Goal: Task Accomplishment & Management: Use online tool/utility

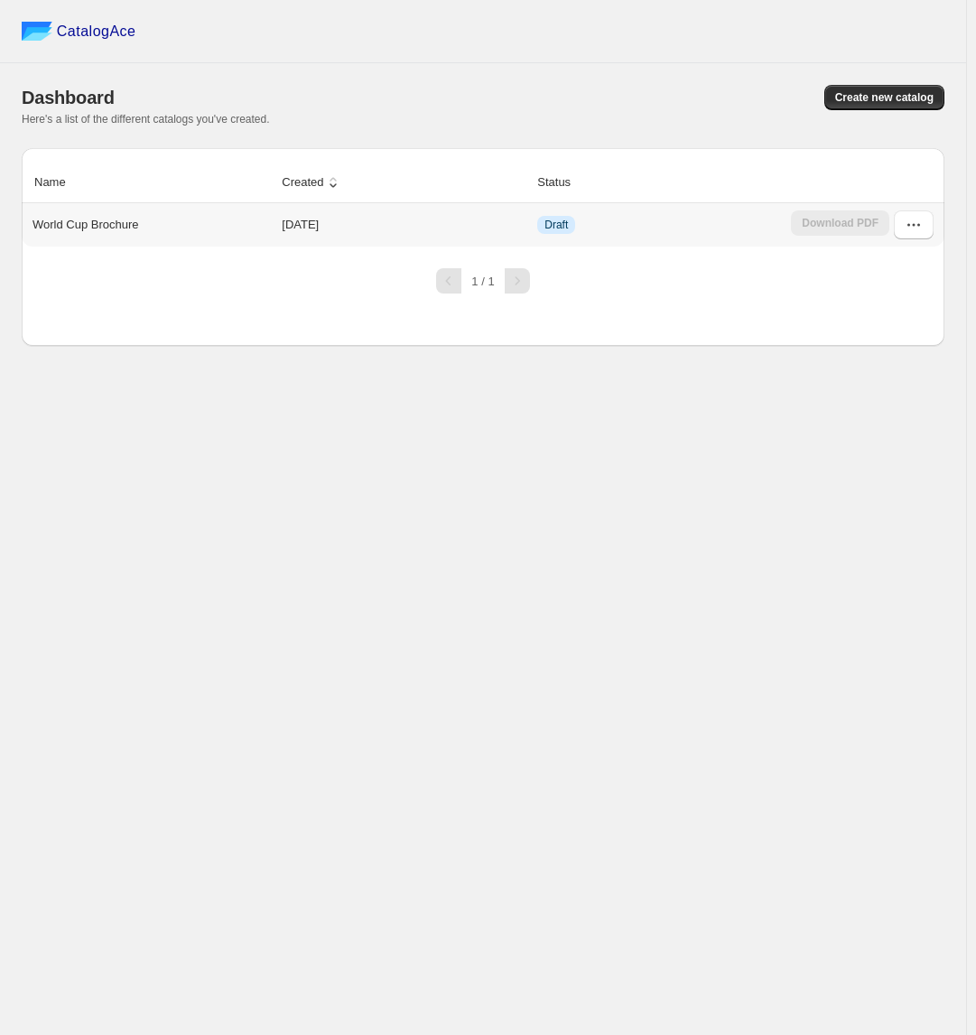
click at [417, 219] on td "2025-09-29" at bounding box center [404, 224] width 256 height 43
click at [917, 232] on icon "button" at bounding box center [914, 225] width 18 height 18
click at [909, 441] on span "Delete" at bounding box center [912, 450] width 92 height 18
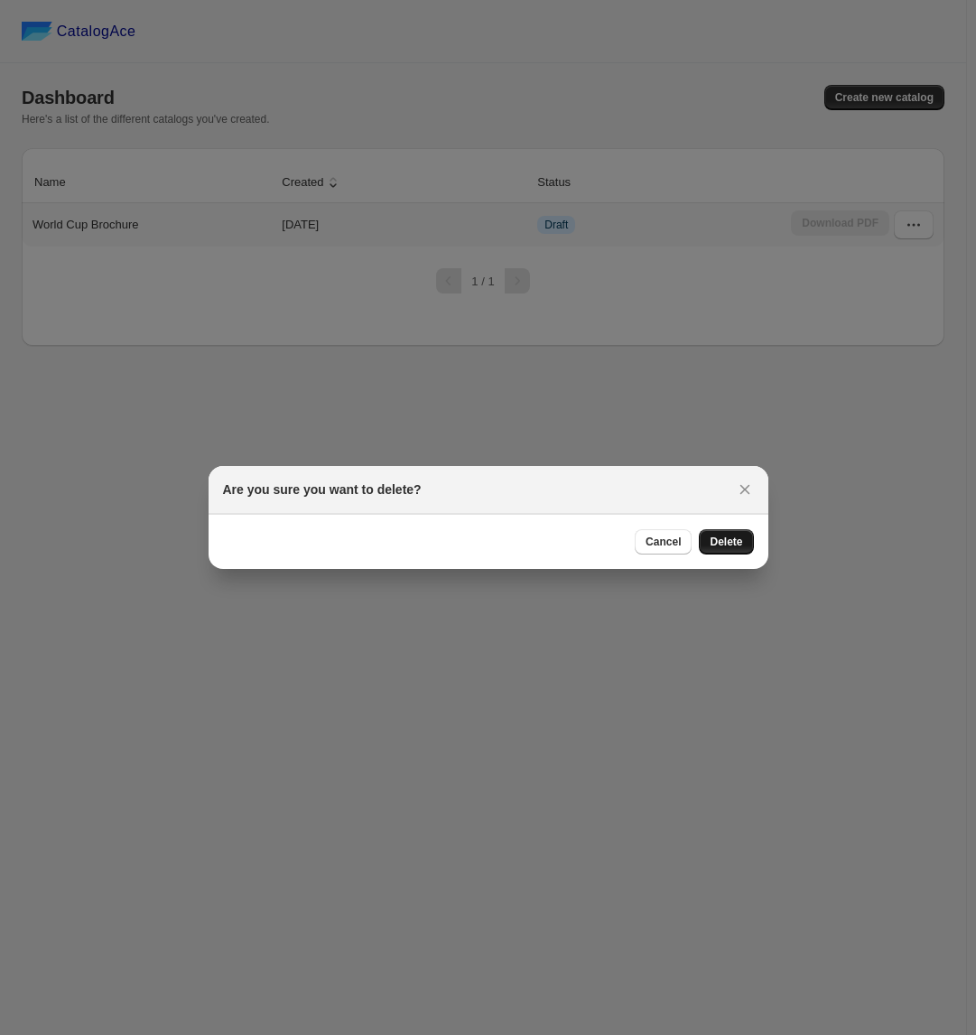
click at [727, 538] on span "Delete" at bounding box center [726, 542] width 33 height 14
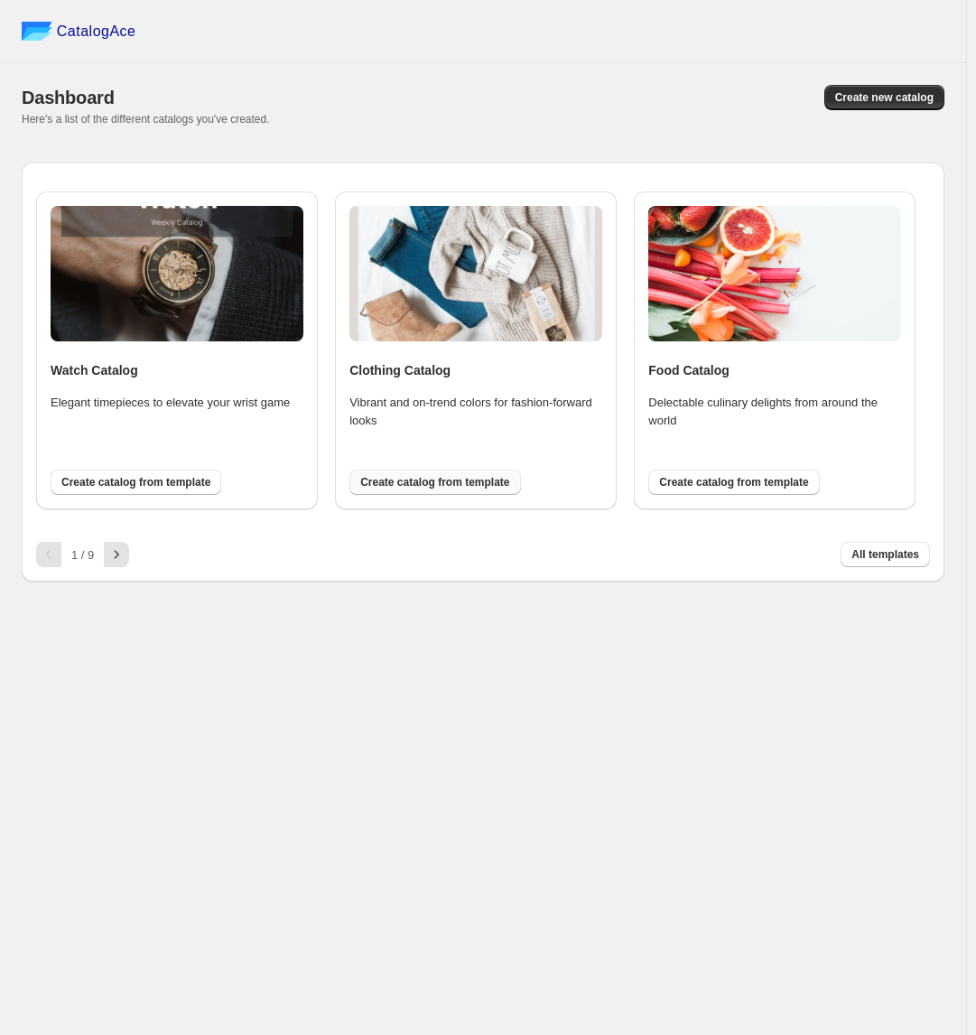
click at [442, 481] on span "Create catalog from template" at bounding box center [434, 482] width 149 height 14
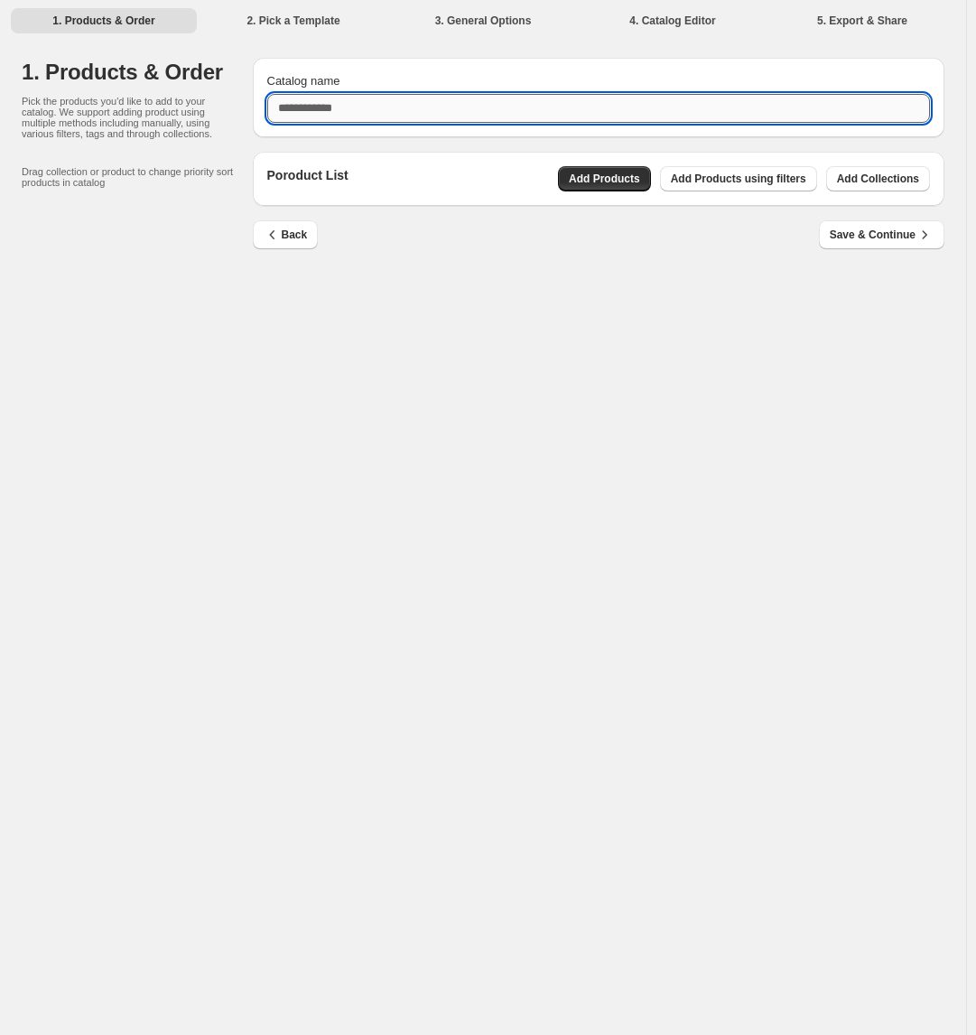
click at [350, 107] on input "Catalog name" at bounding box center [599, 108] width 664 height 29
type input "**********"
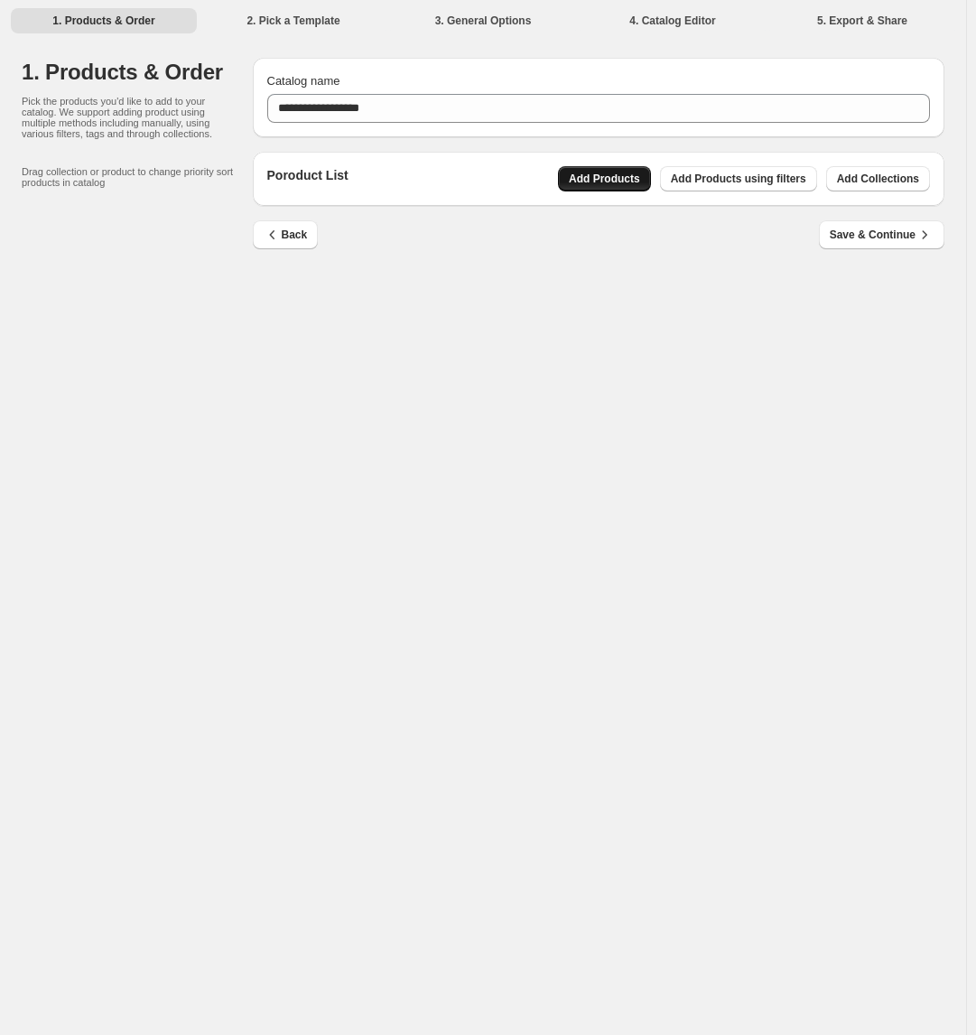
click at [607, 176] on span "Add Products" at bounding box center [604, 179] width 71 height 14
click at [903, 177] on span "Add Collections" at bounding box center [878, 179] width 82 height 14
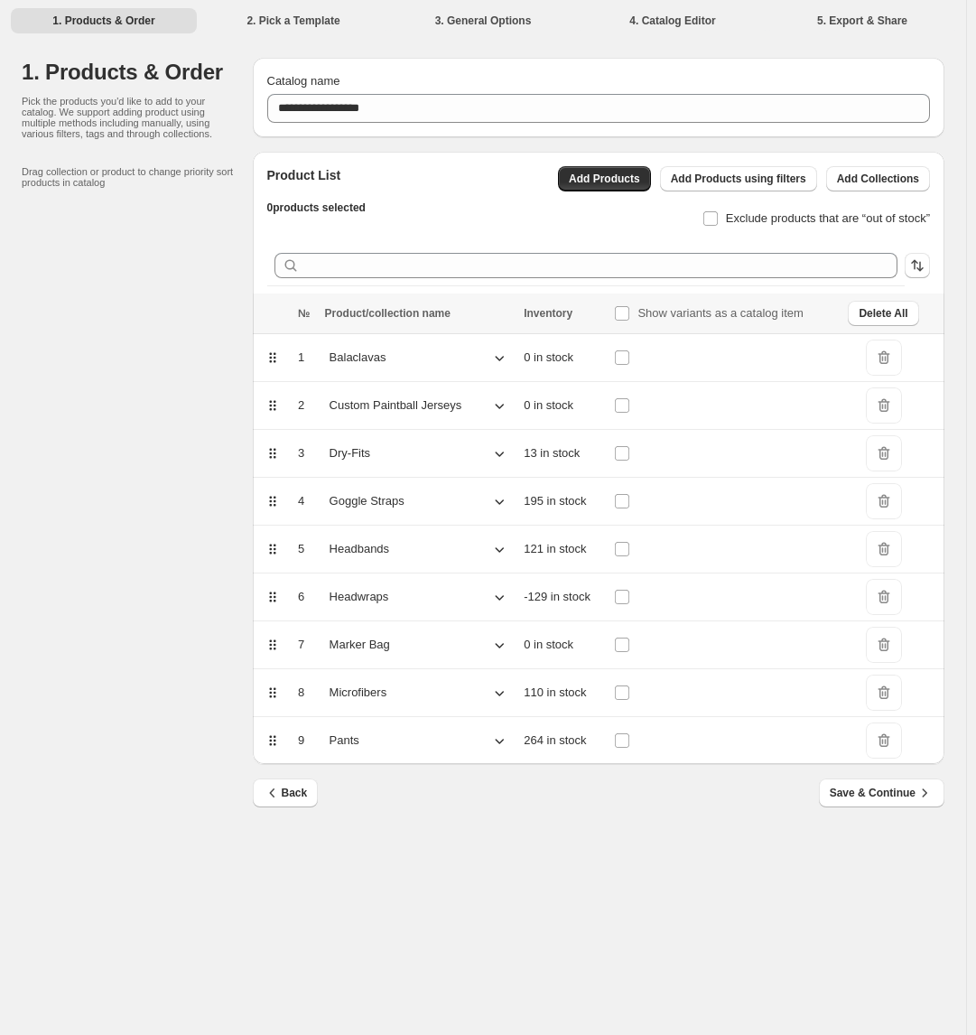
click at [339, 356] on p "Balaclavas" at bounding box center [358, 358] width 57 height 18
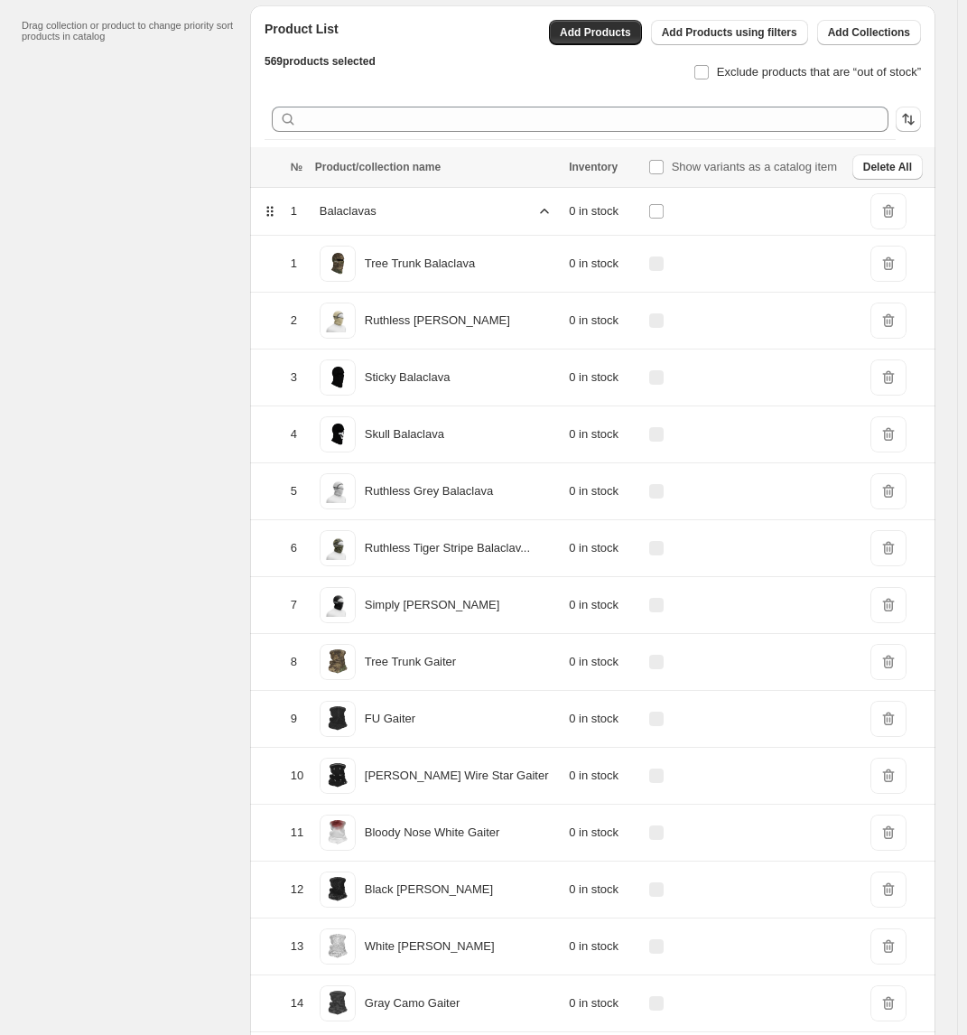
scroll to position [361, 0]
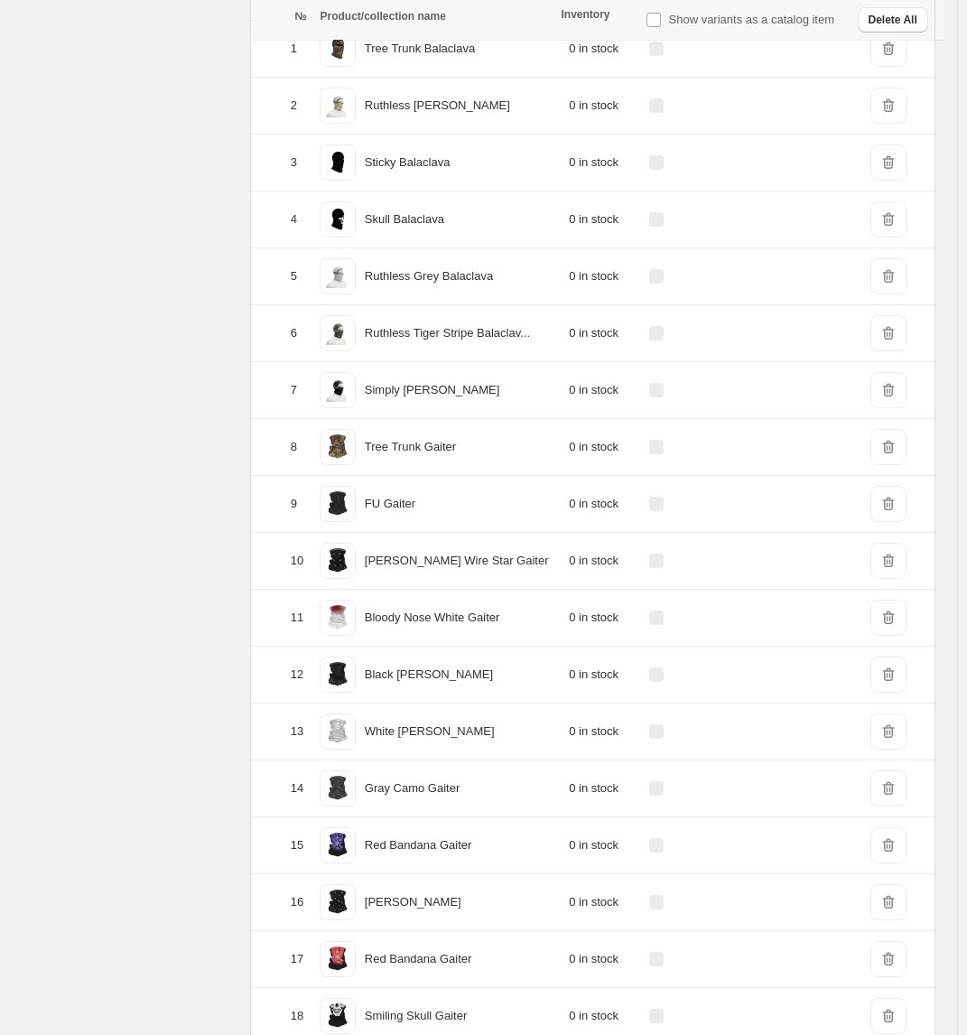
click at [581, 272] on td "0 in stock" at bounding box center [602, 276] width 79 height 57
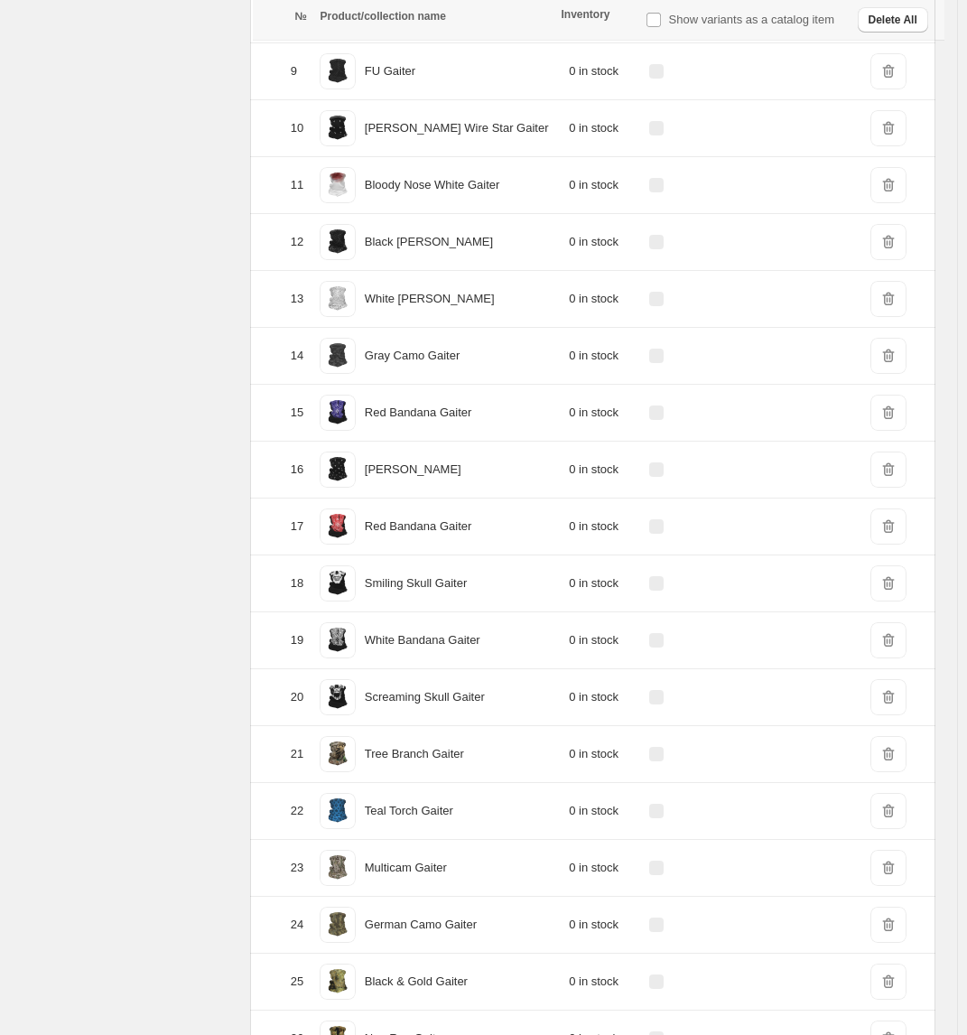
scroll to position [1174, 0]
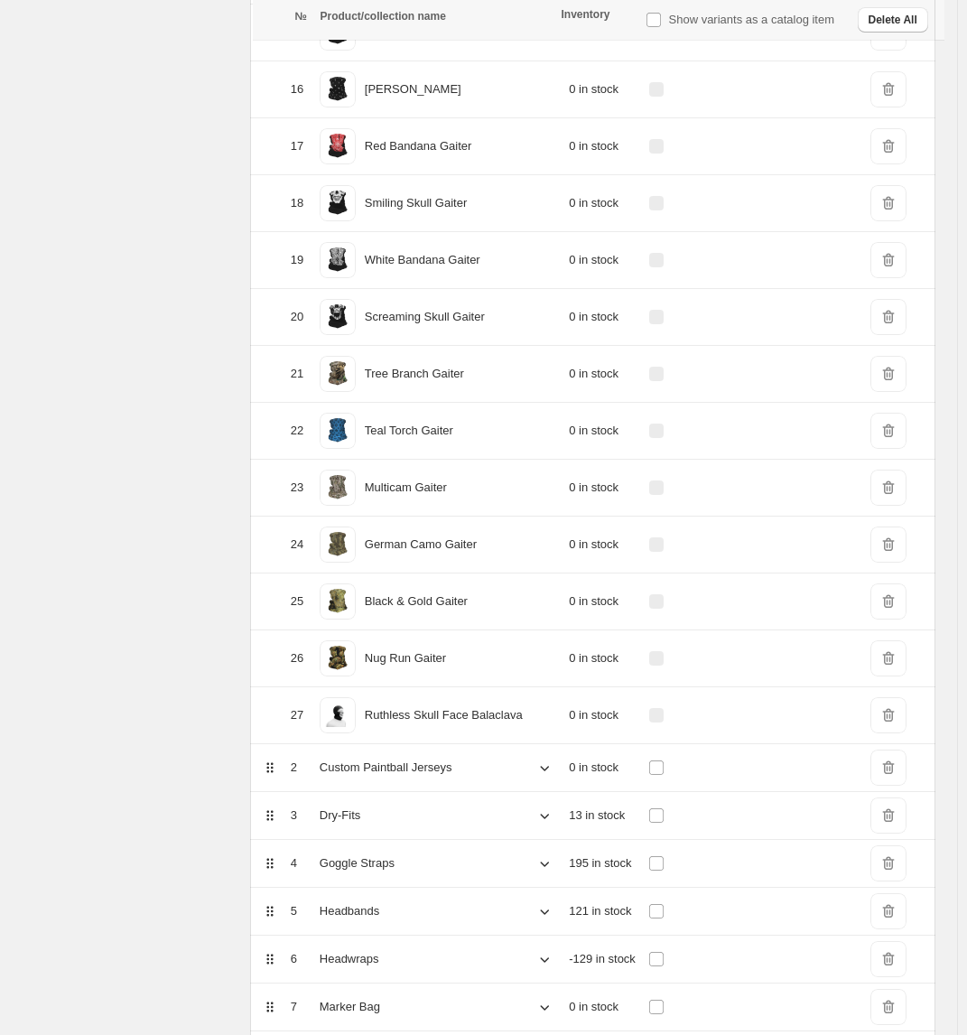
drag, startPoint x: 901, startPoint y: 656, endPoint x: 897, endPoint y: 642, distance: 14.3
click at [901, 655] on span "DeleteIcon" at bounding box center [888, 658] width 36 height 36
click at [897, 600] on span "DeleteIcon" at bounding box center [888, 601] width 36 height 36
click at [890, 545] on span "DeleteIcon" at bounding box center [888, 544] width 36 height 36
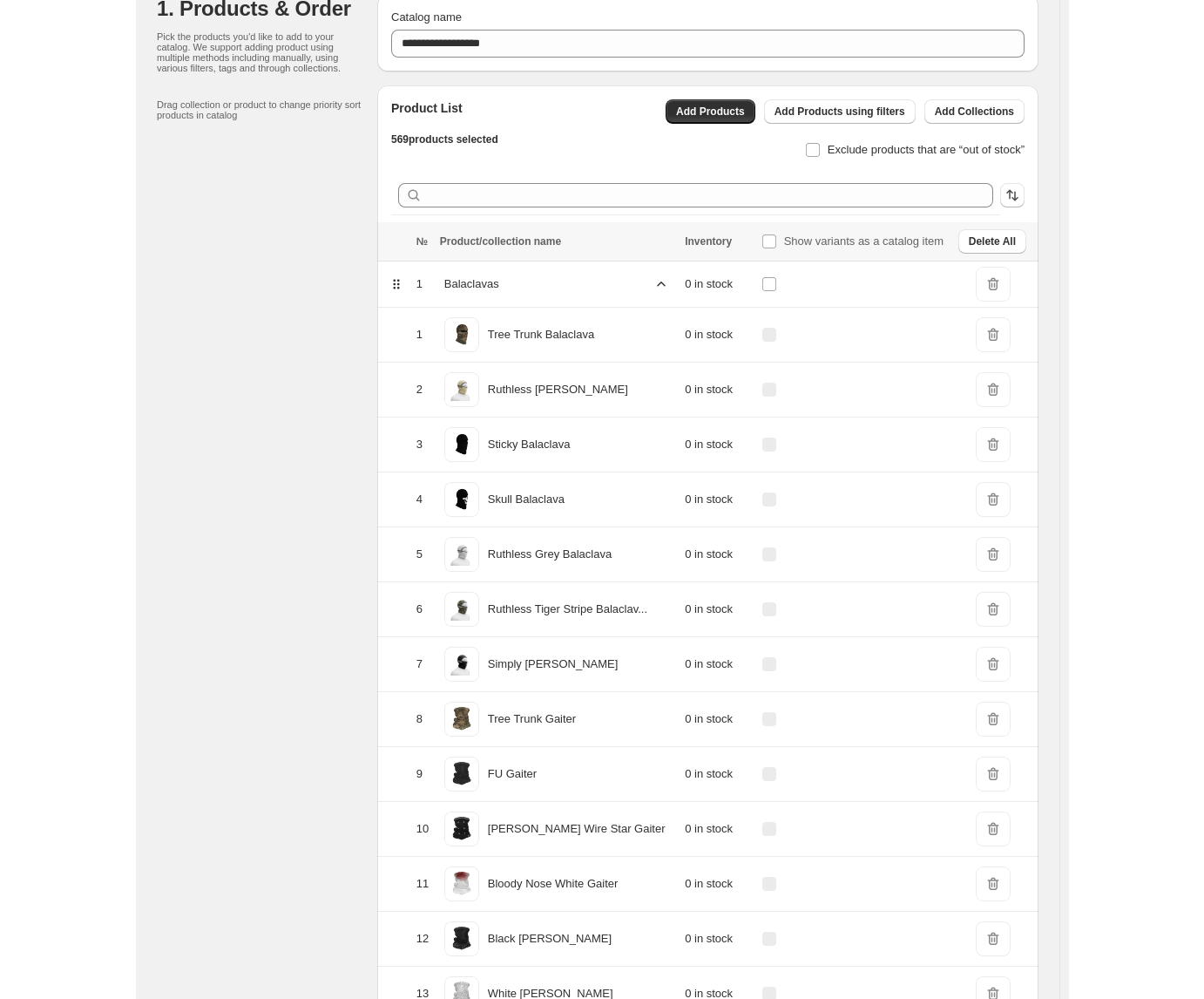
scroll to position [0, 0]
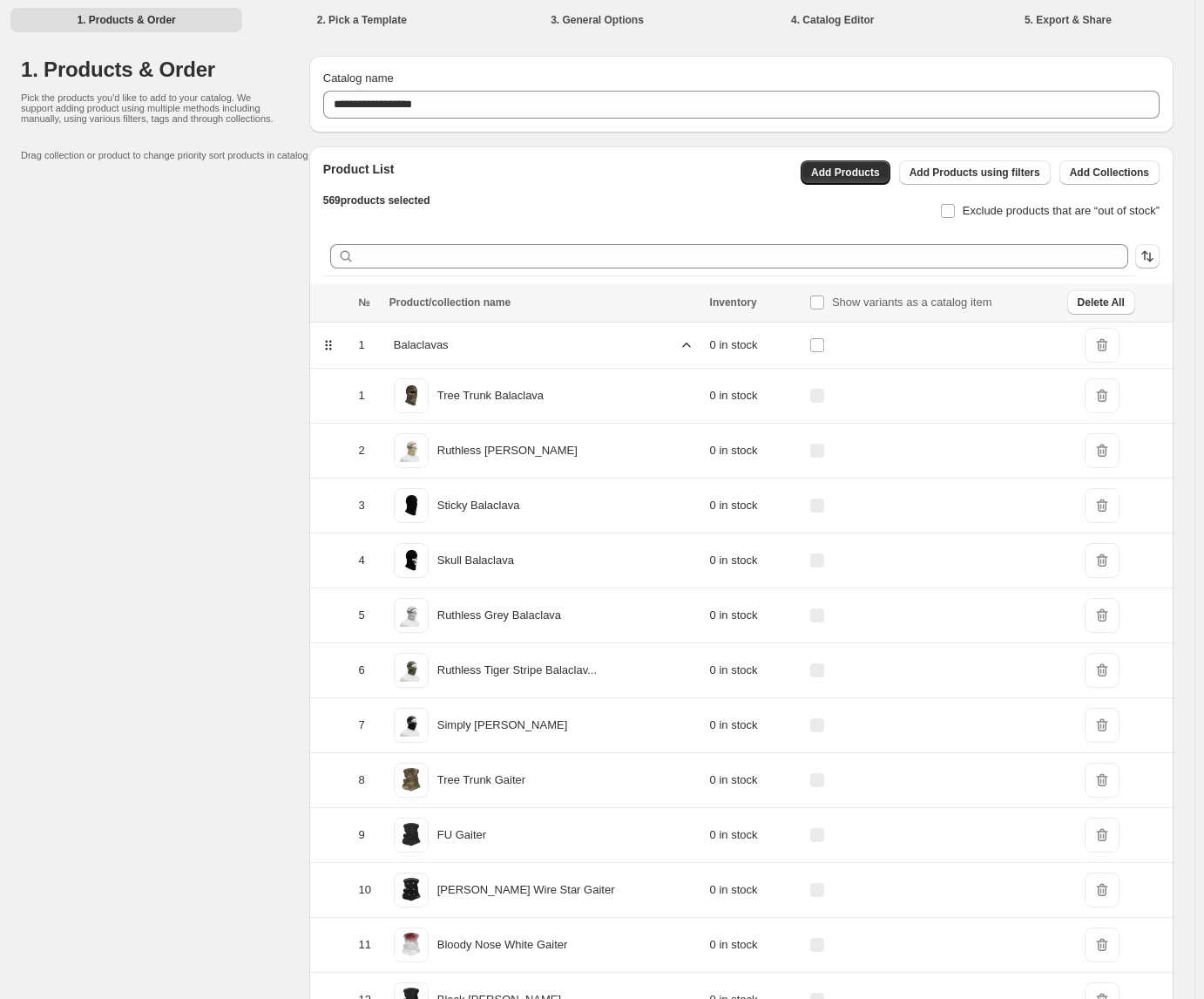
click at [564, 227] on div "Product List 569 products selected Add Products Add Products using filters Add …" at bounding box center [741, 211] width 836 height 130
click at [941, 262] on icon "button" at bounding box center [1147, 256] width 17 height 17
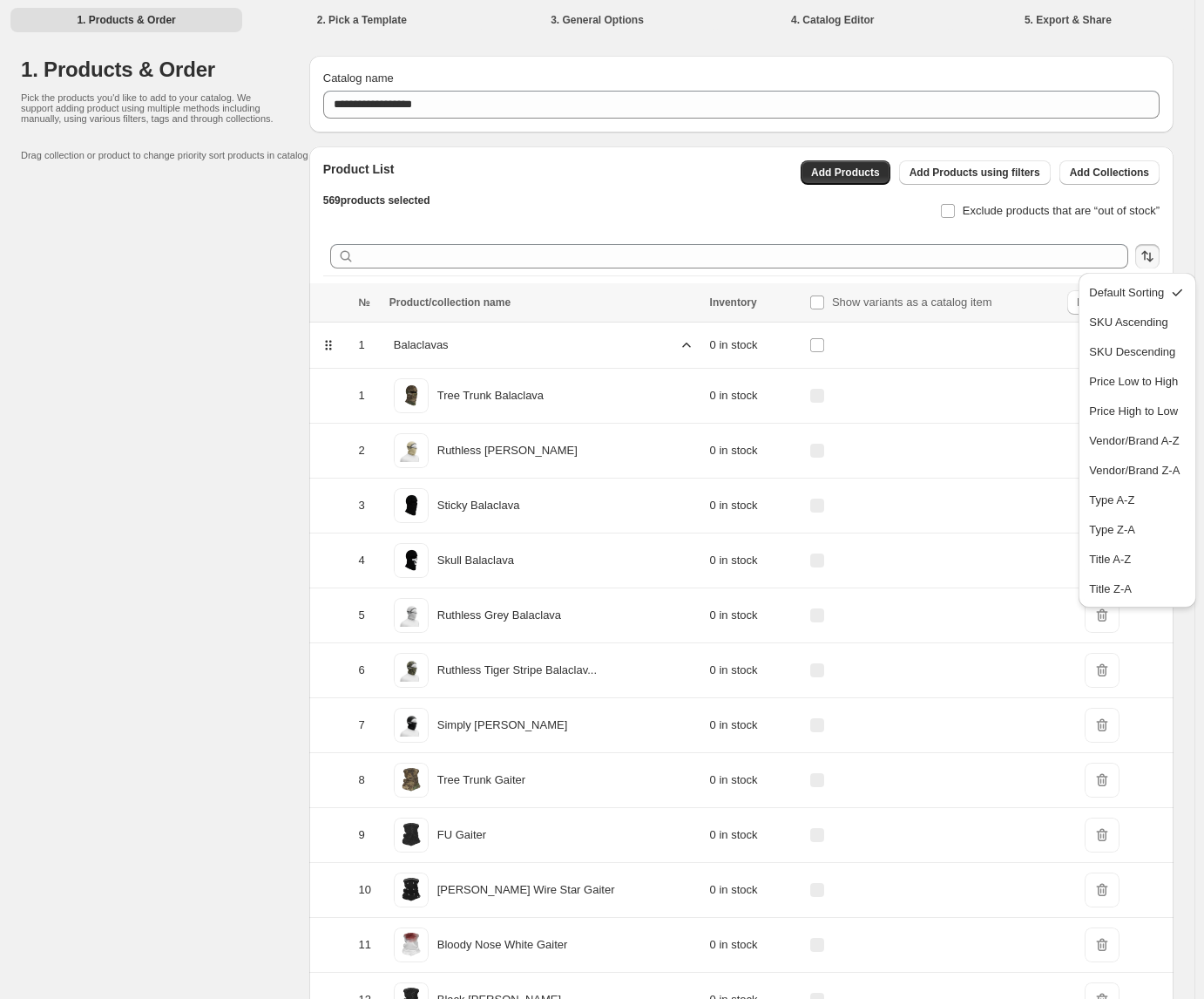
click at [941, 262] on icon "button" at bounding box center [1147, 256] width 17 height 17
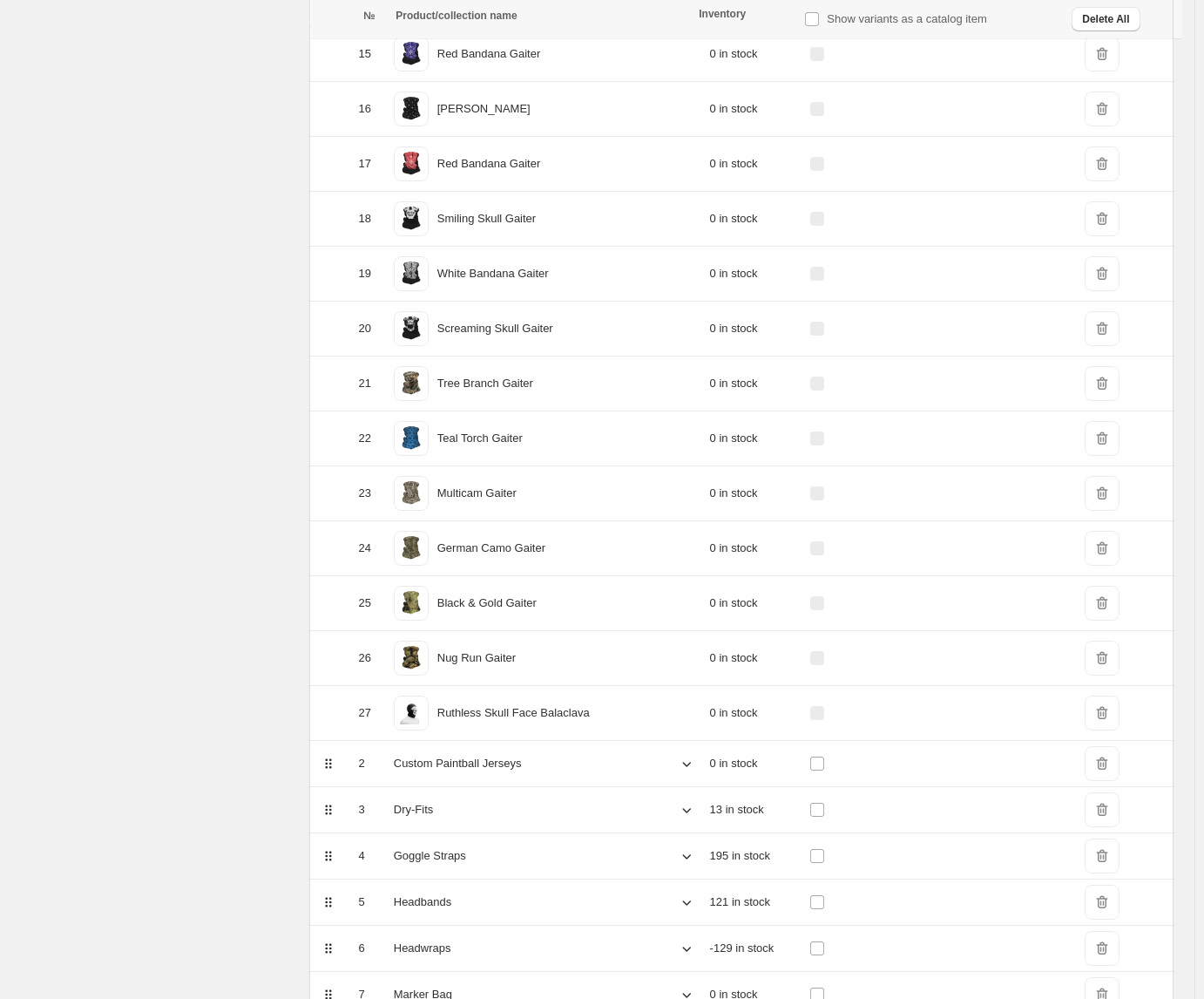
scroll to position [1292, 0]
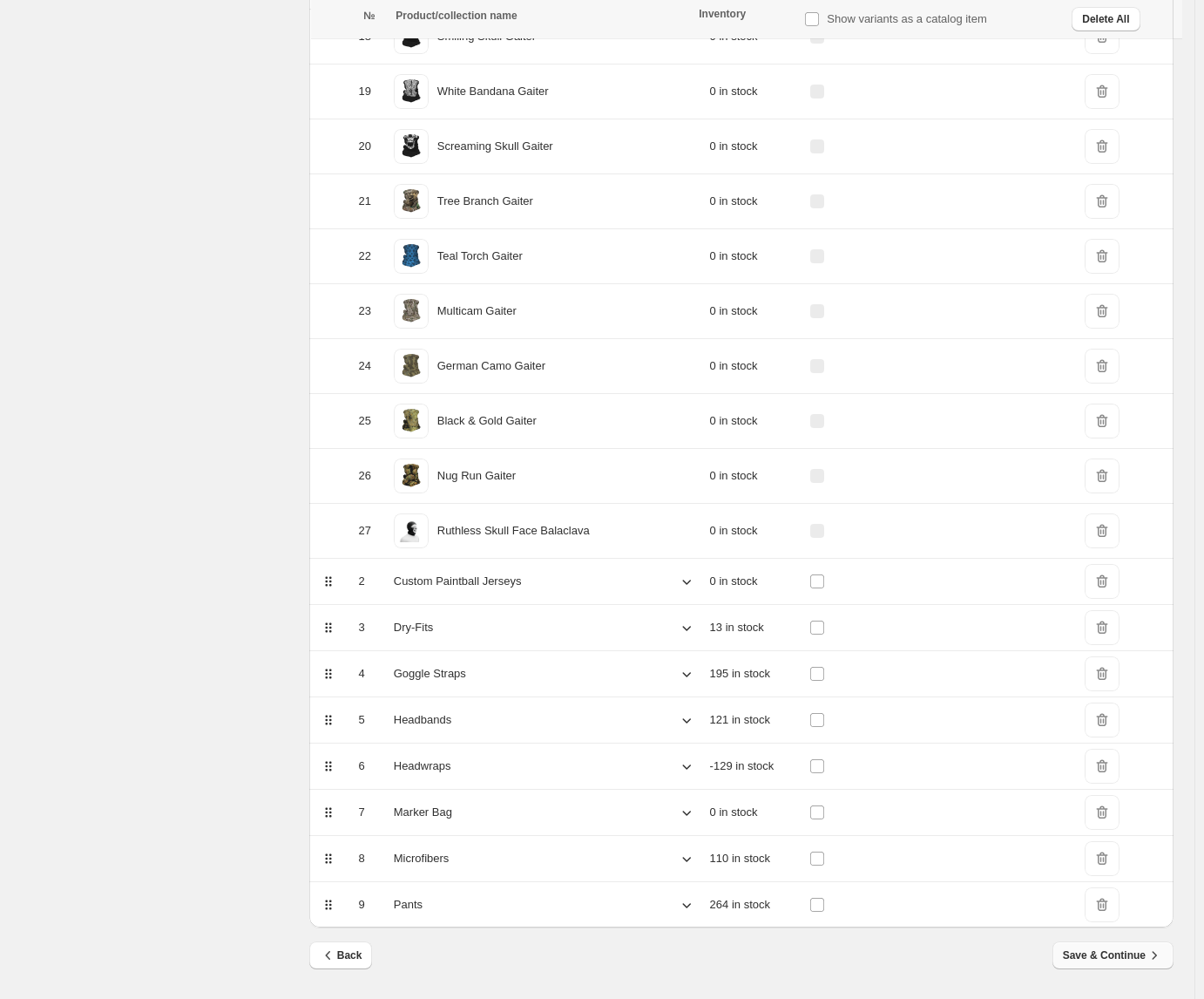
click at [941, 959] on span "Save & Continue" at bounding box center [1113, 956] width 100 height 17
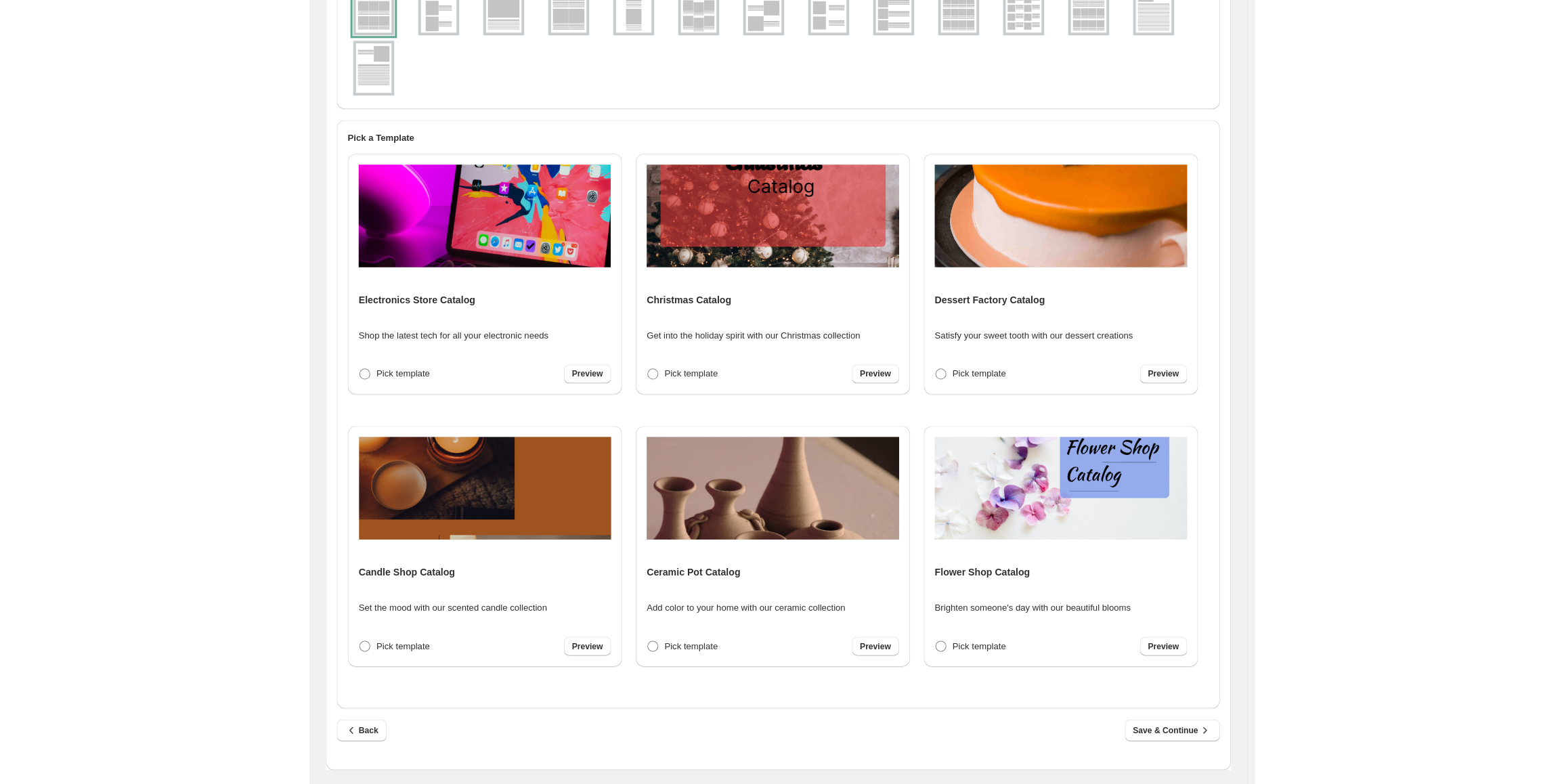
scroll to position [106, 0]
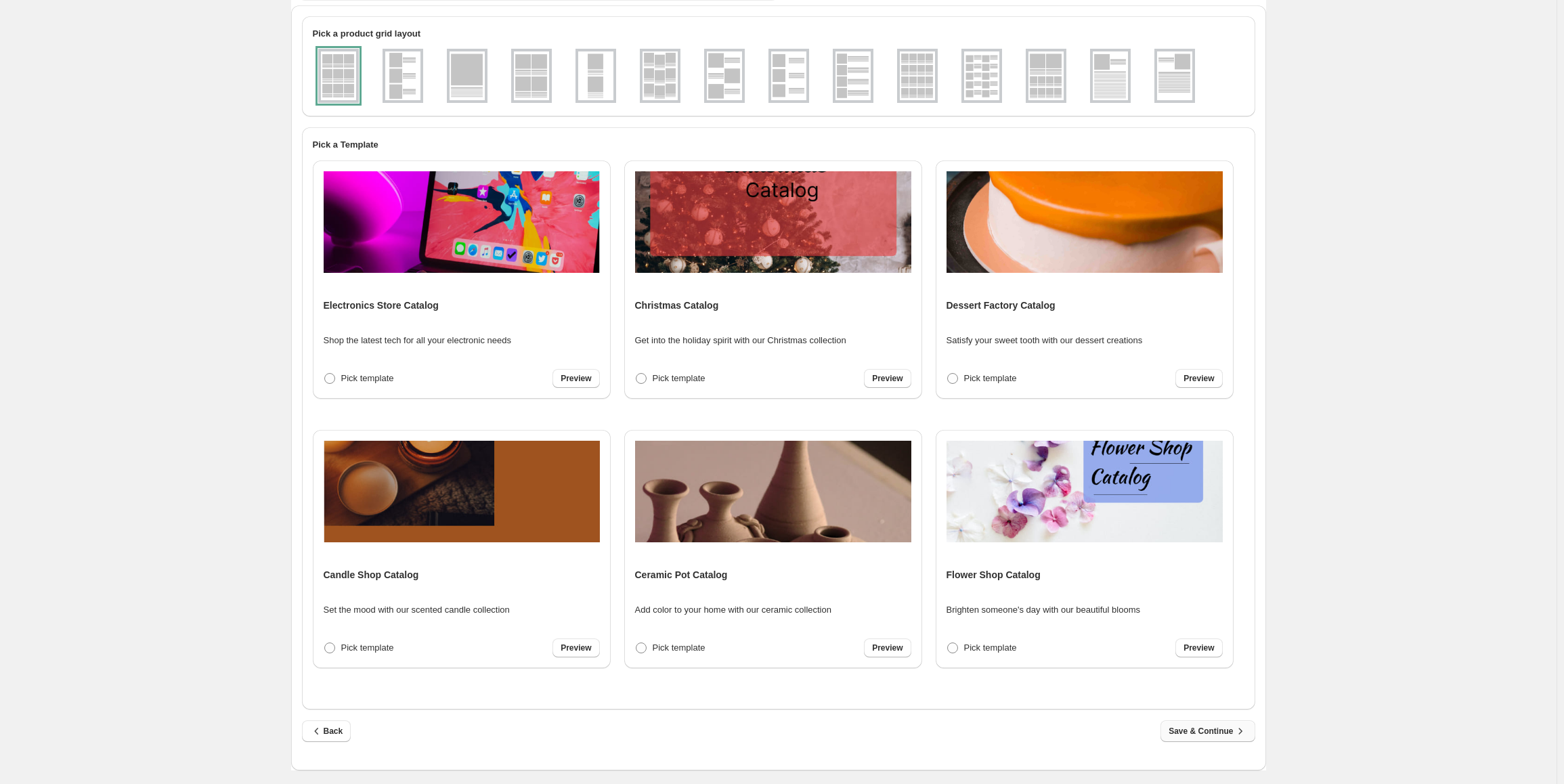
click at [731, 728] on span "Save & Continue" at bounding box center [1207, 731] width 78 height 13
select select "**********"
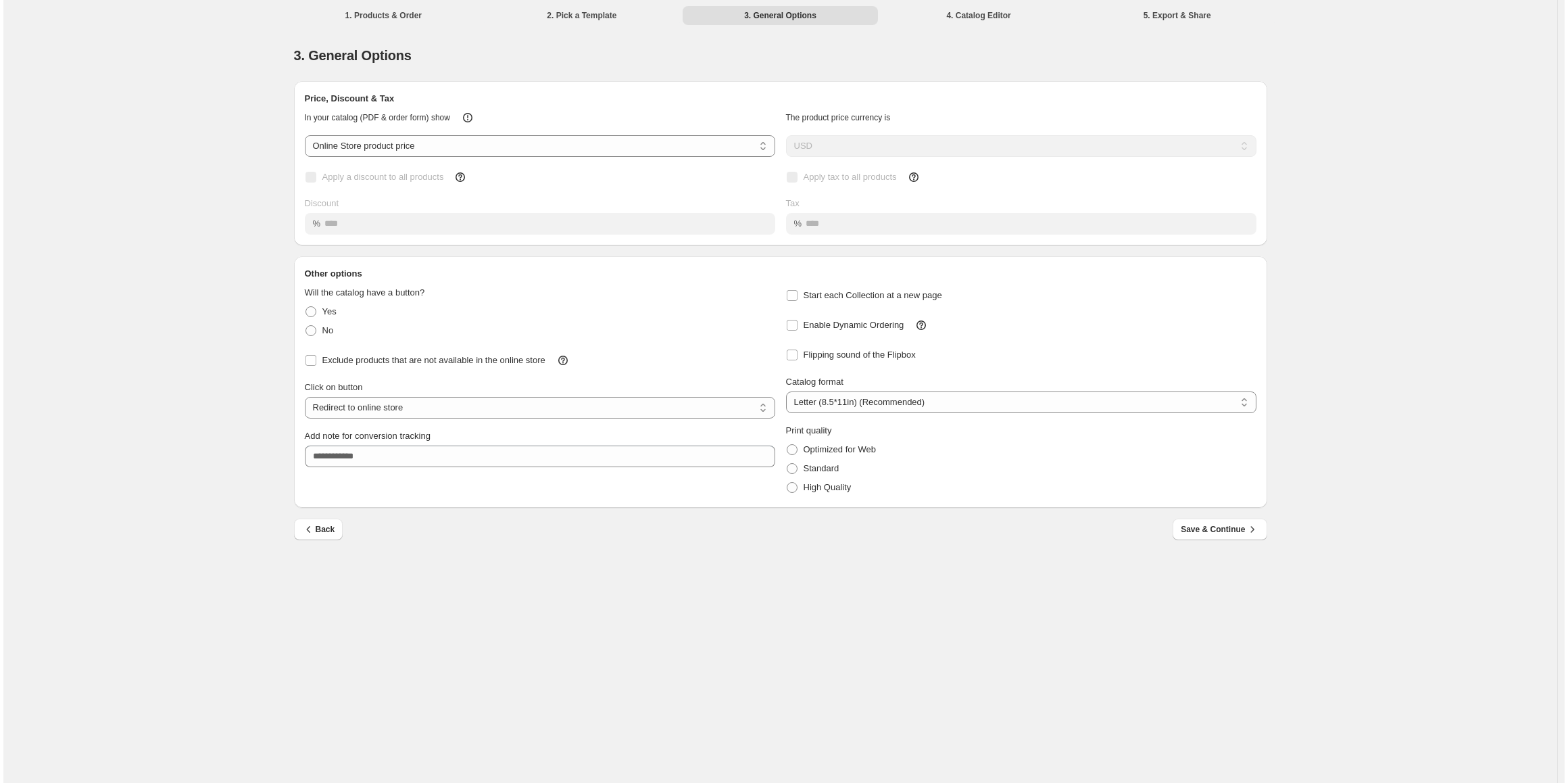
scroll to position [0, 0]
click at [430, 141] on select "**********" at bounding box center [540, 146] width 470 height 22
click at [305, 135] on select "**********" at bounding box center [540, 146] width 470 height 22
click at [406, 144] on select "**********" at bounding box center [540, 146] width 470 height 22
click at [305, 135] on select "**********" at bounding box center [540, 146] width 470 height 22
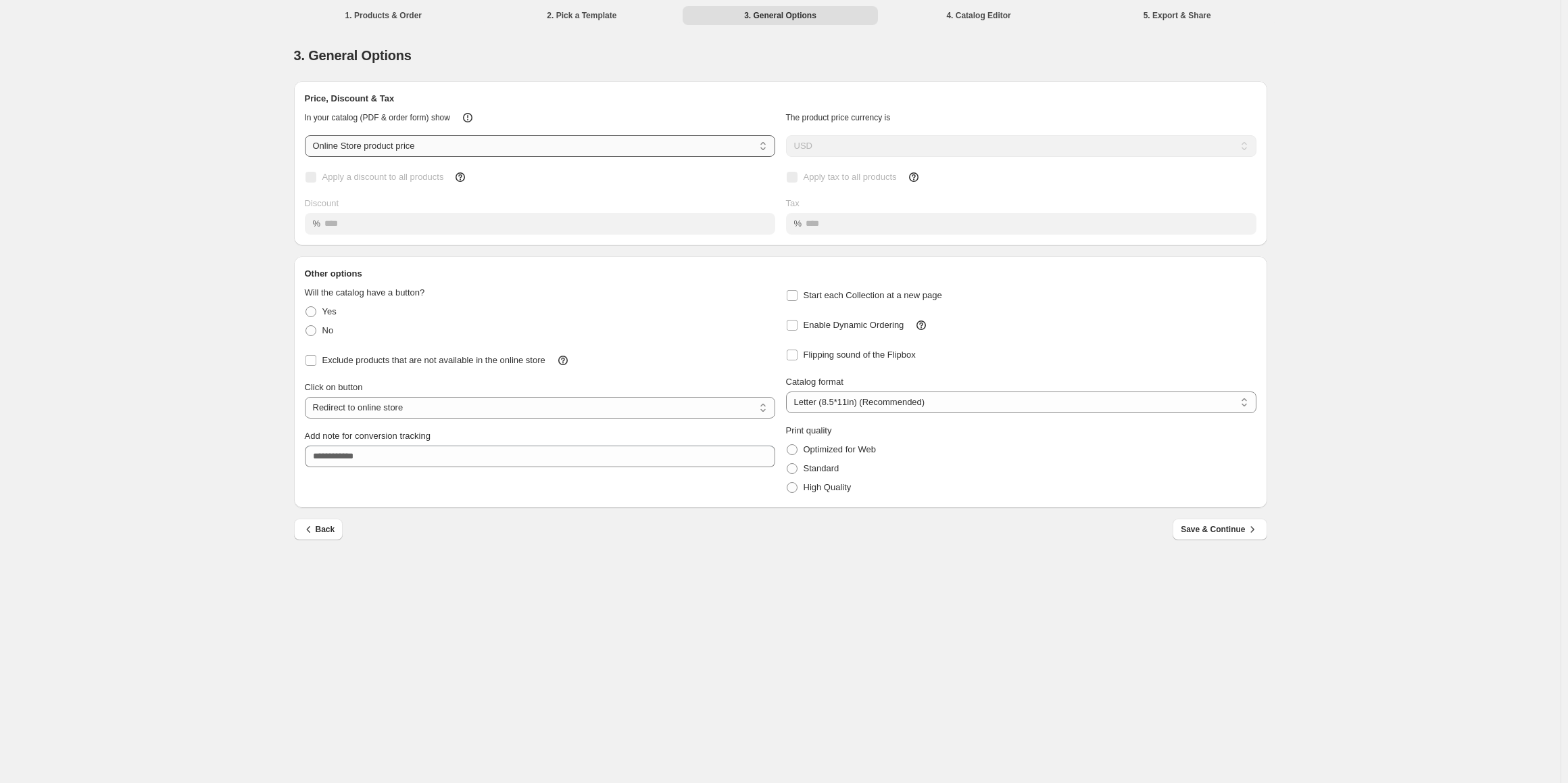
click at [389, 150] on select "**********" at bounding box center [540, 146] width 470 height 22
select select "****"
click at [305, 135] on select "**********" at bounding box center [540, 146] width 470 height 22
click at [375, 177] on span "Apply a discount to all products" at bounding box center [383, 177] width 122 height 10
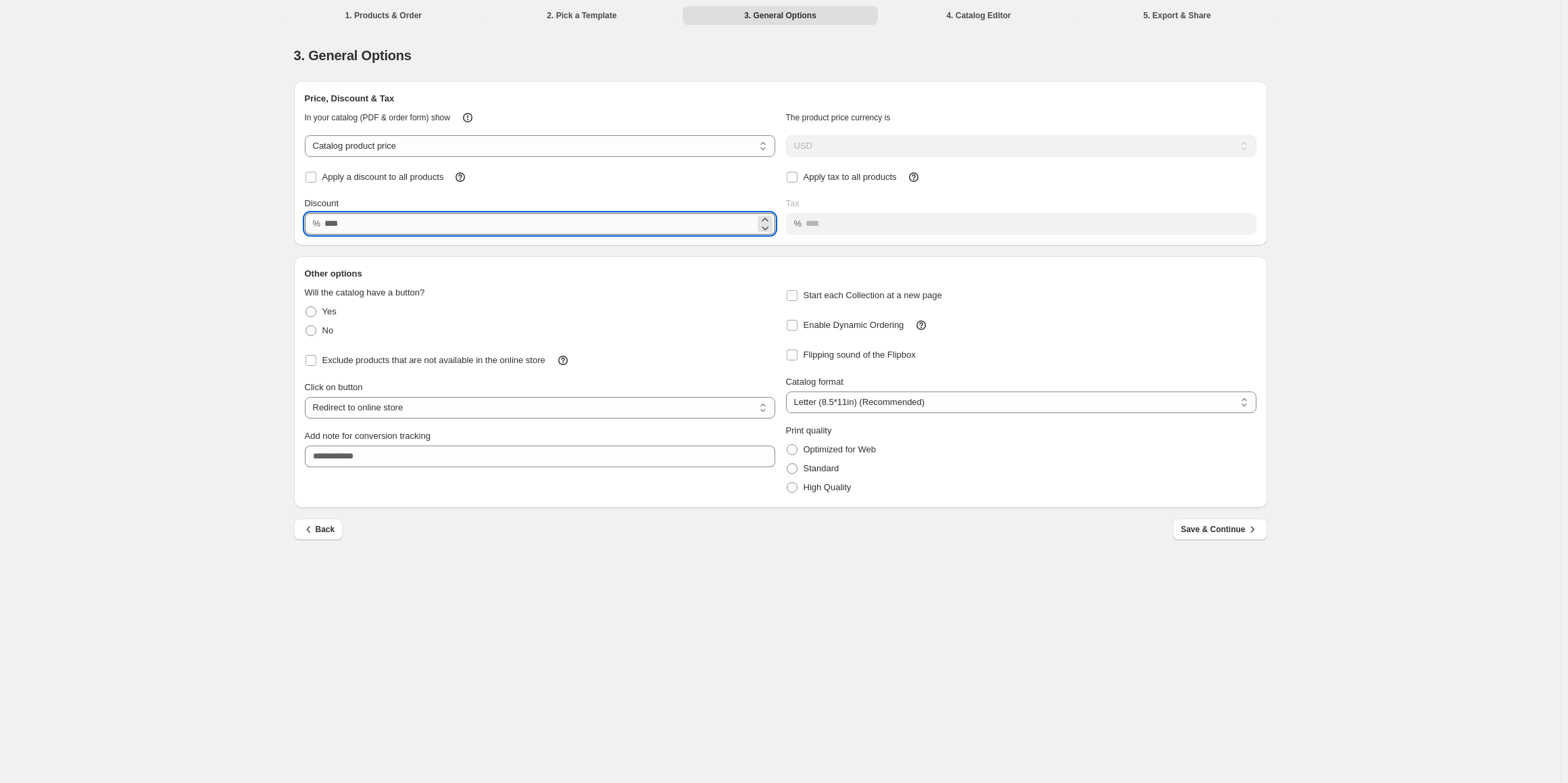
click at [407, 229] on input "Discount" at bounding box center [539, 223] width 430 height 22
type input "*****"
click at [730, 326] on span at bounding box center [792, 325] width 12 height 12
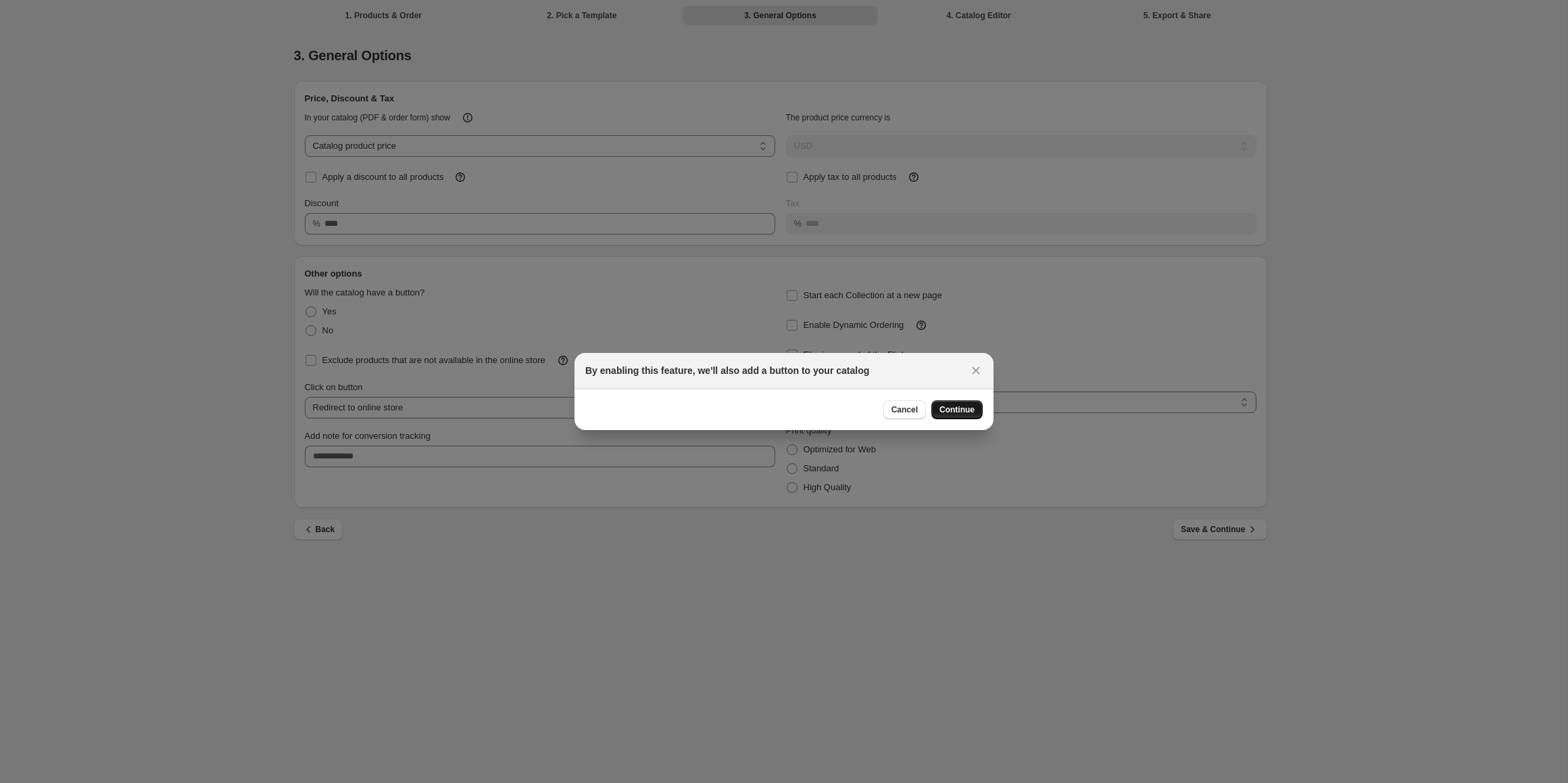
click at [730, 408] on span "Continue" at bounding box center [957, 409] width 35 height 10
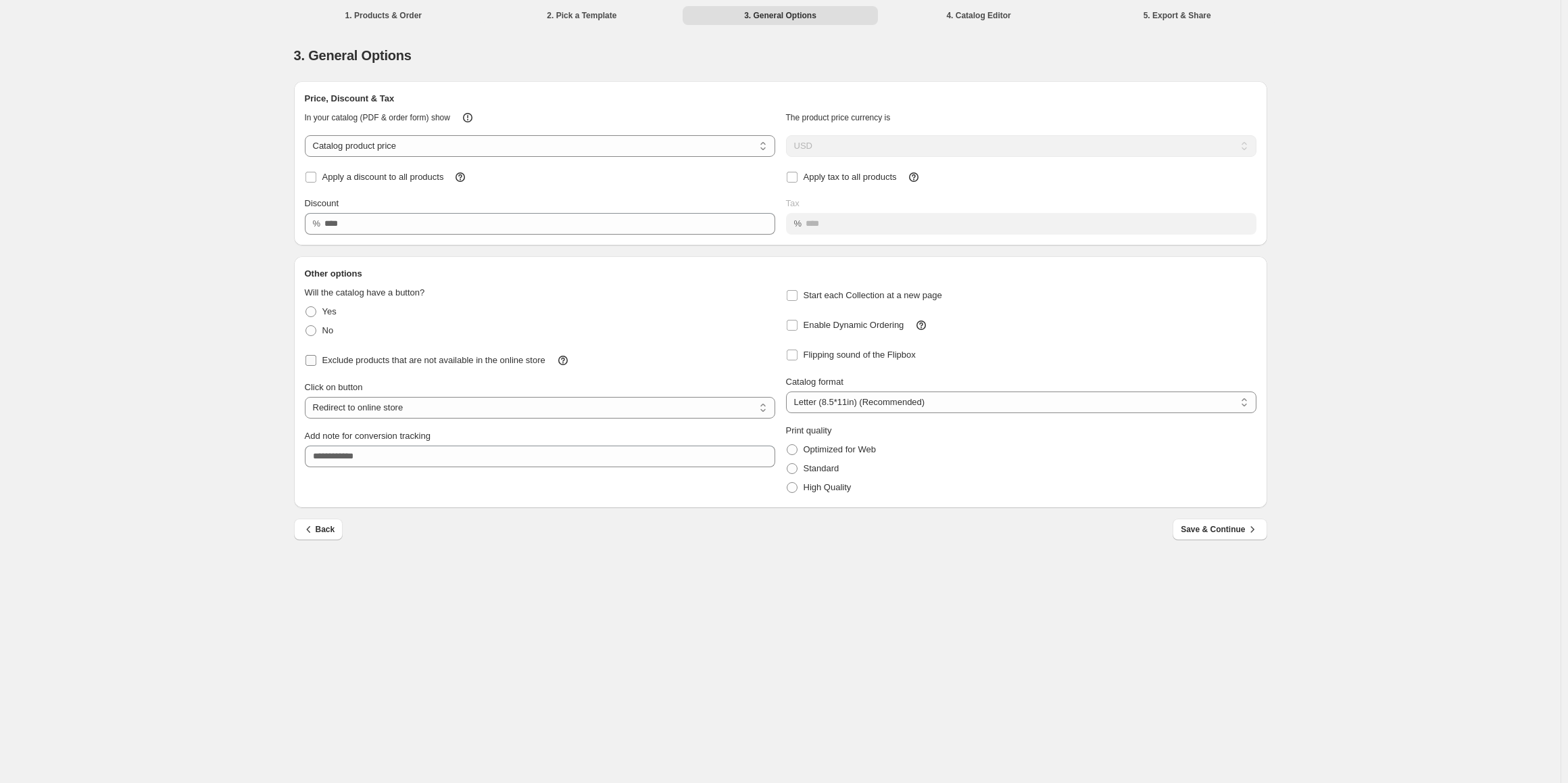
click at [346, 360] on span "Exclude products that are not available in the online store" at bounding box center [434, 360] width 223 height 10
click at [730, 520] on button "Save & Continue" at bounding box center [1220, 529] width 94 height 22
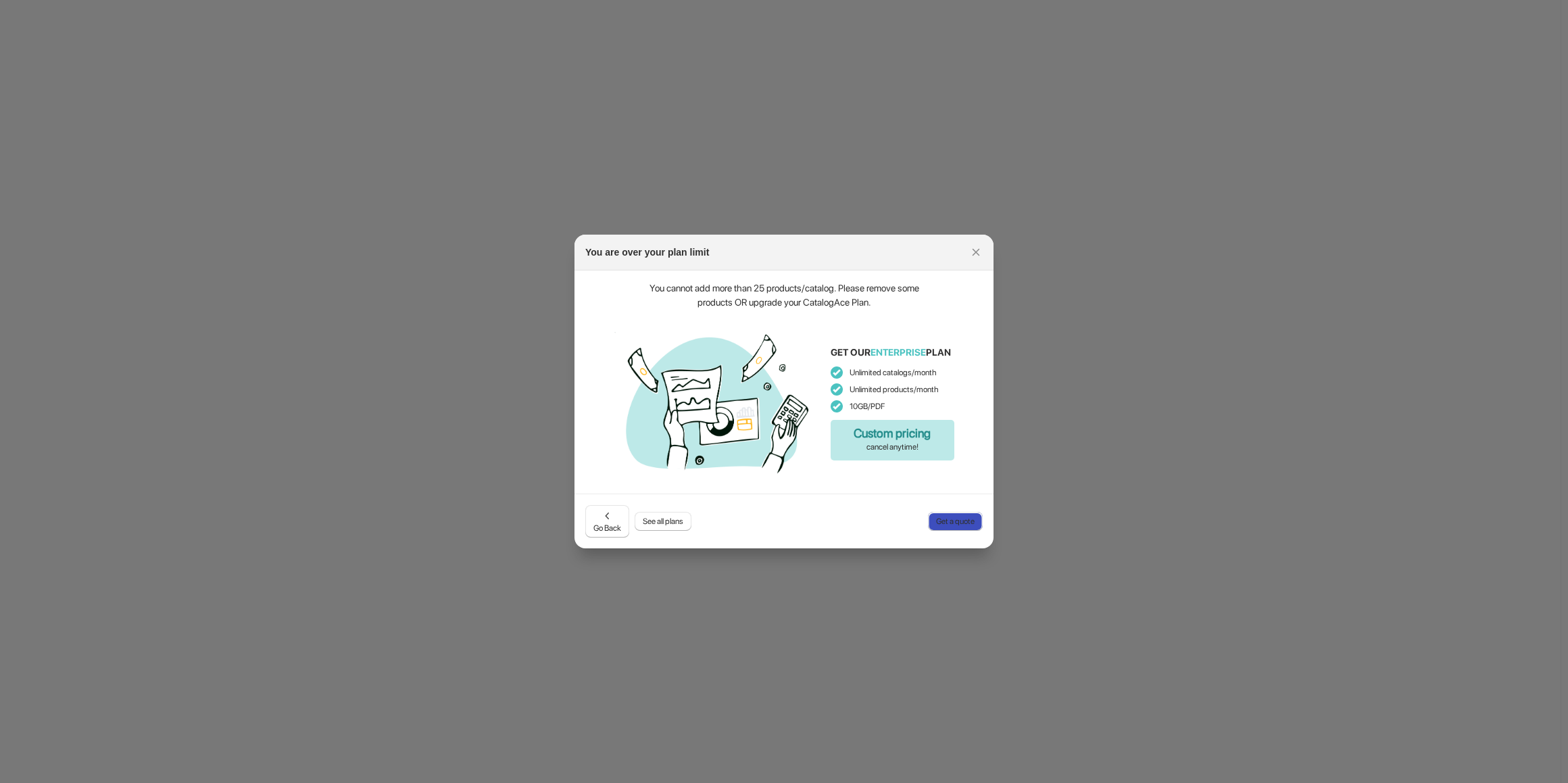
click at [730, 521] on span "Get a quote" at bounding box center [955, 521] width 38 height 10
click at [670, 518] on span "See all plans" at bounding box center [663, 521] width 40 height 10
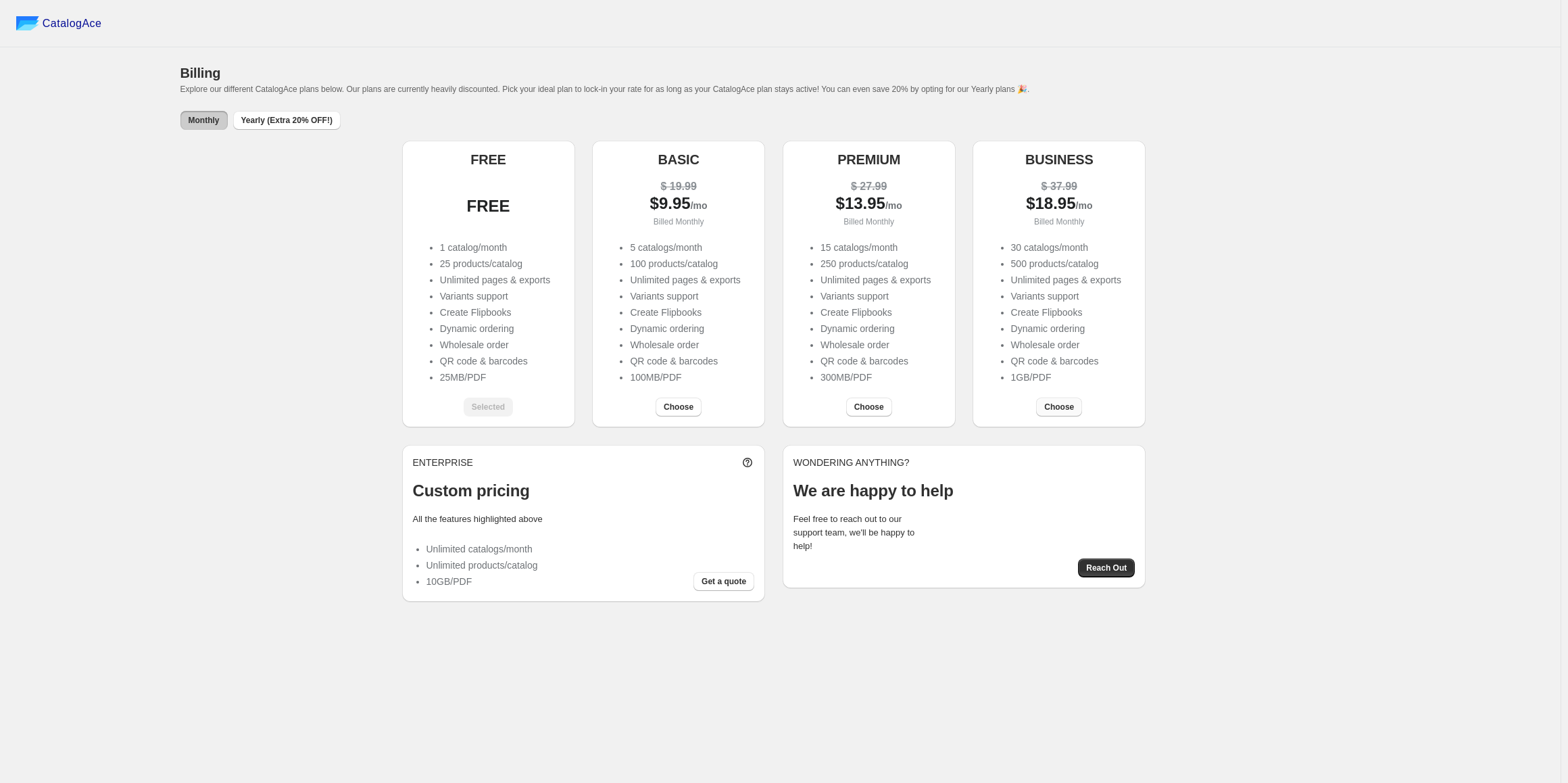
click at [730, 408] on span "Choose" at bounding box center [1059, 406] width 30 height 10
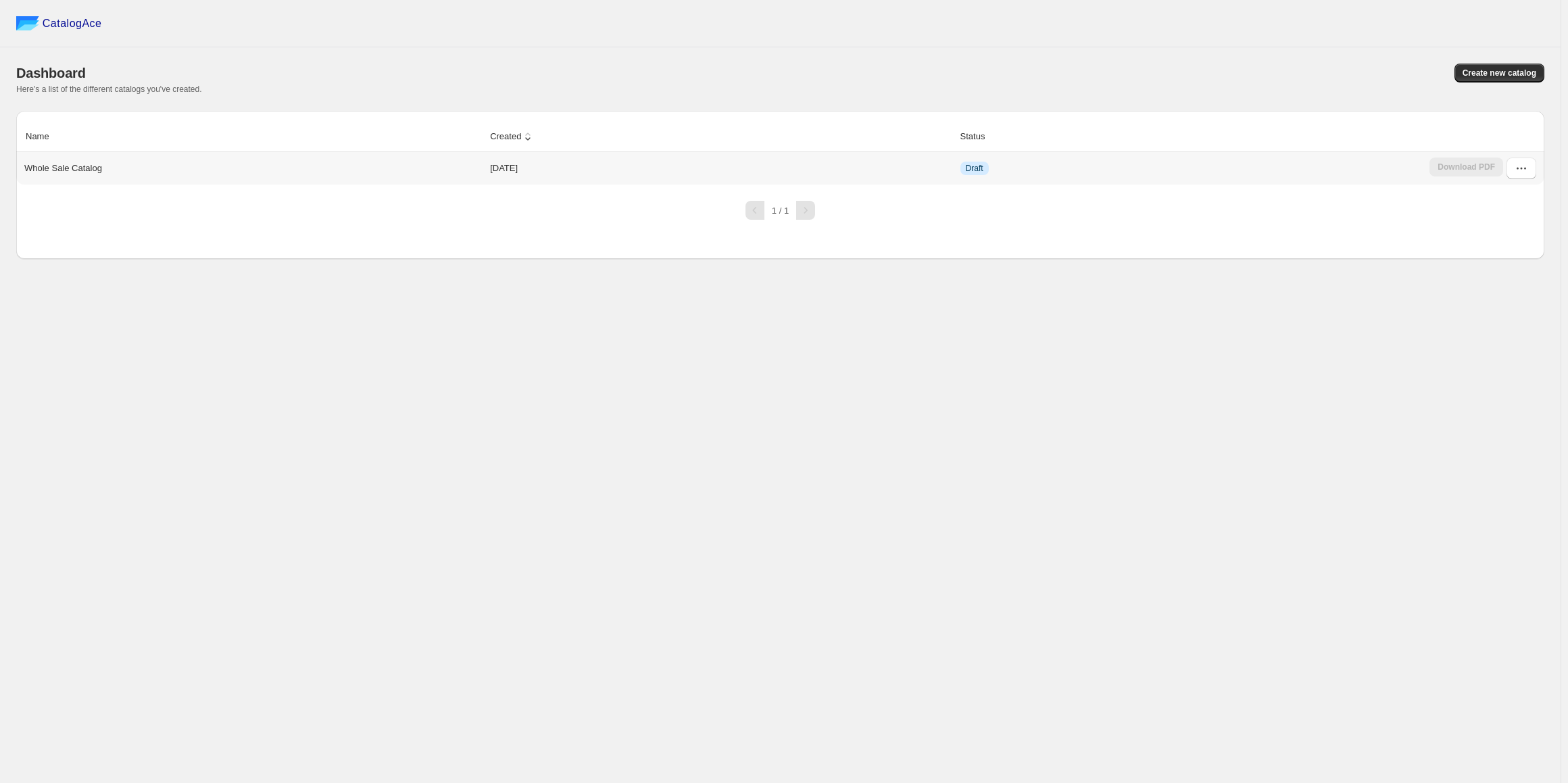
click at [1344, 174] on td "Draft" at bounding box center [1192, 168] width 470 height 32
click at [1522, 168] on icon "button" at bounding box center [1521, 168] width 13 height 13
click at [1521, 284] on span "Edit" at bounding box center [1520, 290] width 69 height 13
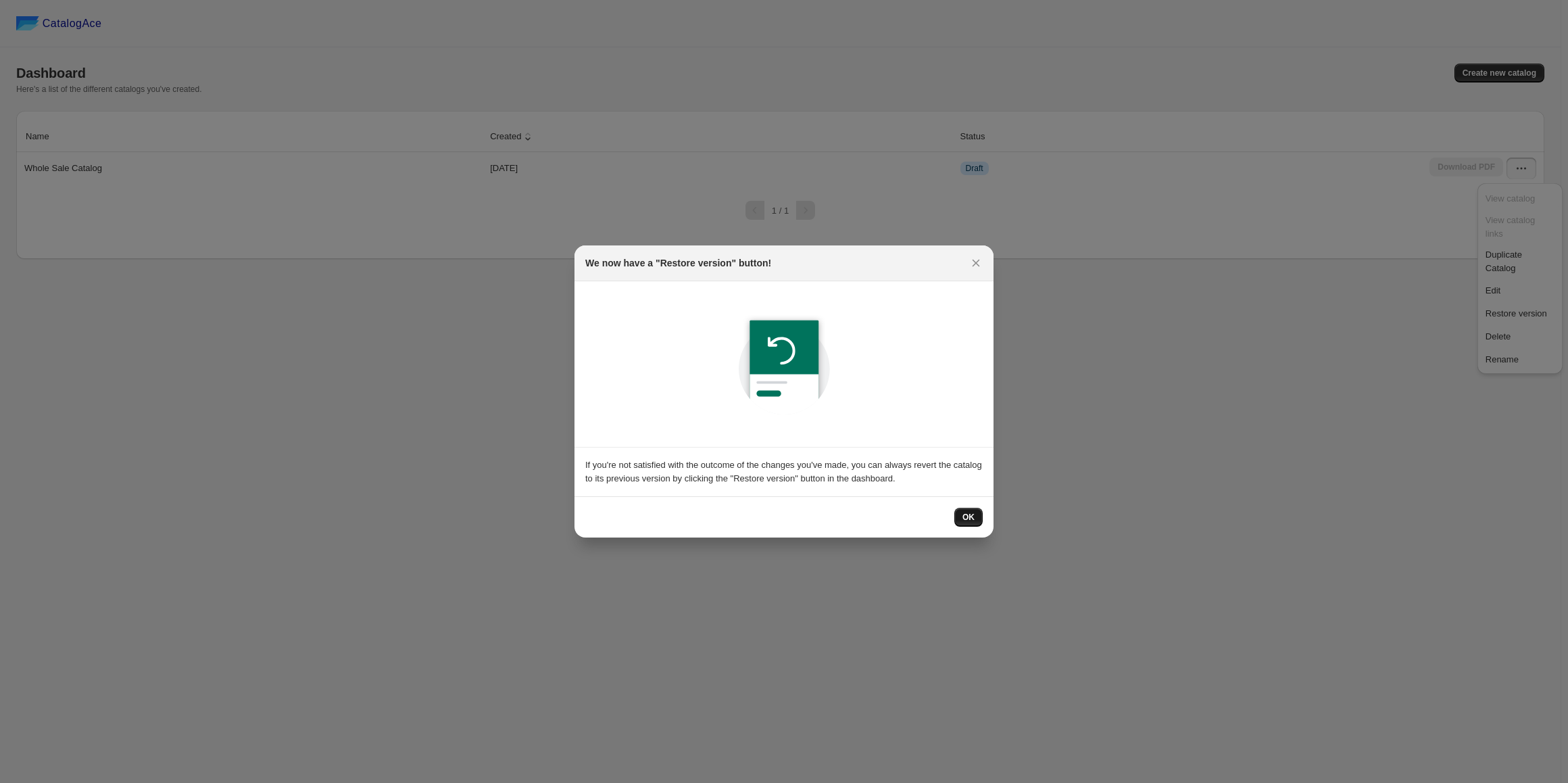
click at [972, 523] on button "OK" at bounding box center [968, 517] width 28 height 19
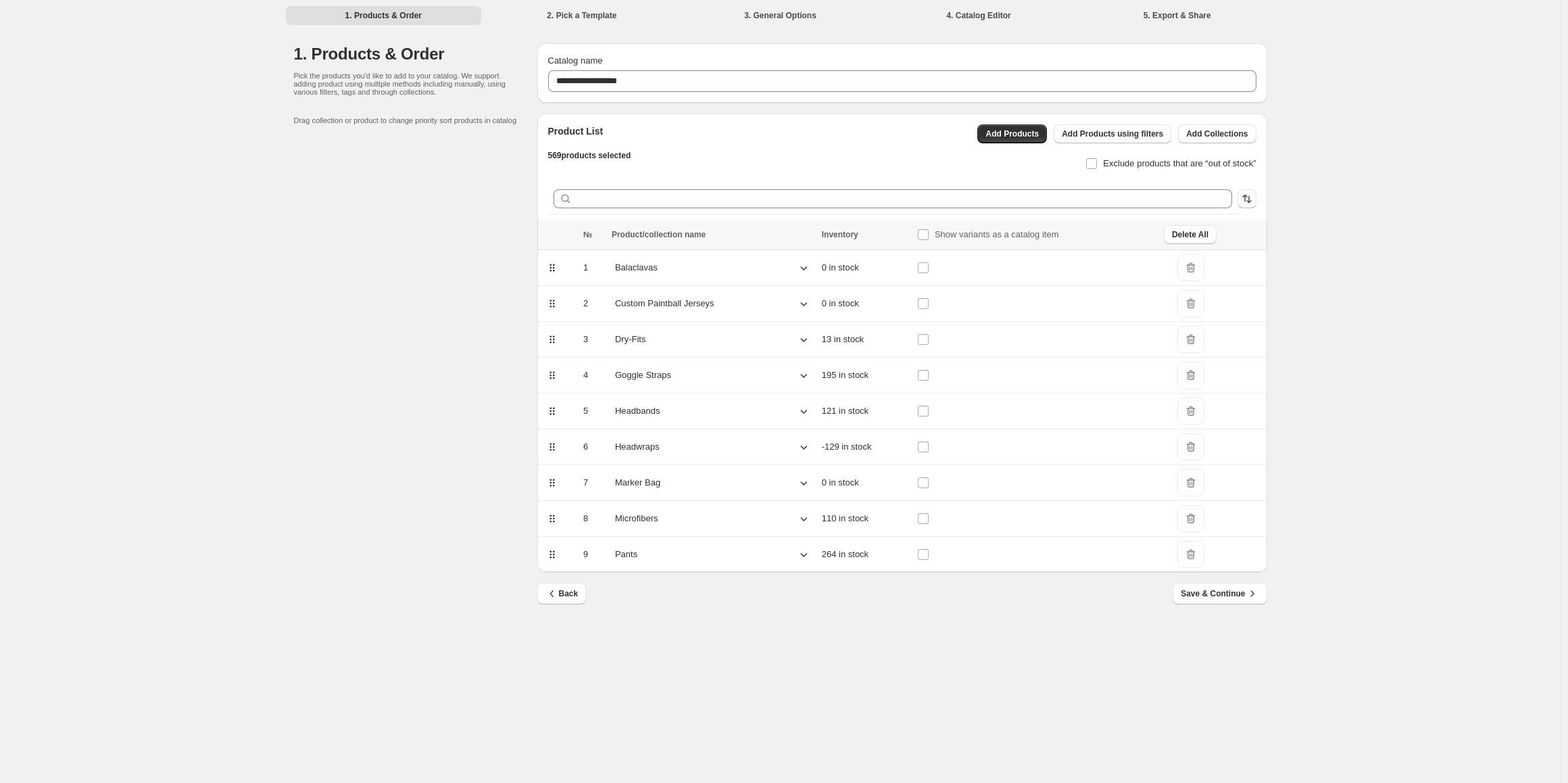
click at [799, 266] on icon at bounding box center [804, 268] width 13 height 13
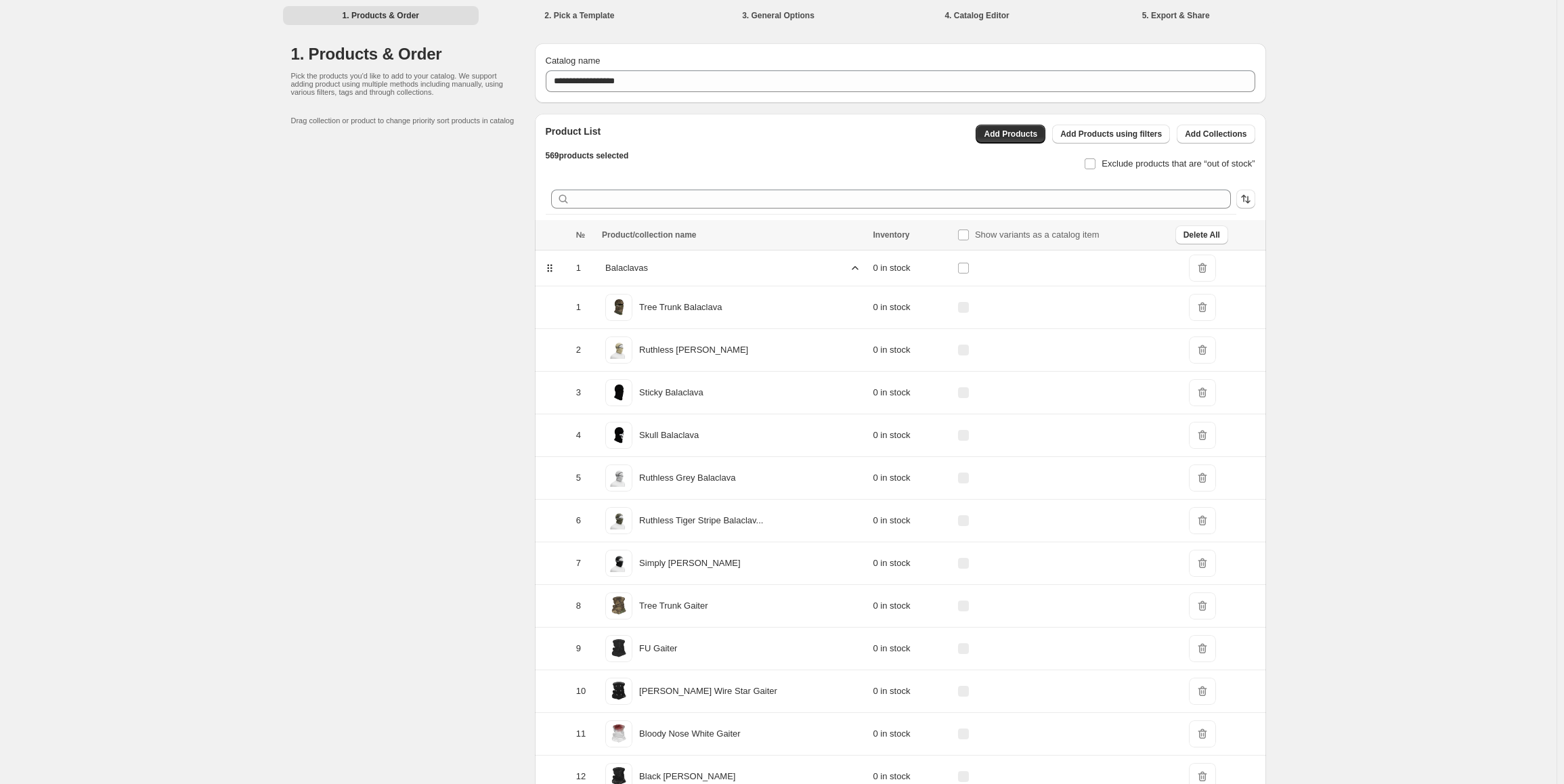
click at [848, 273] on icon at bounding box center [855, 268] width 13 height 13
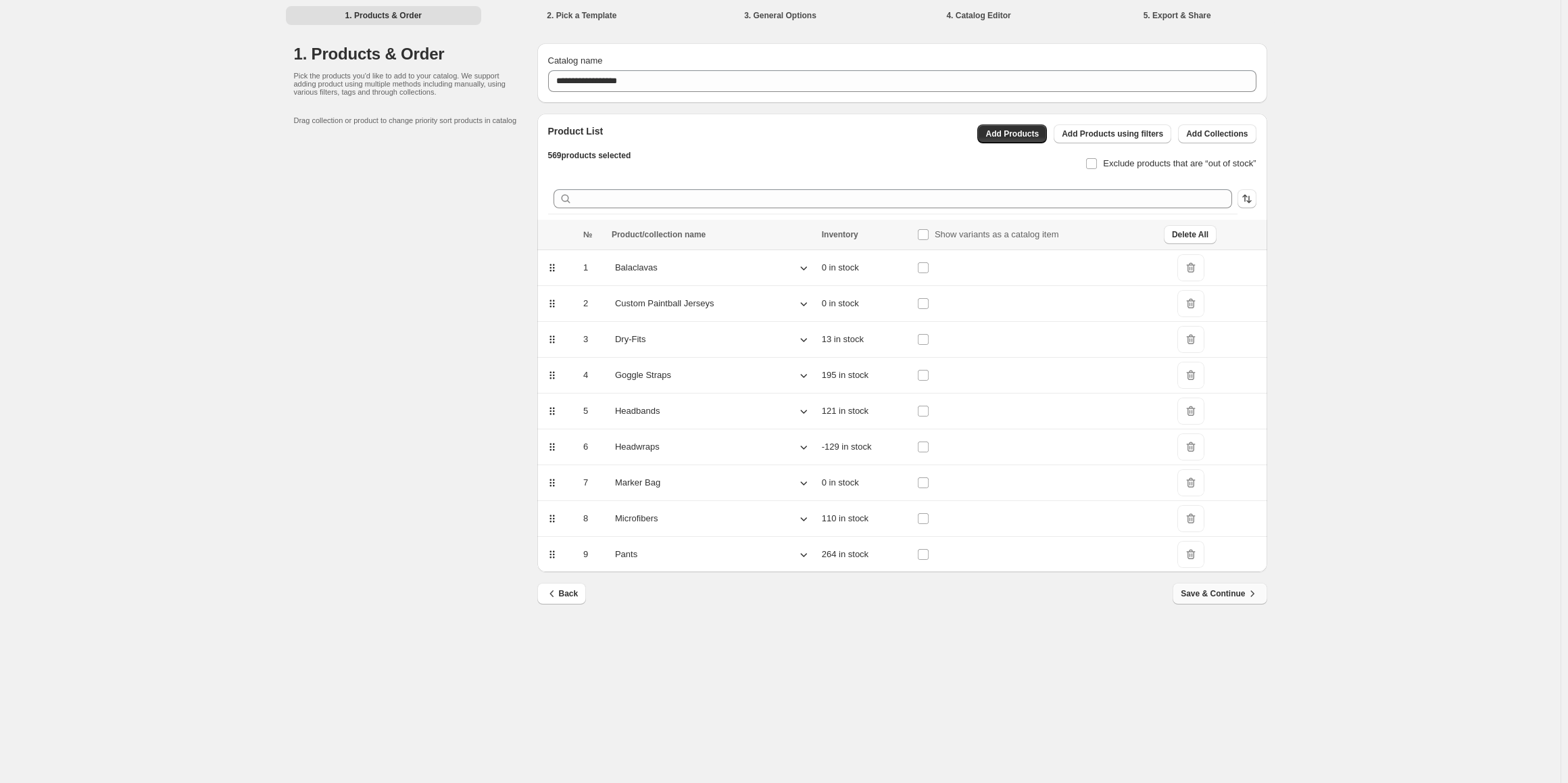
click at [1198, 594] on span "Save & Continue" at bounding box center [1219, 594] width 78 height 13
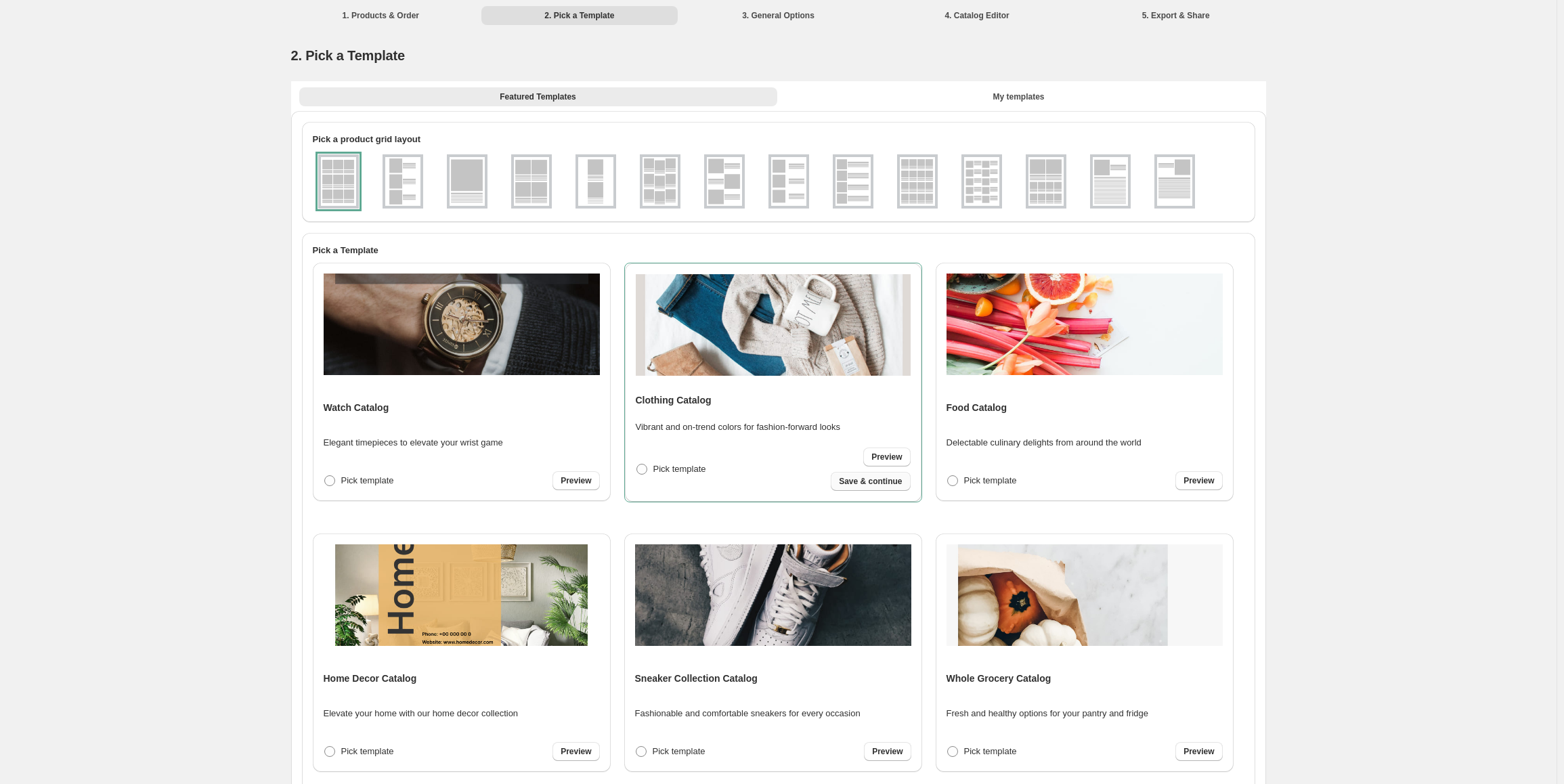
click at [892, 483] on span "Save & continue" at bounding box center [870, 481] width 63 height 10
select select "****"
select select "**********"
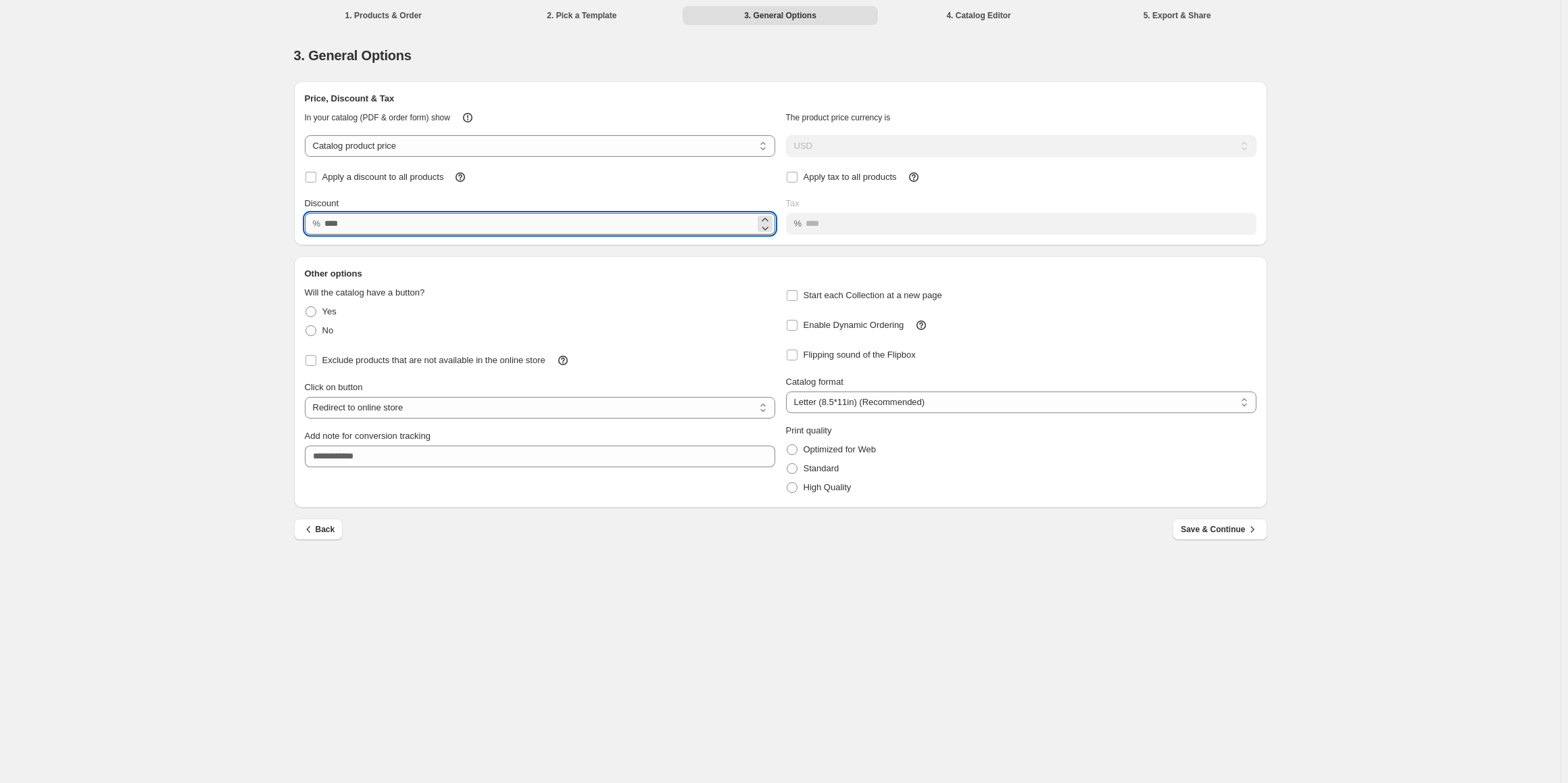
click at [376, 216] on input "**" at bounding box center [539, 223] width 430 height 22
type input "*"
type input "**"
click at [1201, 531] on span "Save & Continue" at bounding box center [1219, 529] width 78 height 13
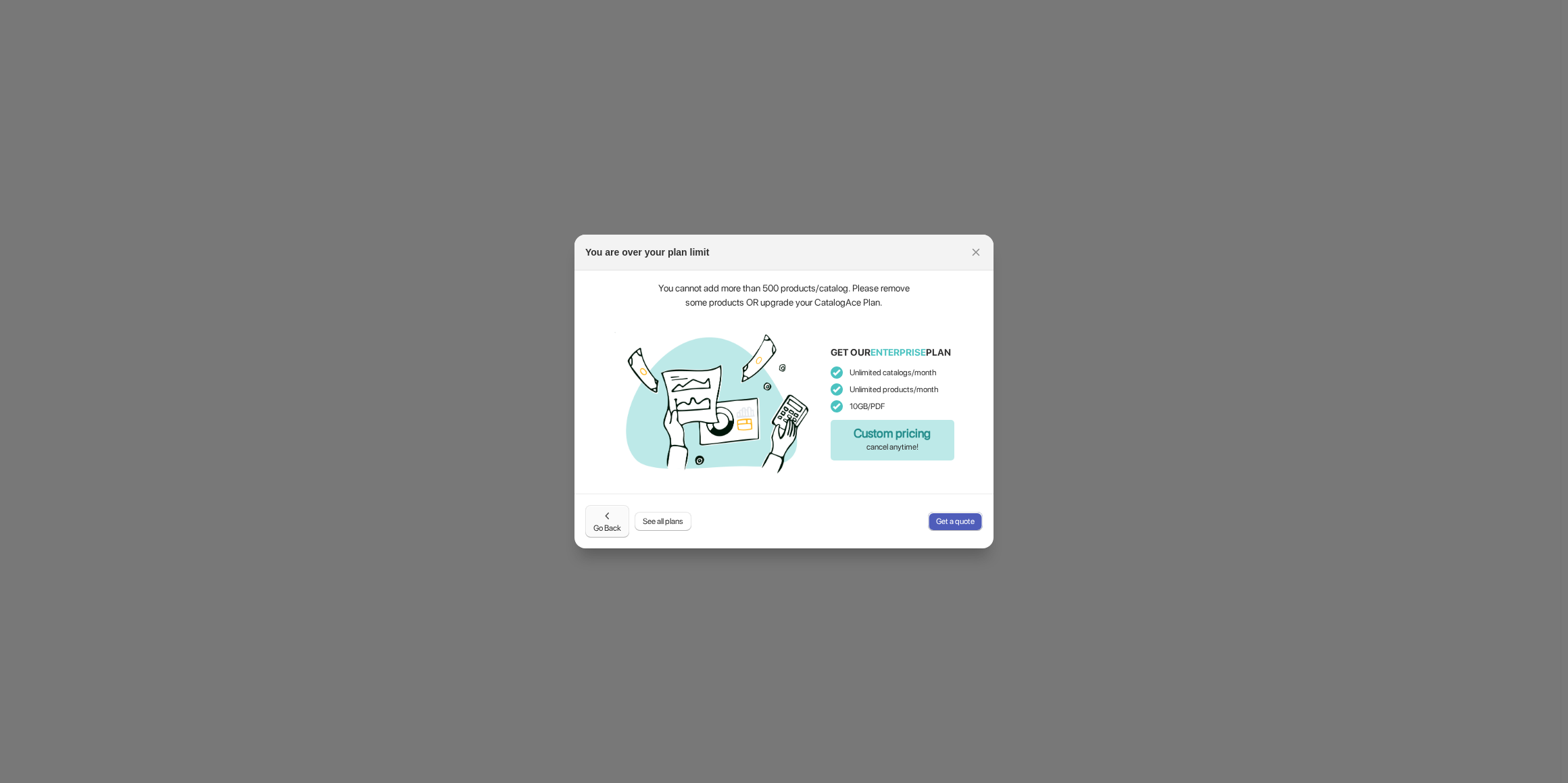
click at [614, 522] on span "Go Back" at bounding box center [607, 521] width 28 height 25
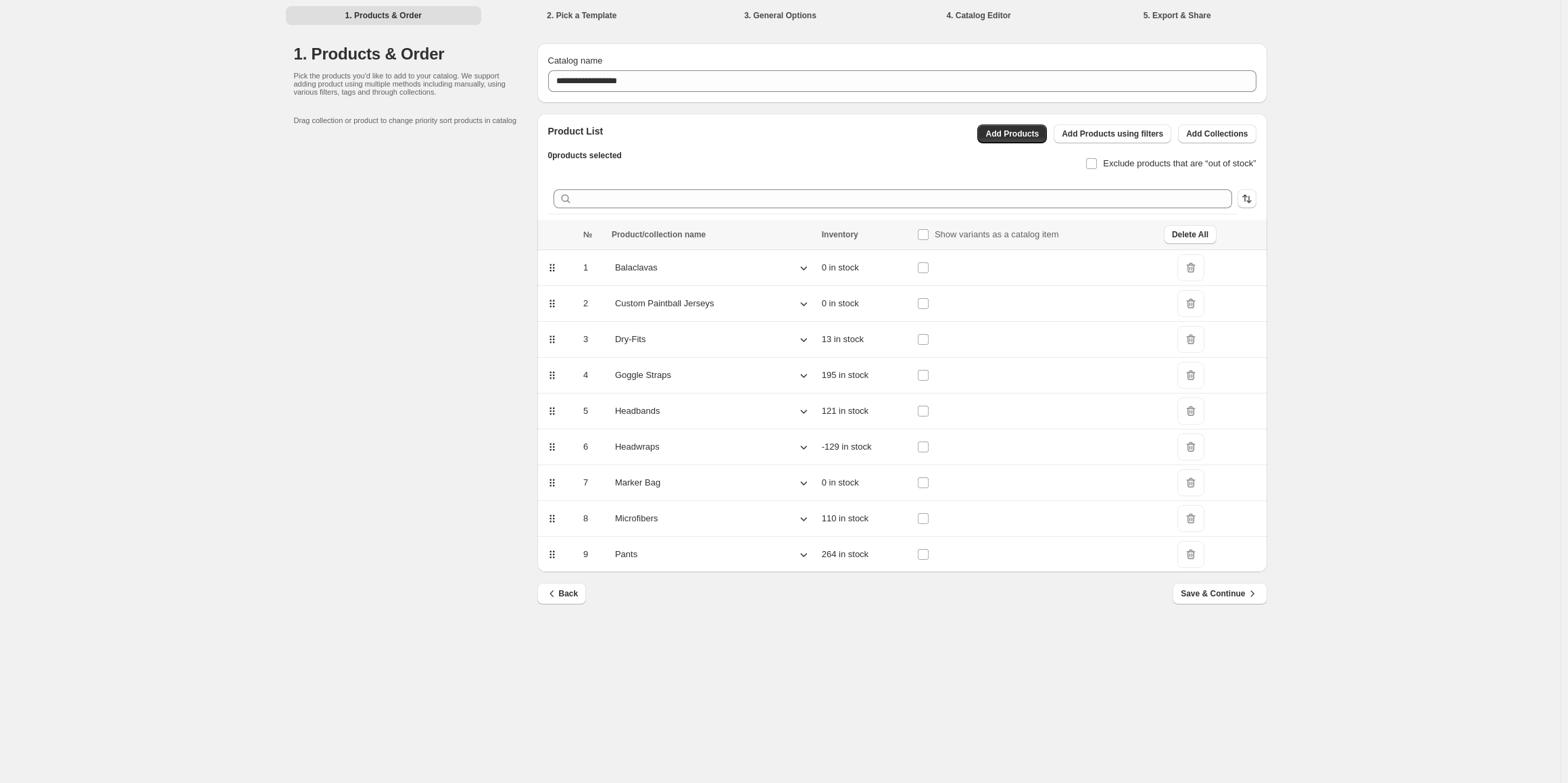
click at [803, 525] on icon at bounding box center [804, 519] width 13 height 13
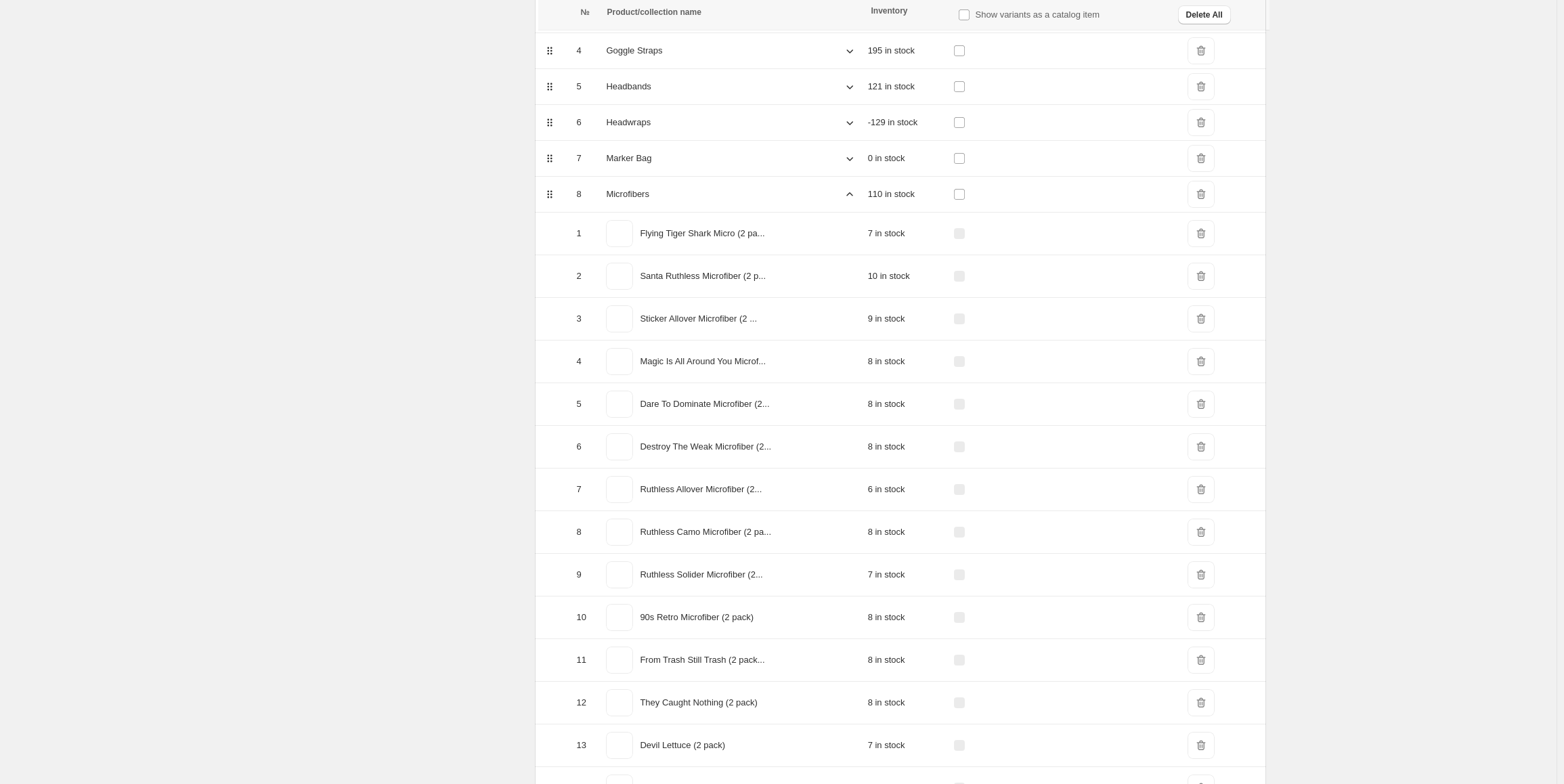
scroll to position [35, 0]
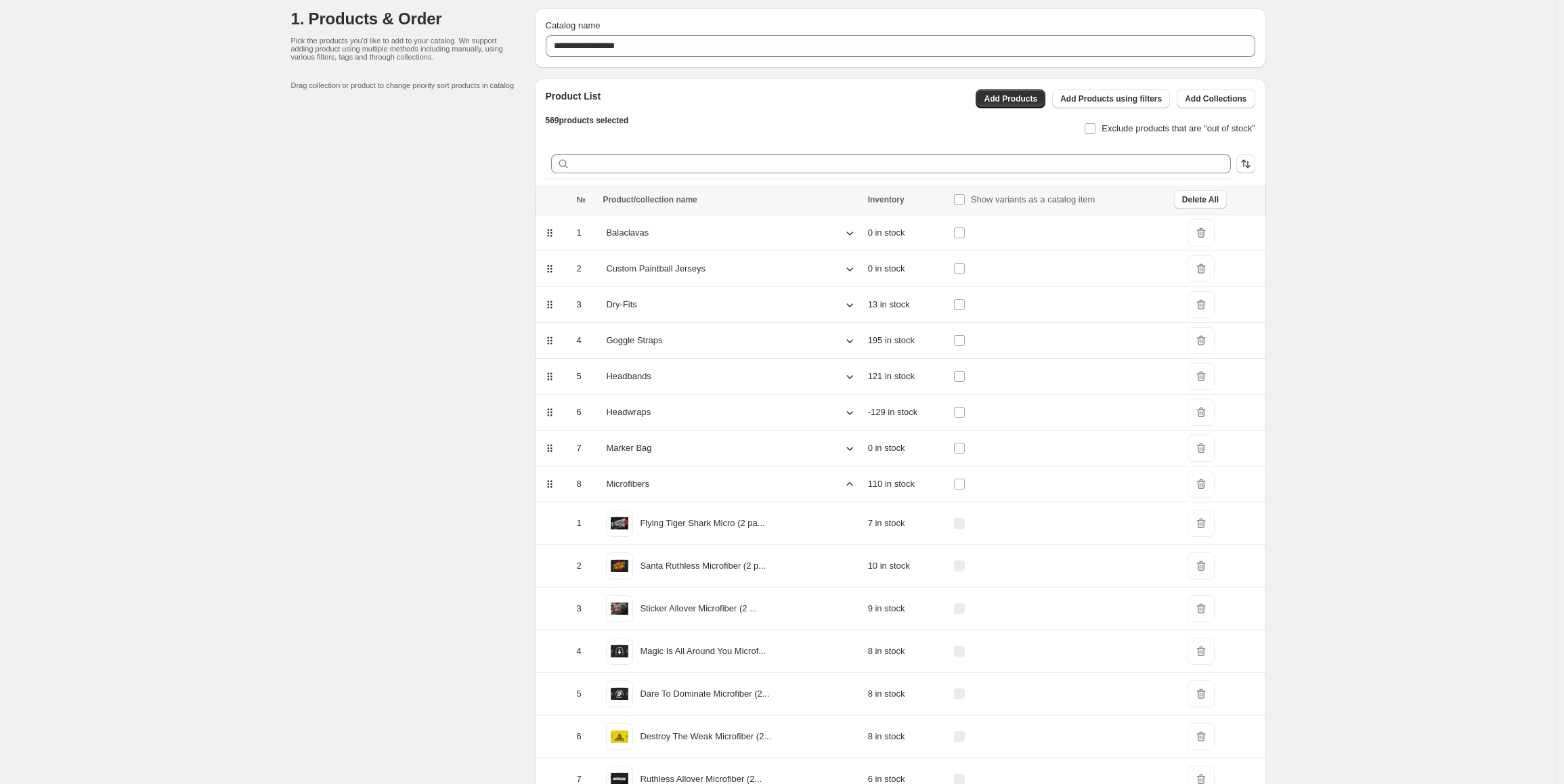
click at [853, 485] on icon at bounding box center [849, 484] width 13 height 13
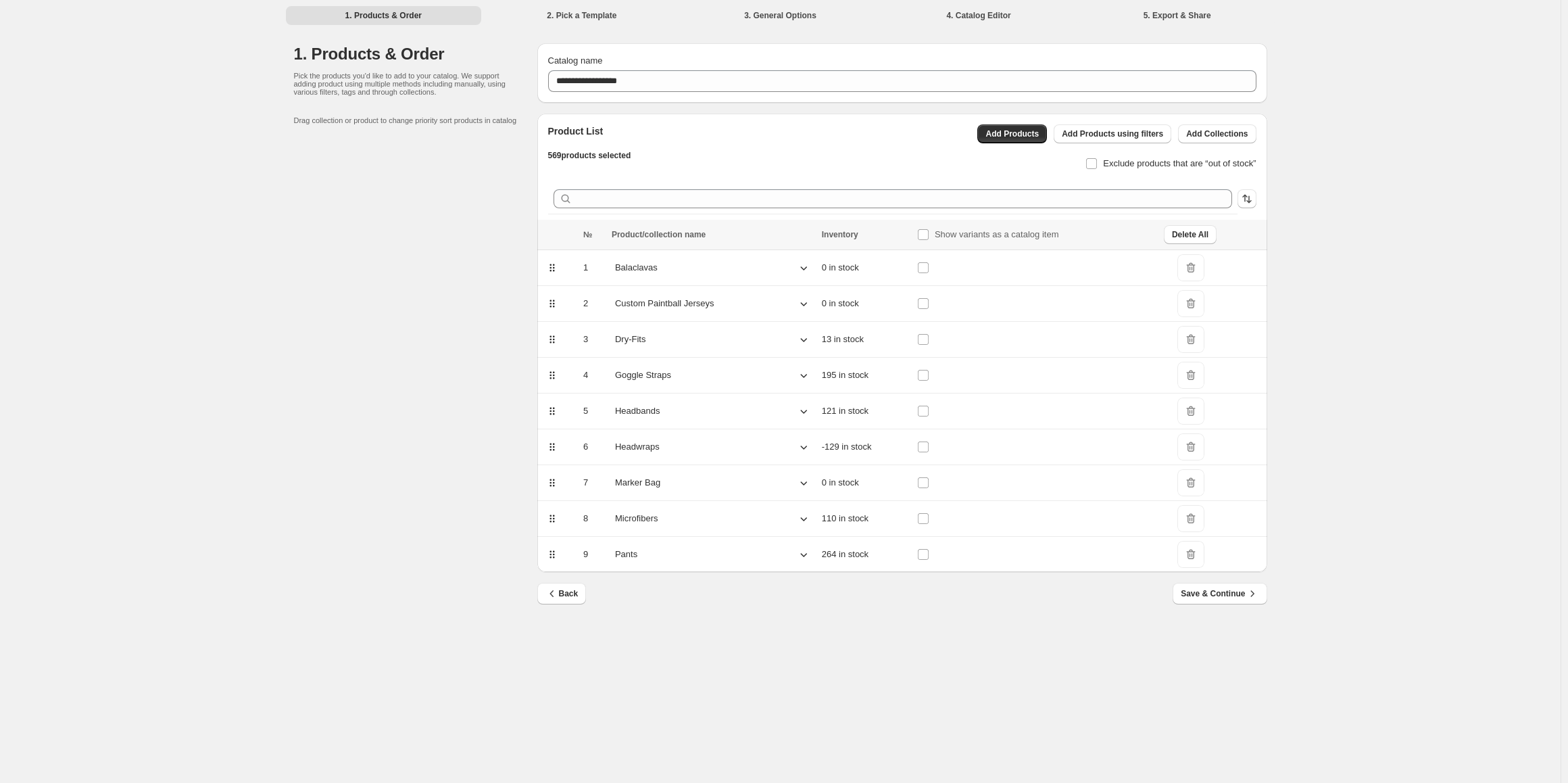
click at [804, 373] on icon at bounding box center [804, 375] width 13 height 13
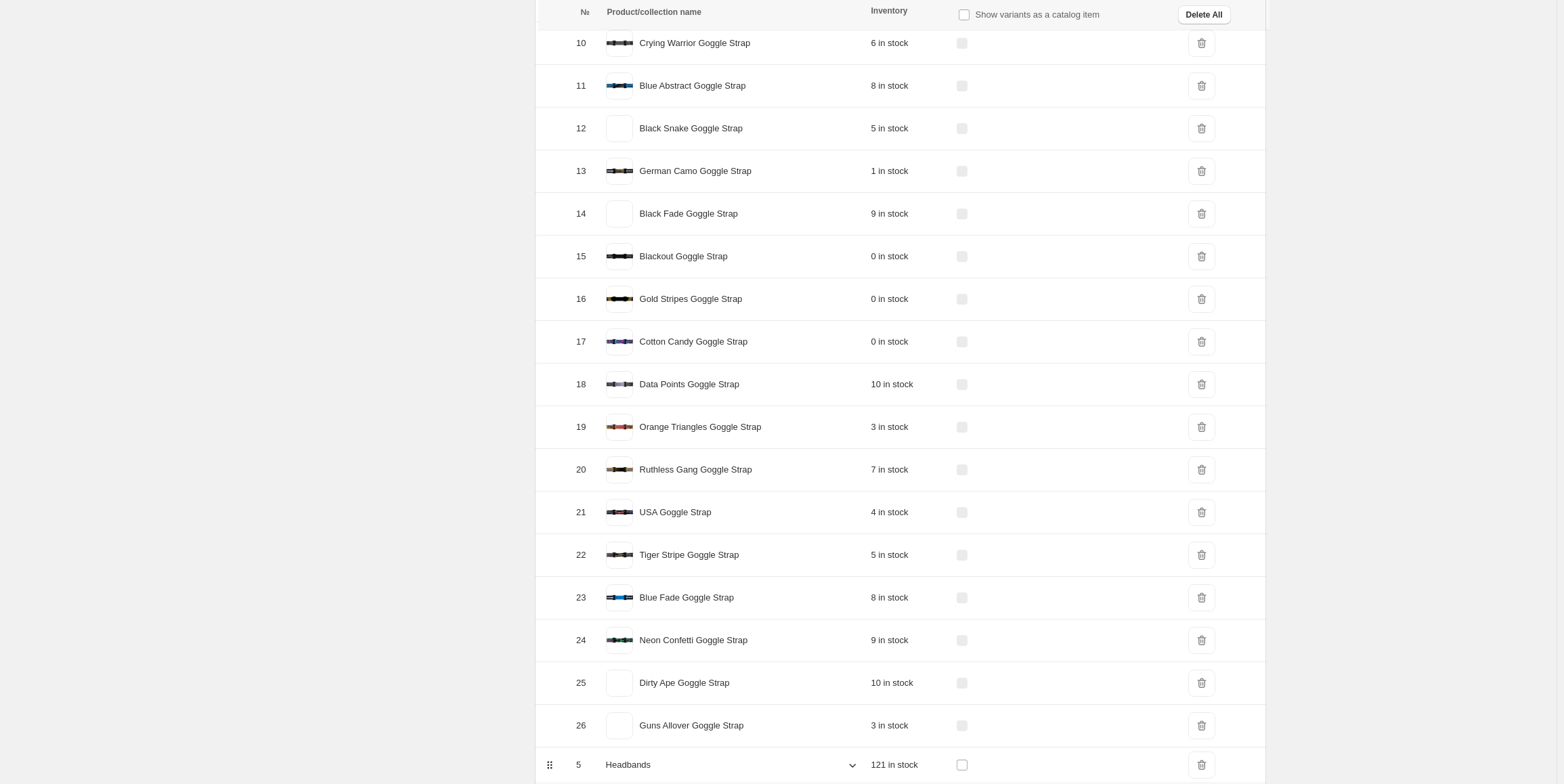
scroll to position [947, 0]
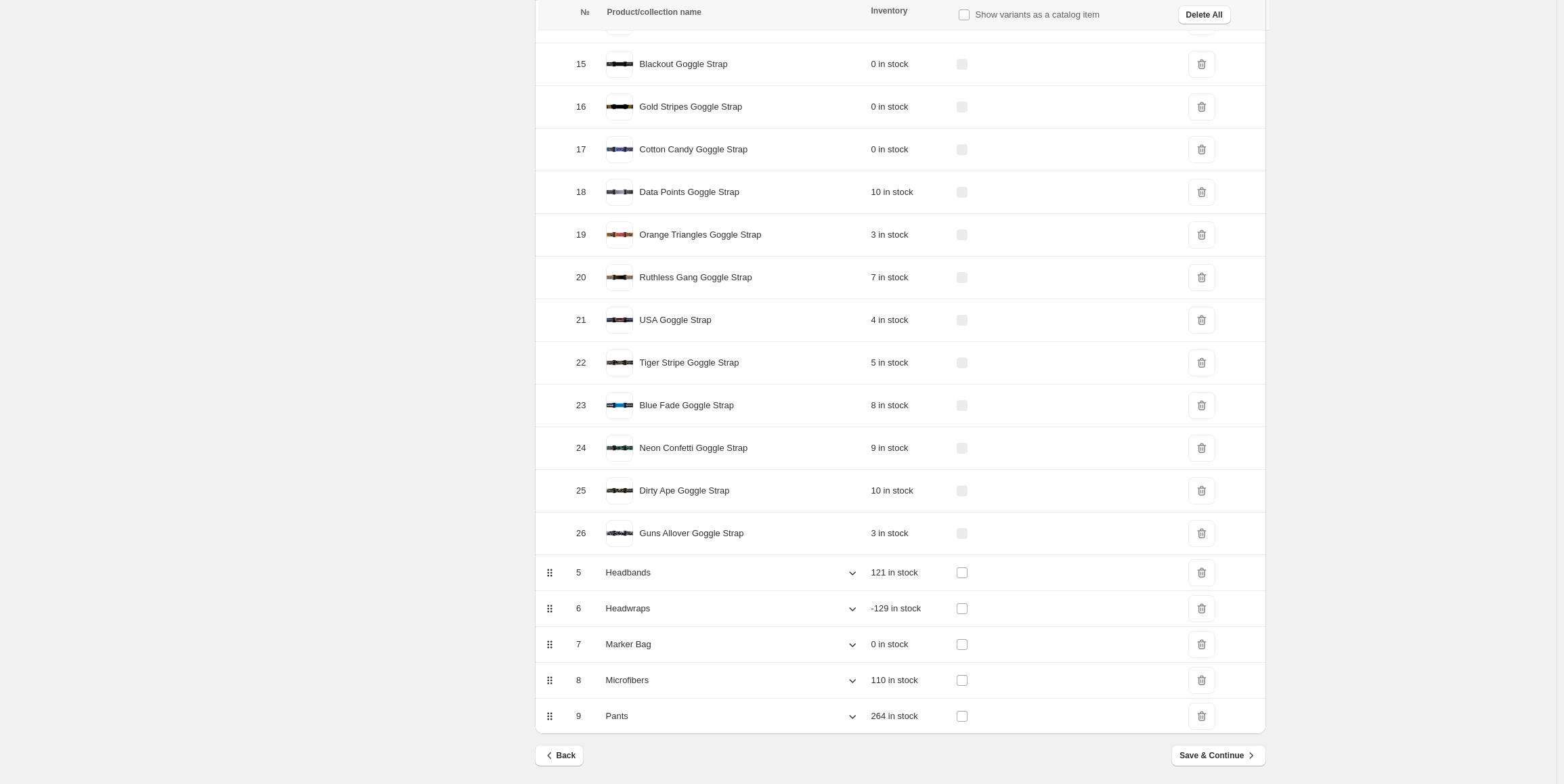
click at [1201, 493] on span "DeleteIcon" at bounding box center [1202, 491] width 27 height 27
click at [1210, 450] on span "DeleteIcon" at bounding box center [1202, 448] width 27 height 27
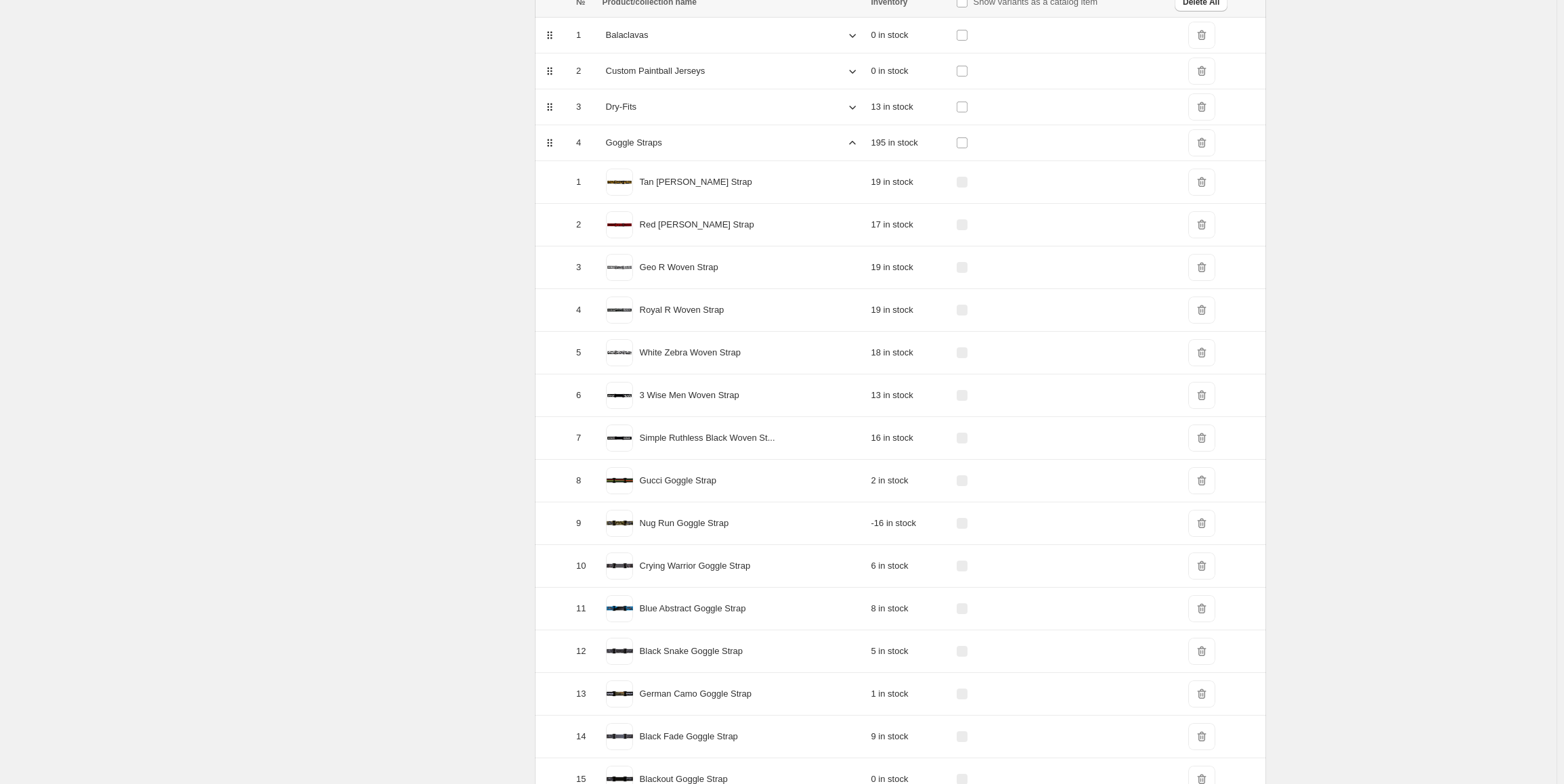
scroll to position [0, 0]
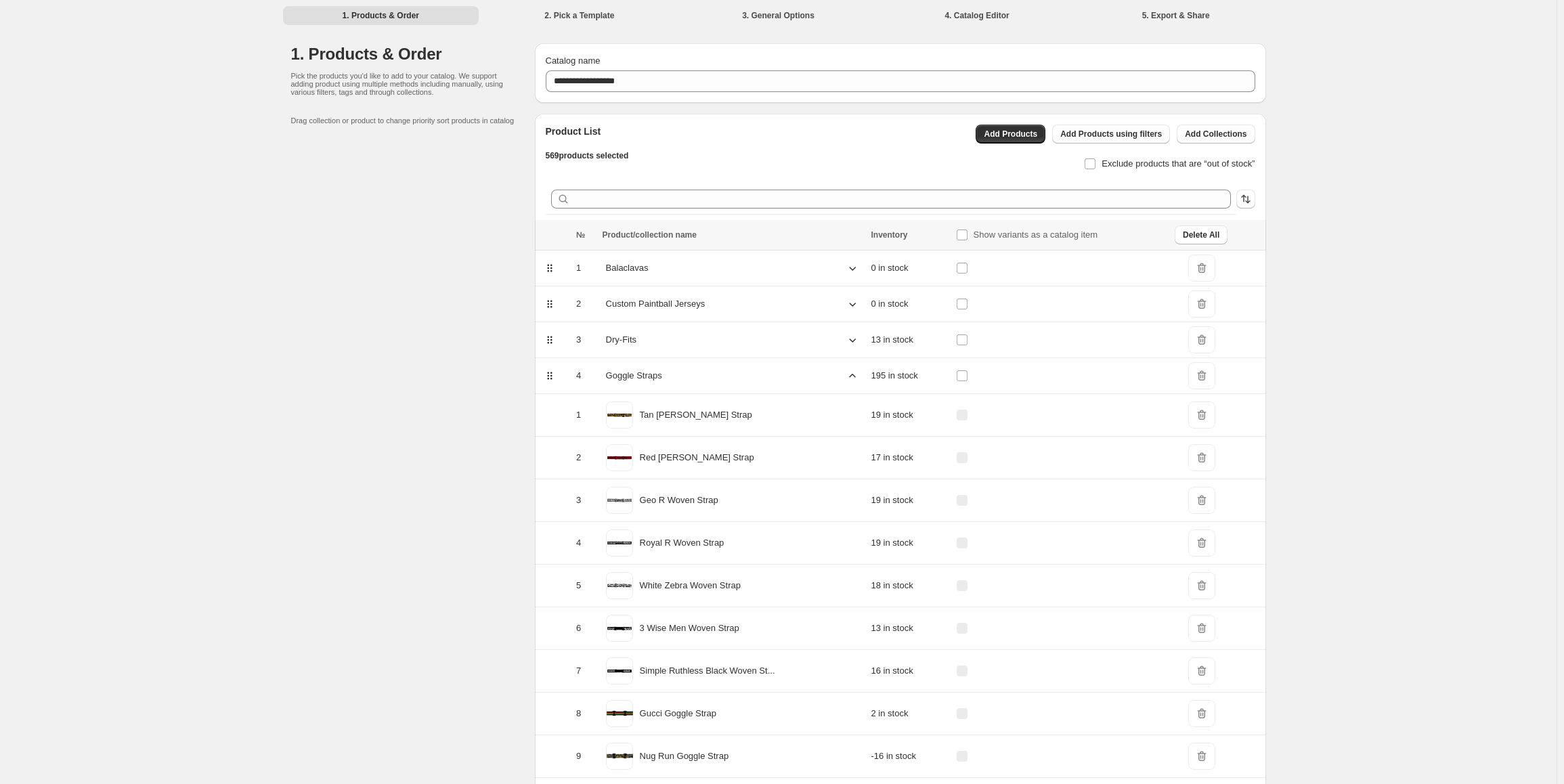
click at [852, 379] on icon at bounding box center [852, 376] width 13 height 13
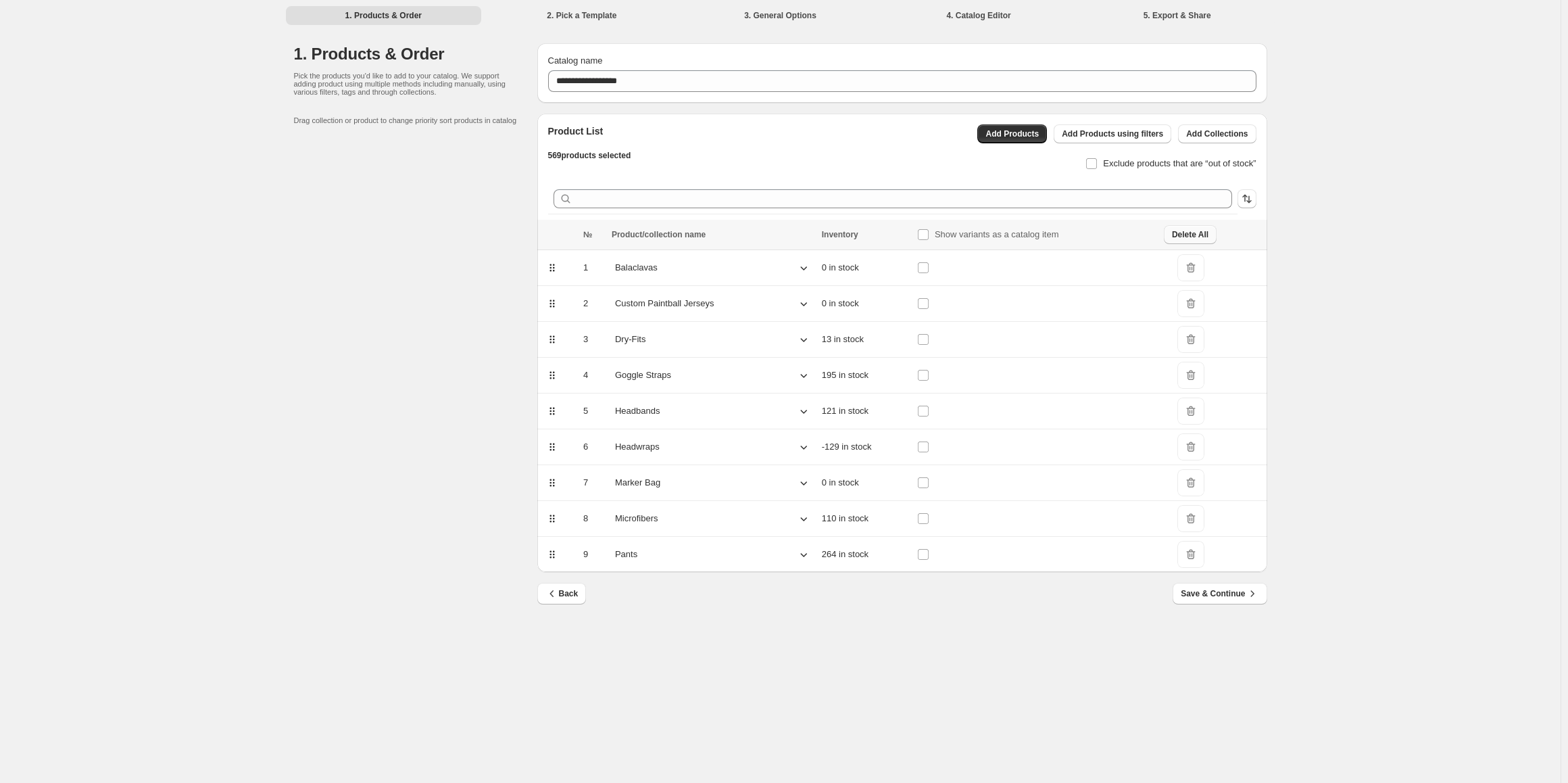
click at [1194, 239] on span "Delete All" at bounding box center [1190, 234] width 37 height 10
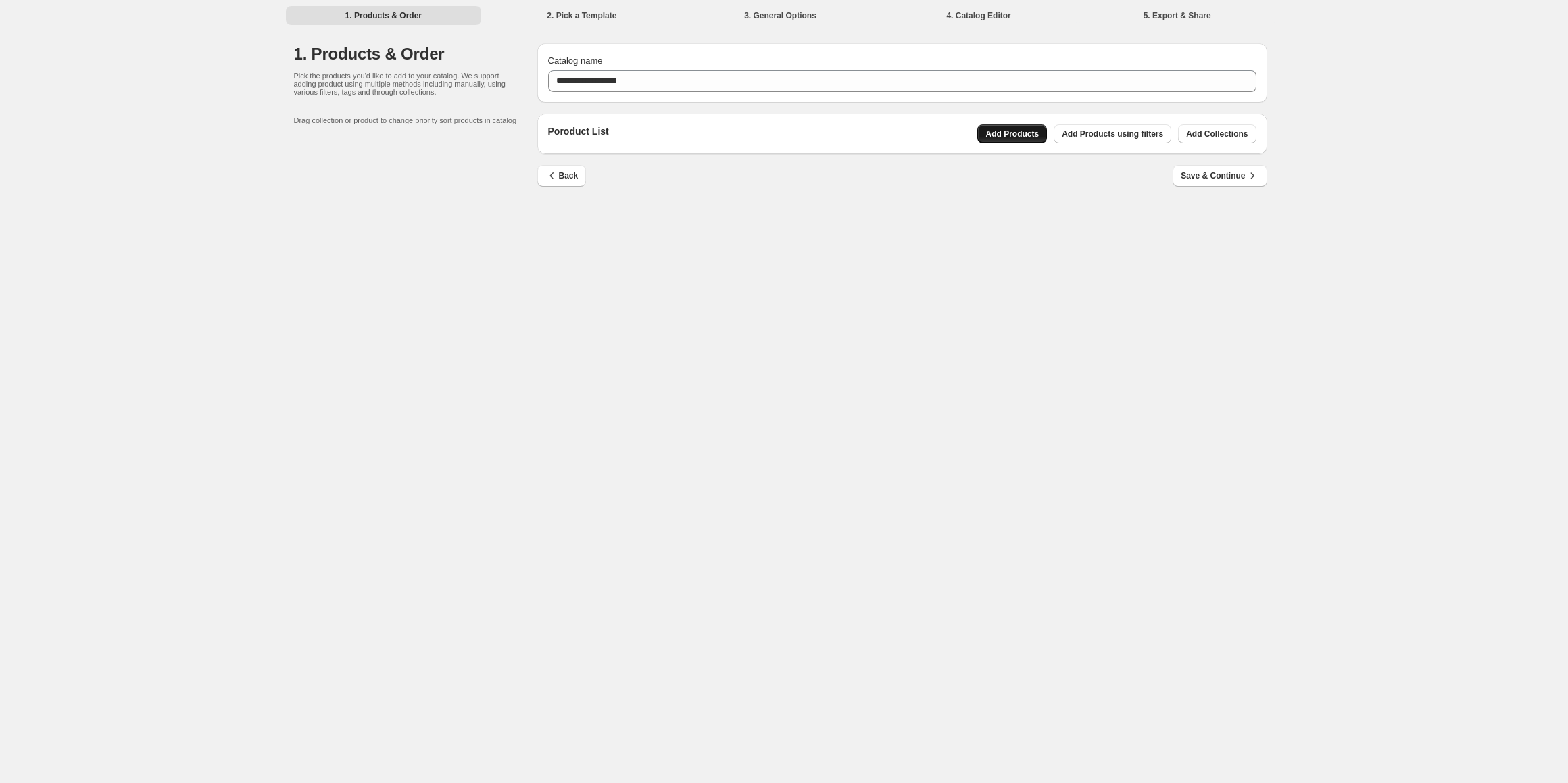
click at [1039, 134] on span "Add Products" at bounding box center [1011, 134] width 53 height 10
click at [1201, 129] on span "Add Collections" at bounding box center [1217, 134] width 61 height 10
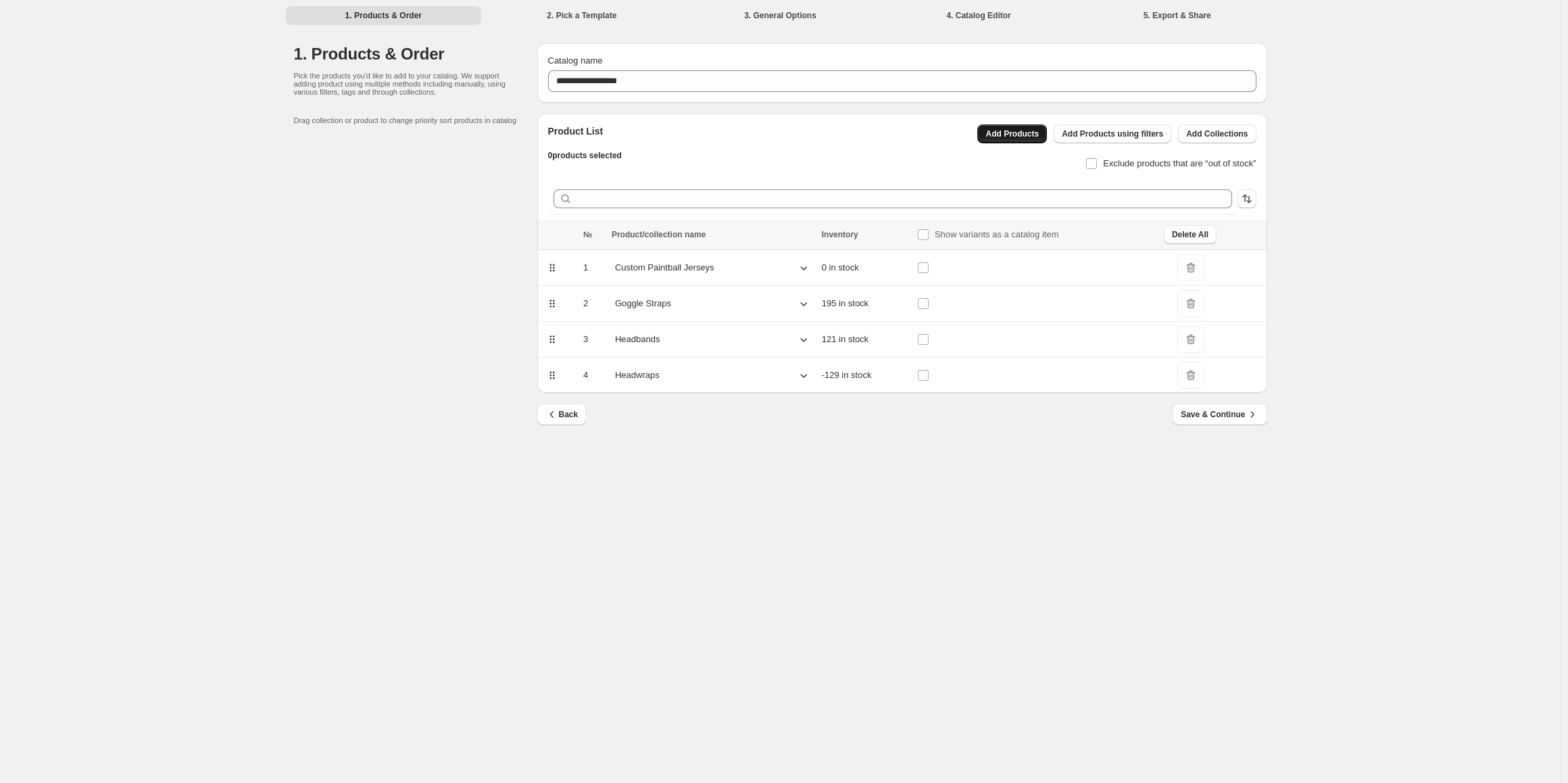
click at [1007, 138] on span "Add Products" at bounding box center [1011, 134] width 53 height 10
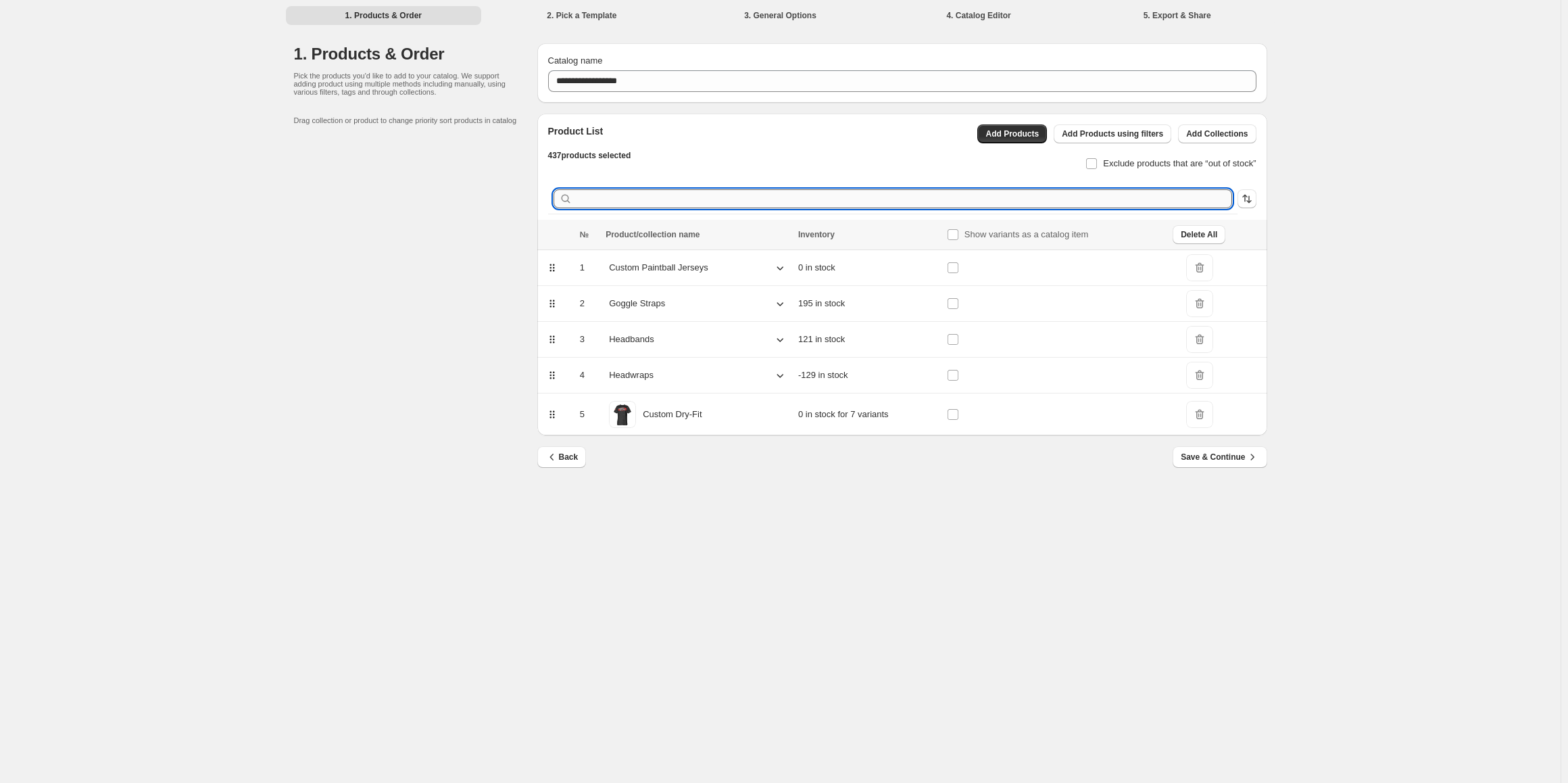
click at [819, 195] on input "text" at bounding box center [903, 198] width 657 height 19
click at [1020, 132] on span "Add Products" at bounding box center [1011, 134] width 53 height 10
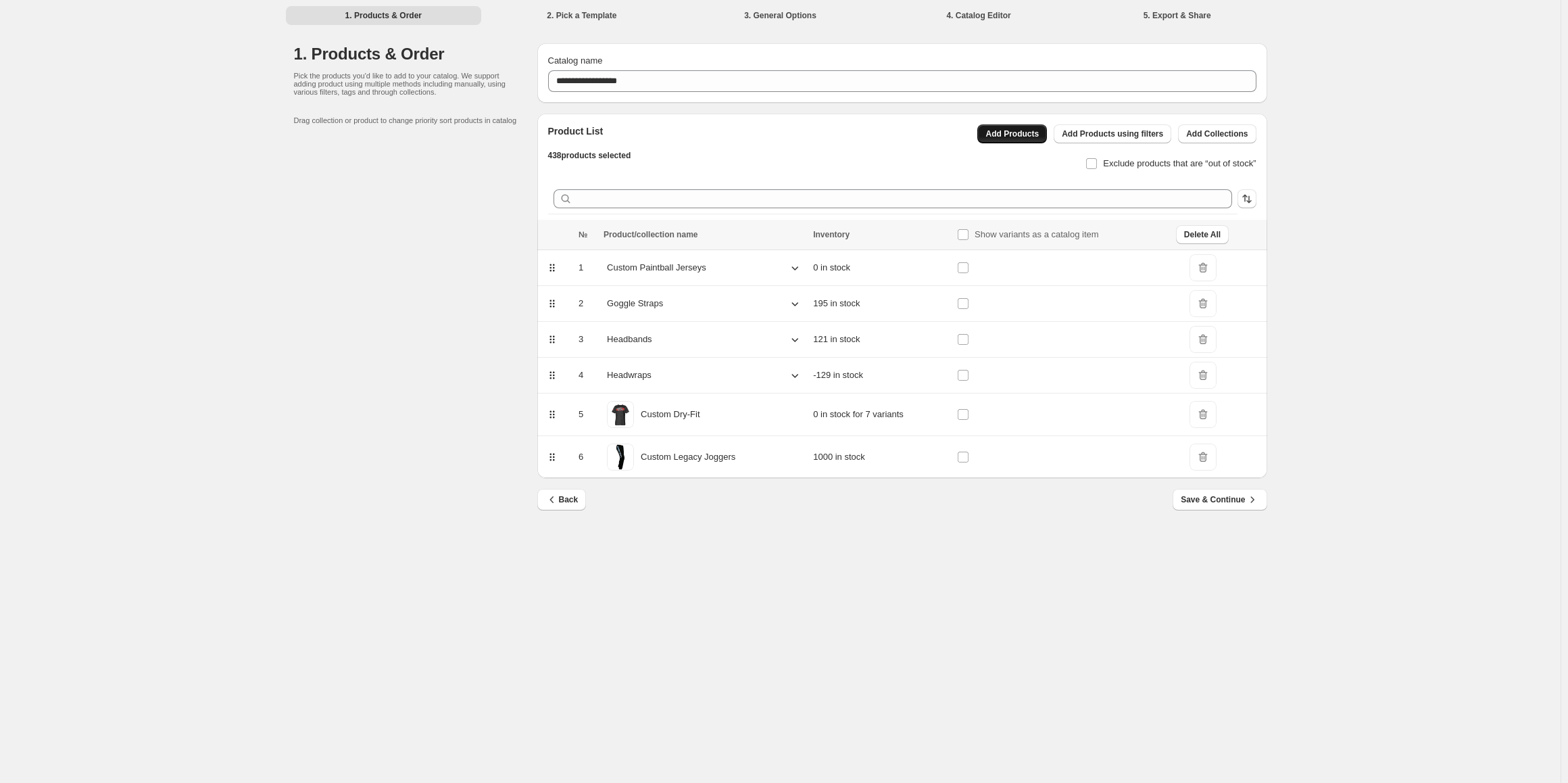
click at [1010, 132] on span "Add Products" at bounding box center [1011, 134] width 53 height 10
click at [797, 268] on icon at bounding box center [795, 268] width 13 height 13
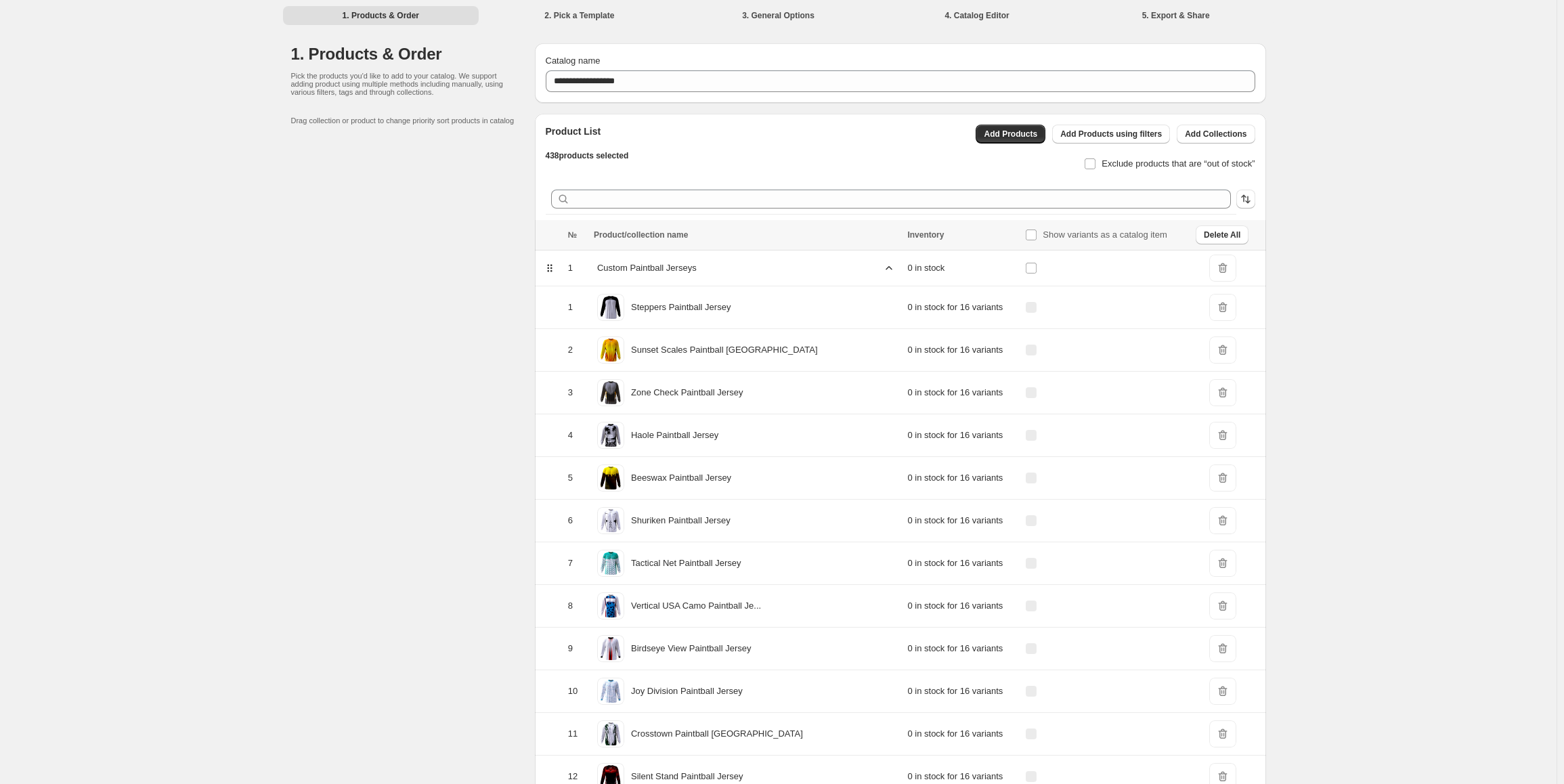
click at [882, 269] on icon at bounding box center [889, 268] width 13 height 13
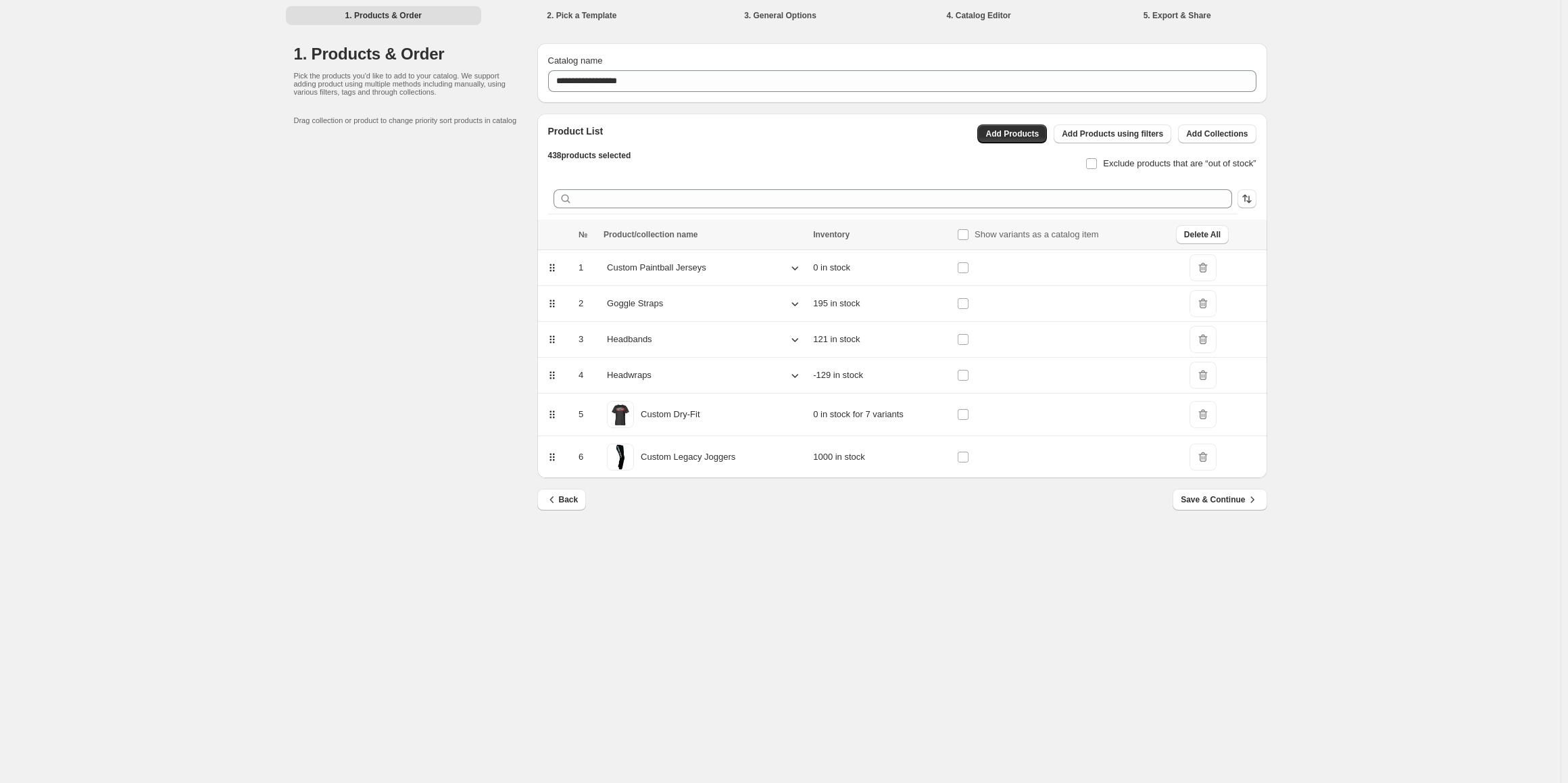
drag, startPoint x: 552, startPoint y: 268, endPoint x: 554, endPoint y: 389, distance: 121.0
click at [554, 389] on tbody "1 Custom Paintball Jerseys 0 in stock DeleteIcon 2 Goggle Straps 195 in stock D…" at bounding box center [902, 364] width 730 height 228
click at [1212, 501] on span "Save & Continue" at bounding box center [1219, 499] width 78 height 13
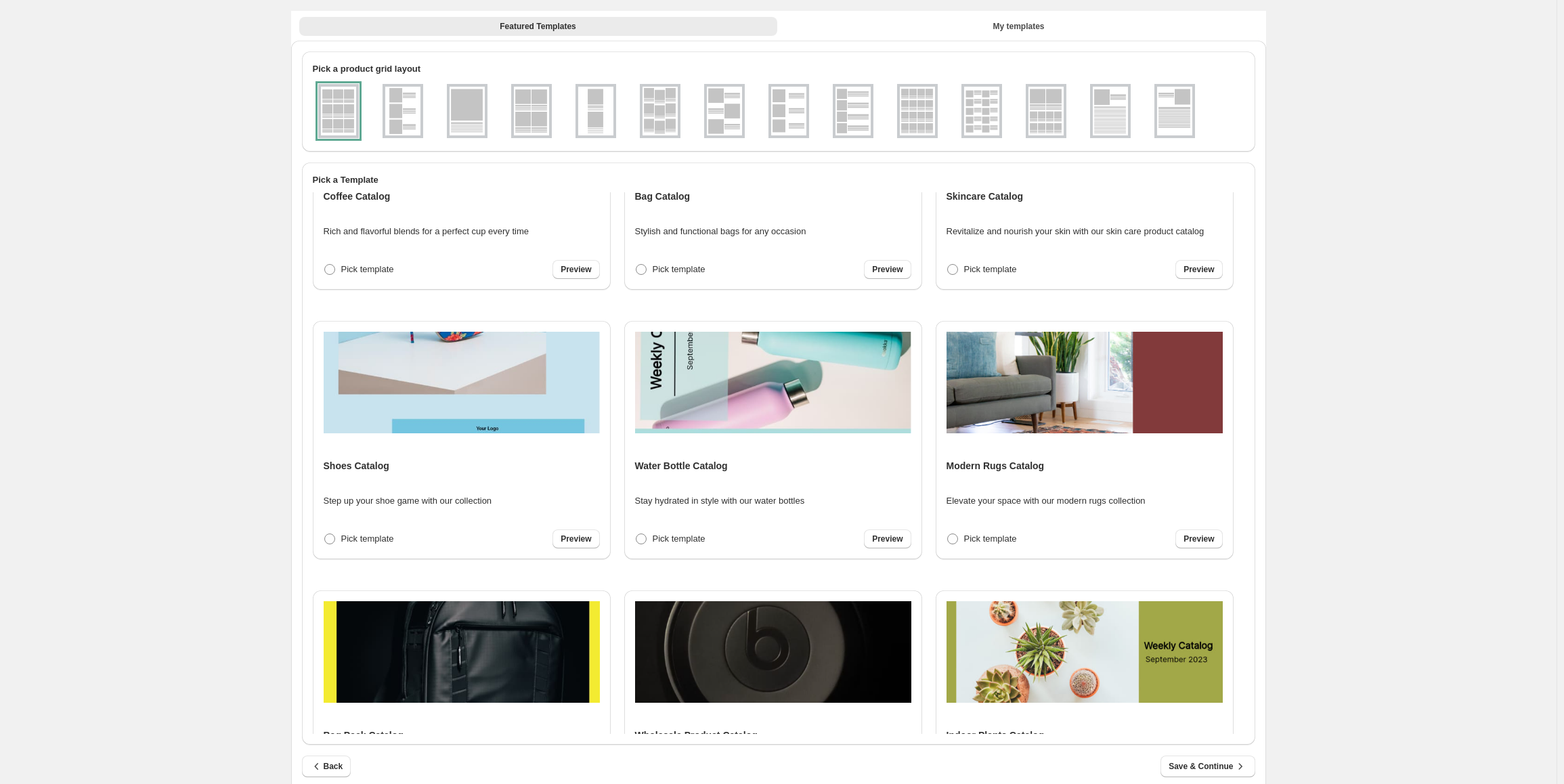
scroll to position [106, 0]
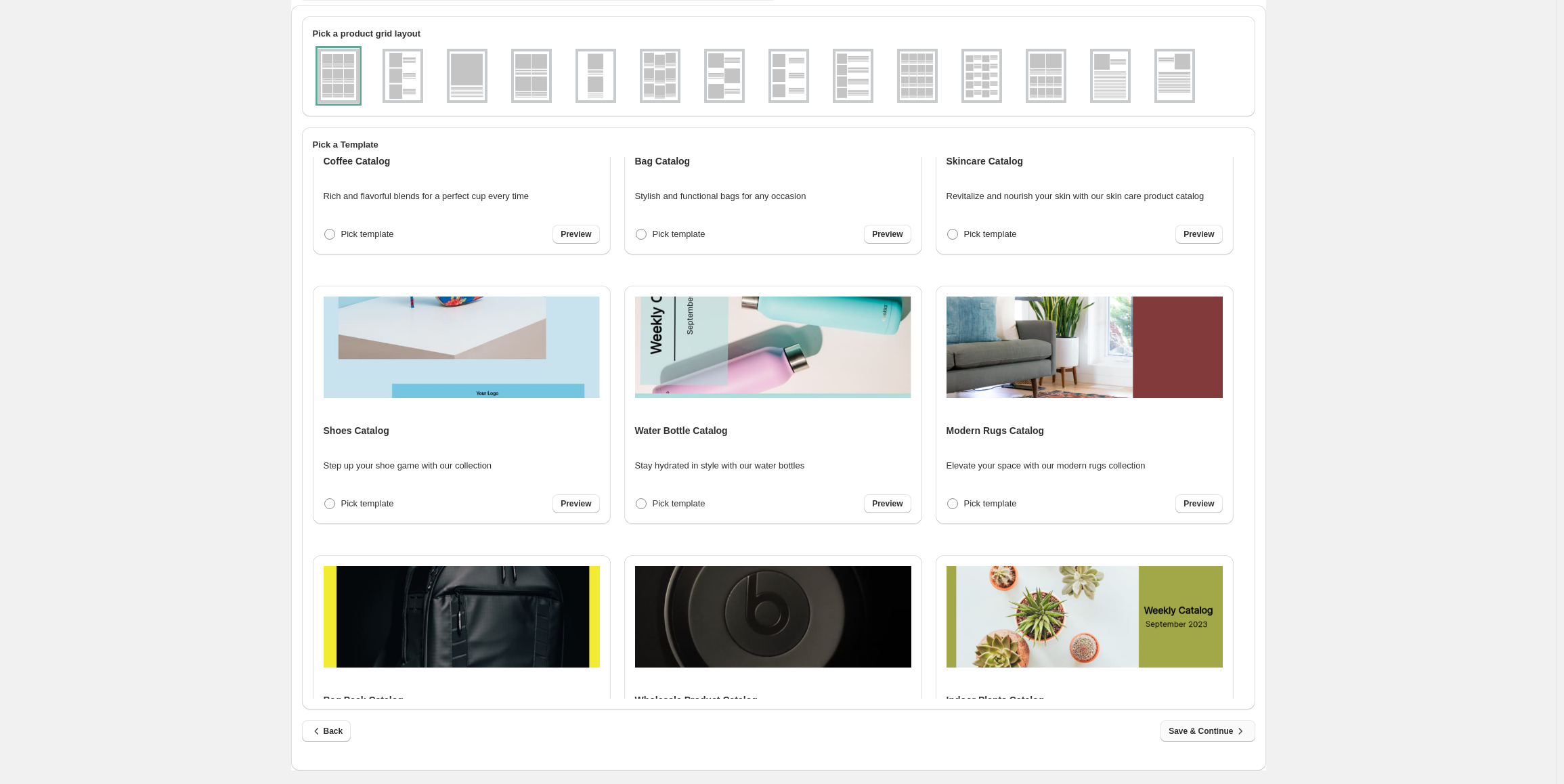
click at [1195, 731] on span "Save & Continue" at bounding box center [1207, 731] width 78 height 13
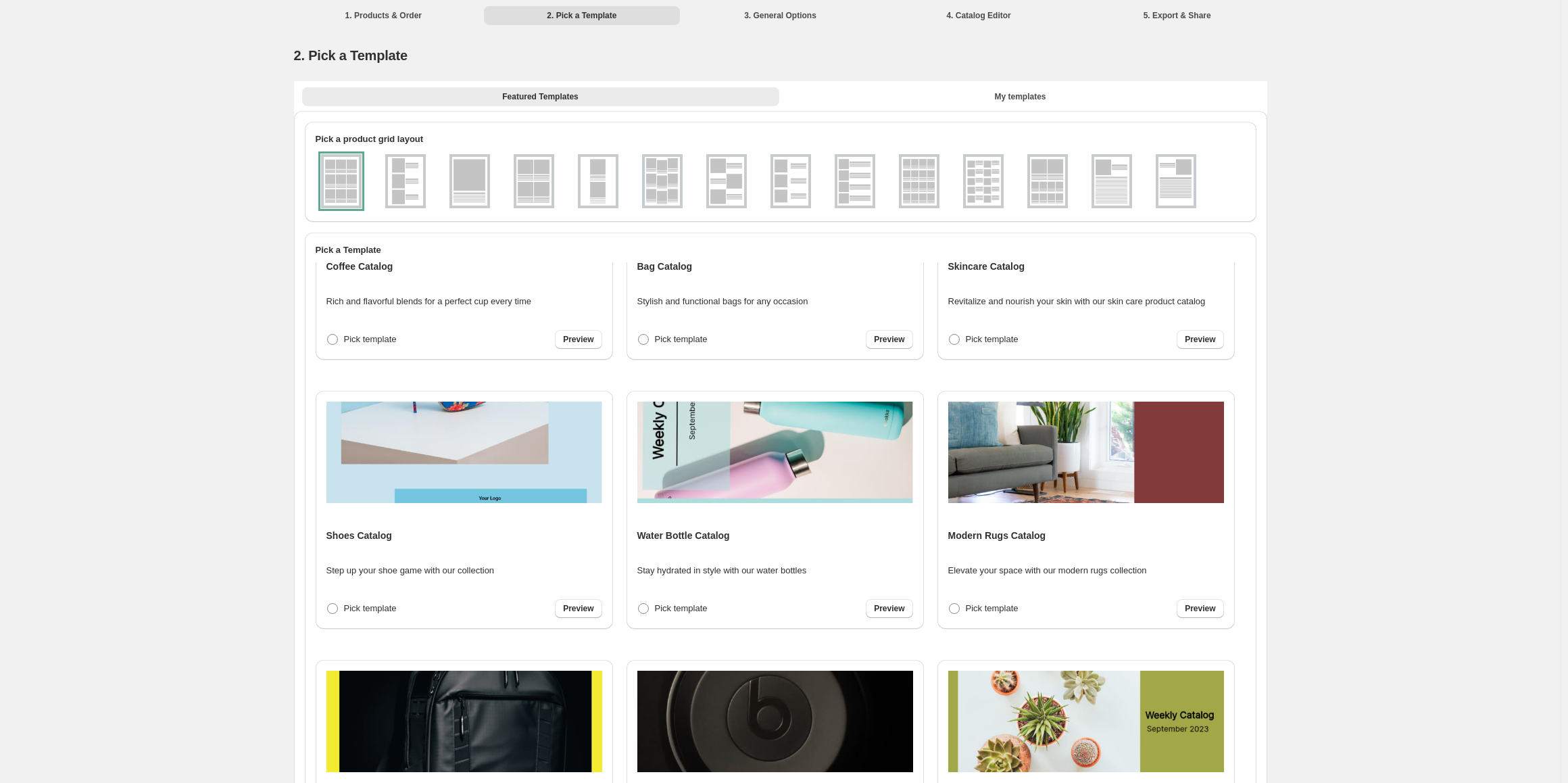
select select "****"
select select "**********"
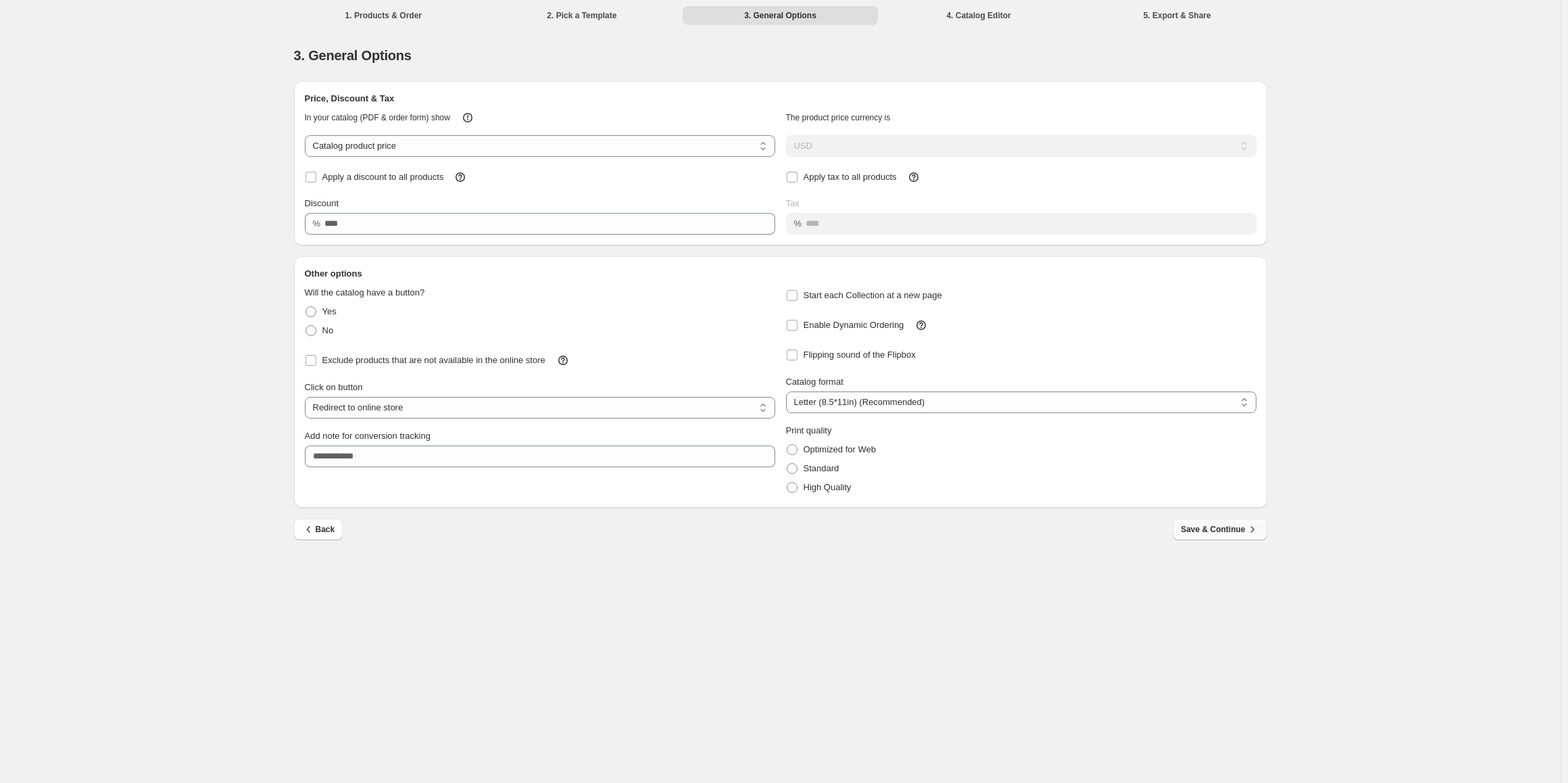
click at [1239, 533] on span "Save & Continue" at bounding box center [1219, 529] width 78 height 13
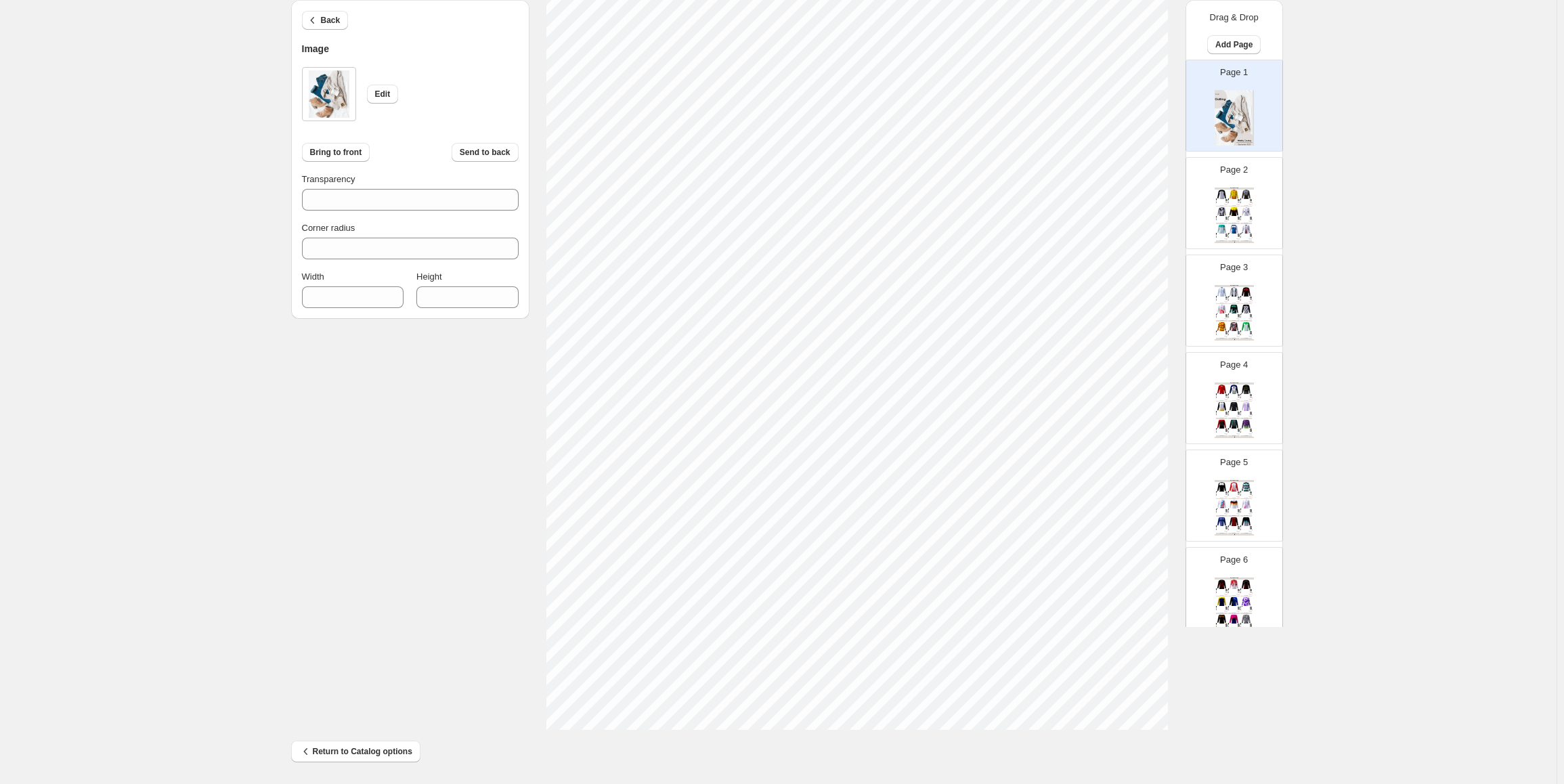
scroll to position [198, 0]
click at [1225, 199] on img at bounding box center [1226, 199] width 2 height 2
type input "*"
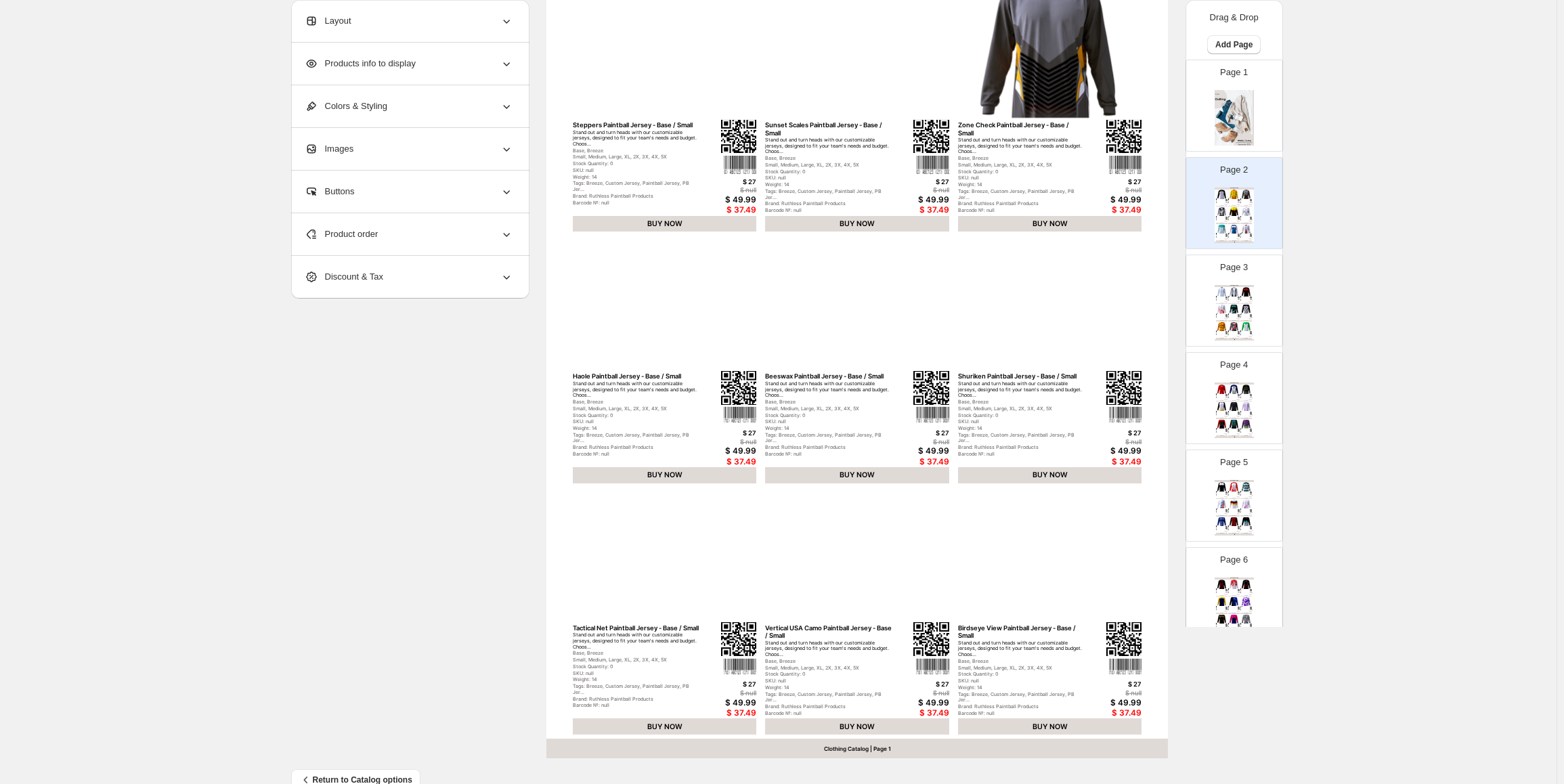
scroll to position [0, 0]
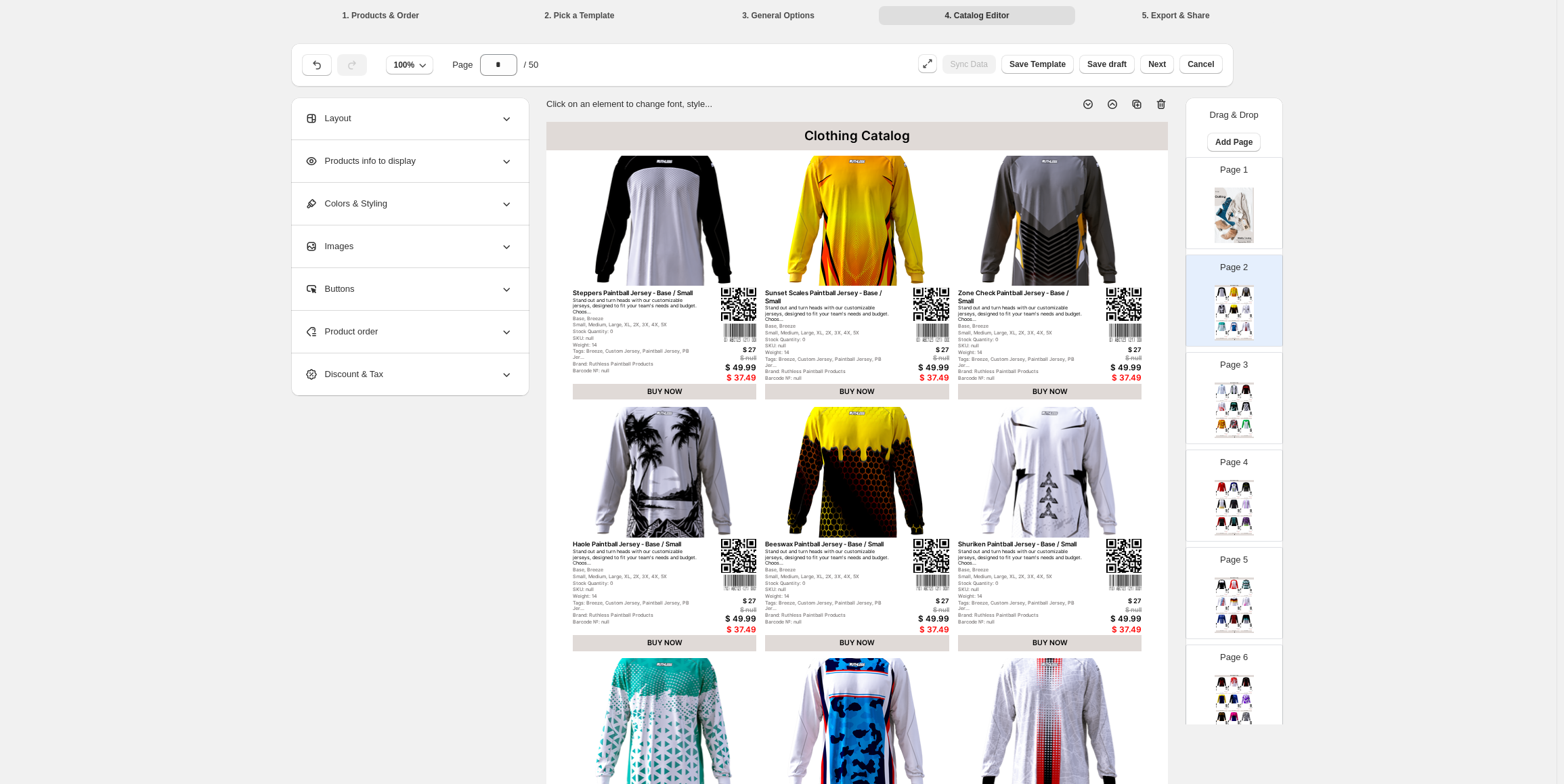
click at [672, 255] on img at bounding box center [665, 221] width 184 height 130
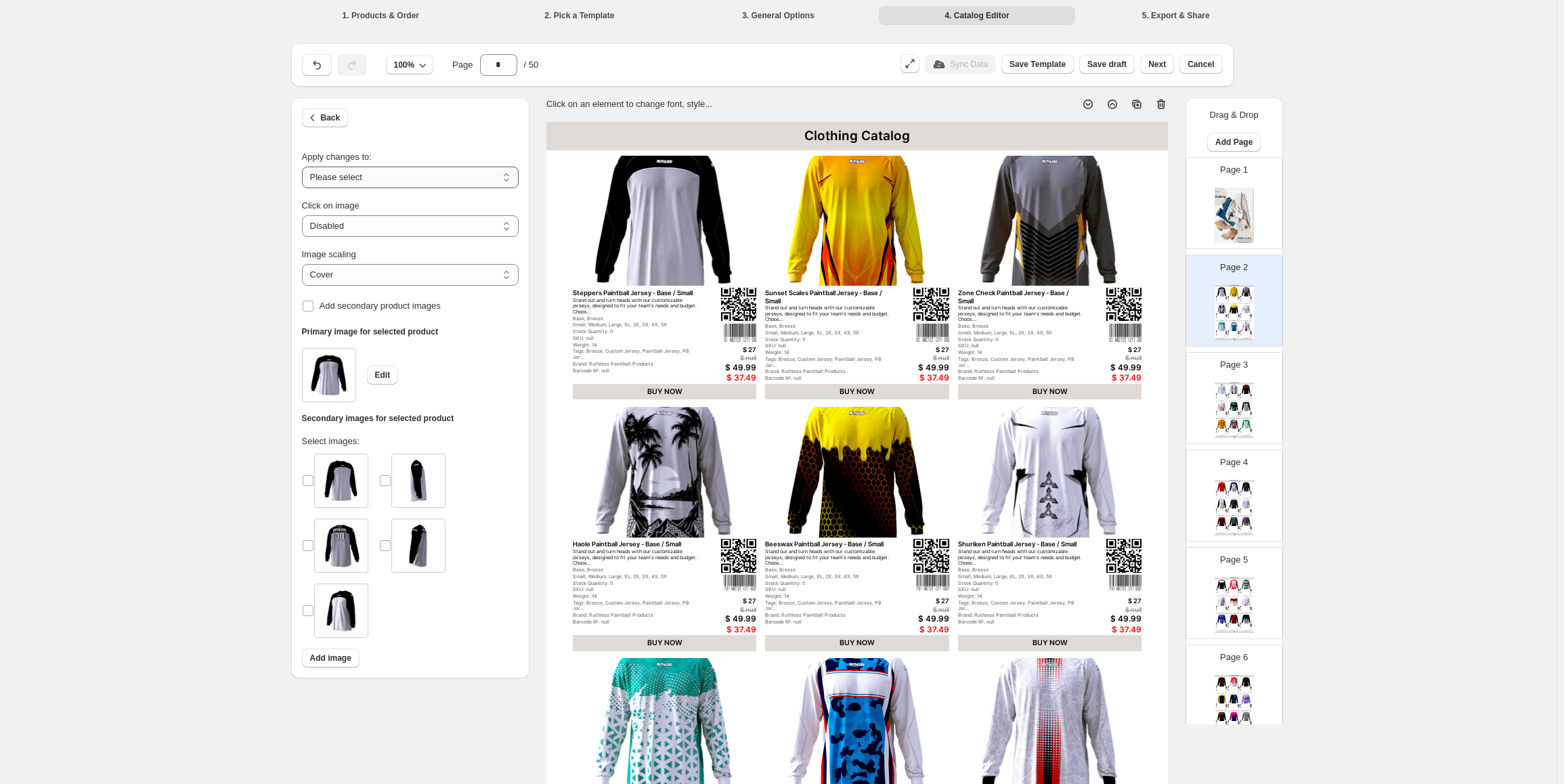
click at [376, 178] on select "**********" at bounding box center [410, 177] width 217 height 22
click at [388, 270] on select "***** *******" at bounding box center [410, 274] width 217 height 22
select select "*******"
click at [304, 280] on select "***** *******" at bounding box center [410, 274] width 217 height 22
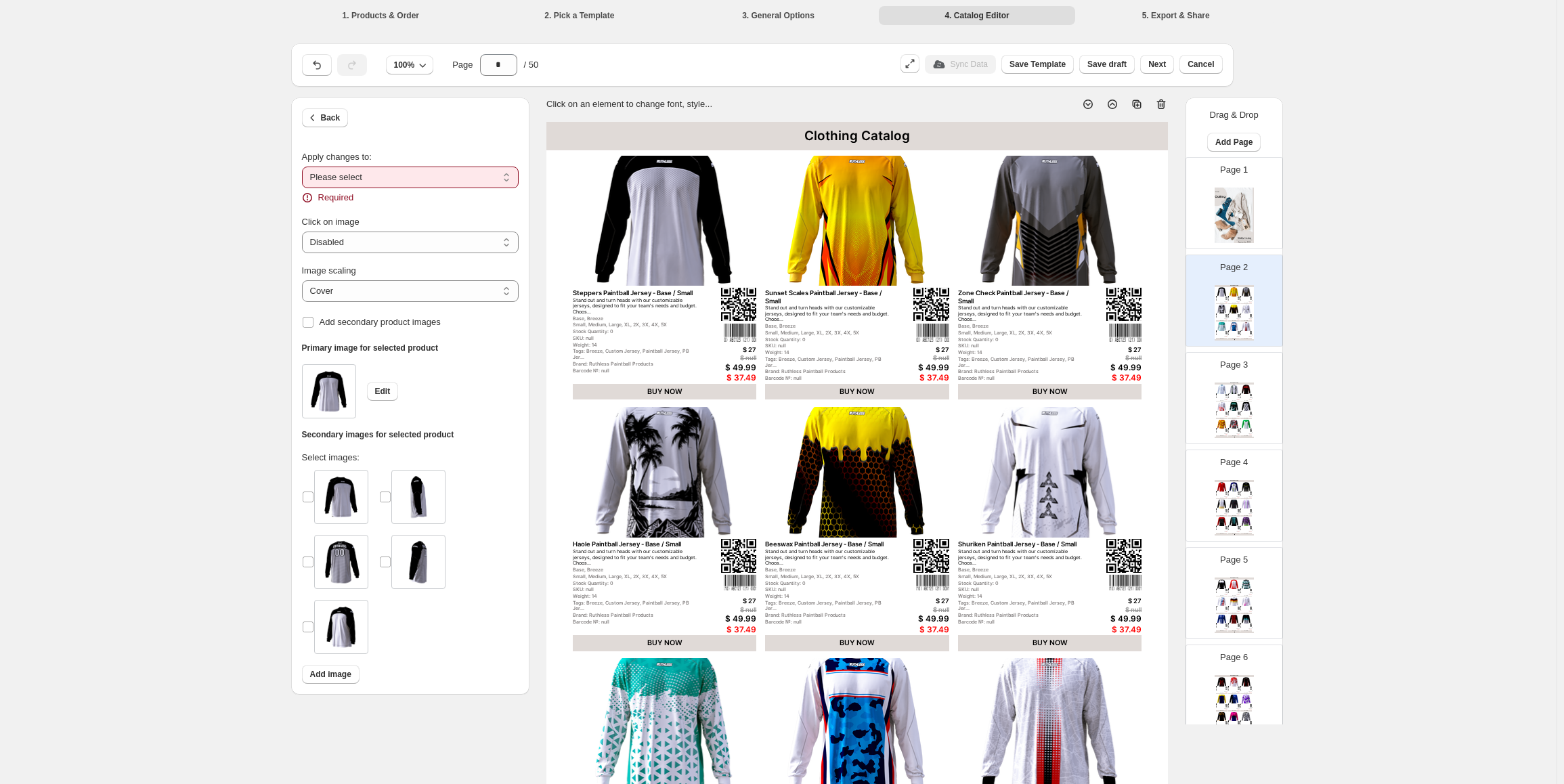
click at [361, 172] on select "**********" at bounding box center [410, 177] width 217 height 22
select select "**********"
click at [304, 166] on select "**********" at bounding box center [410, 177] width 217 height 22
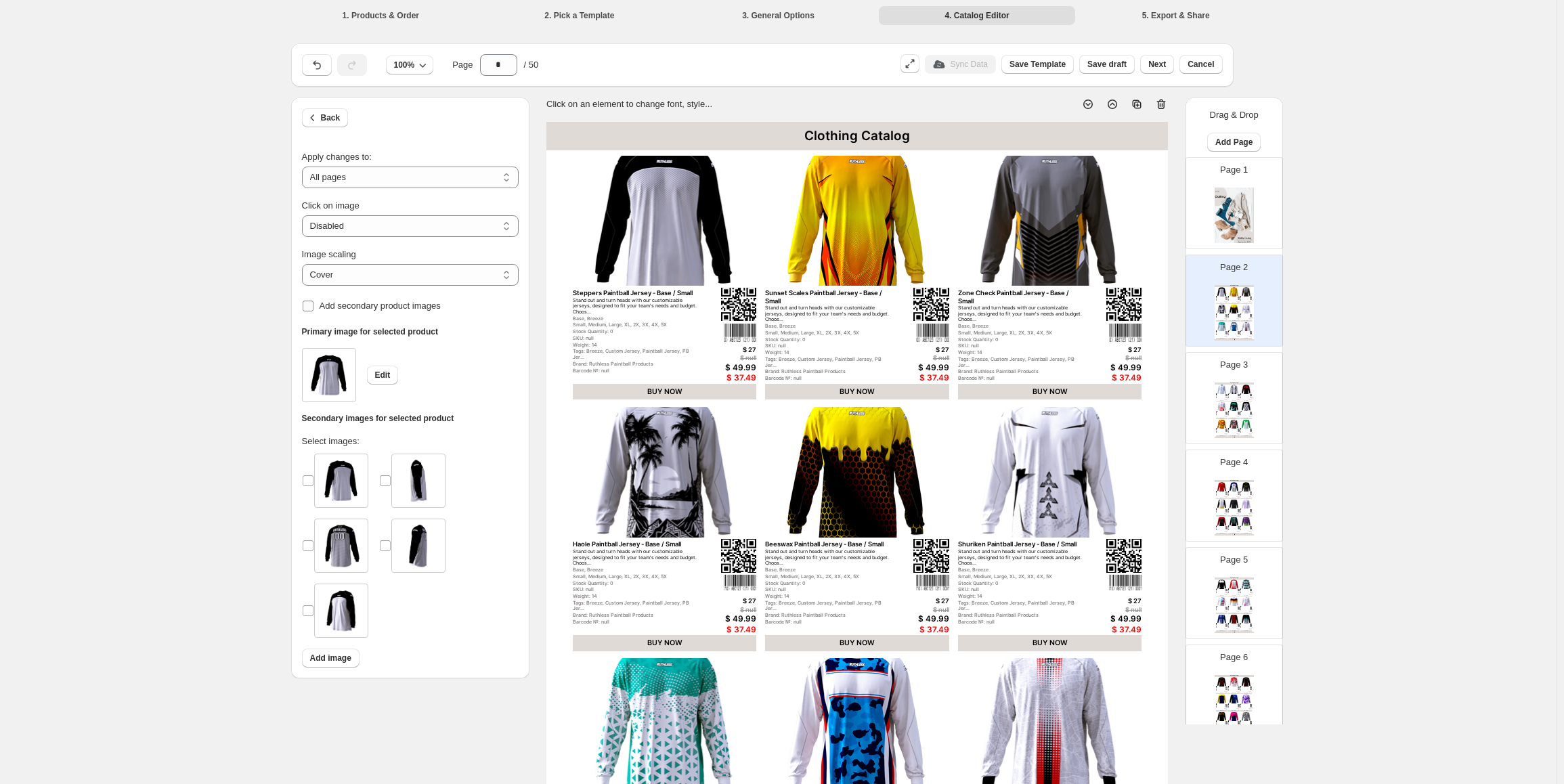
click at [344, 310] on span "Add secondary product images" at bounding box center [380, 306] width 121 height 10
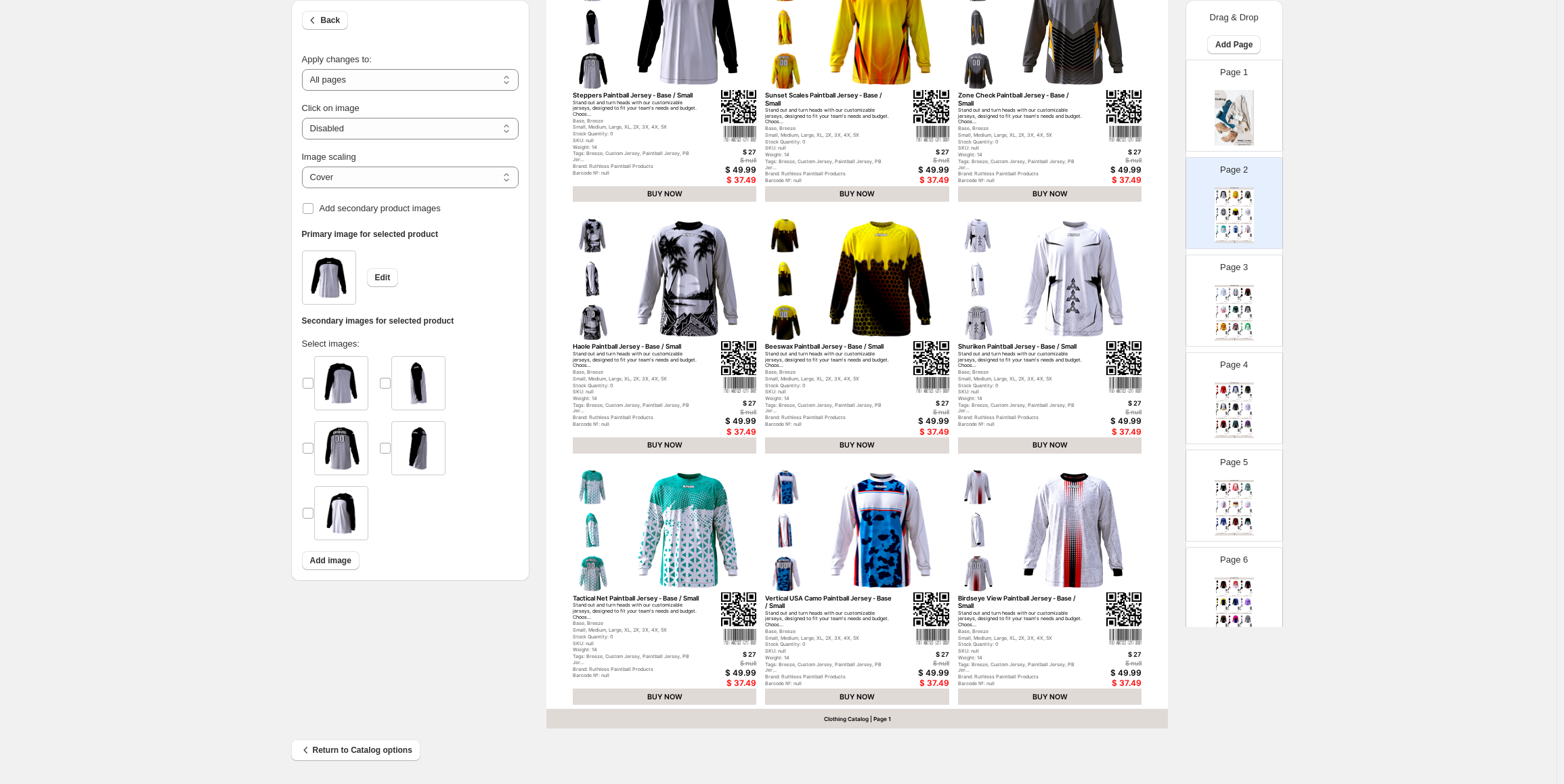
click at [1244, 306] on img at bounding box center [1248, 309] width 9 height 8
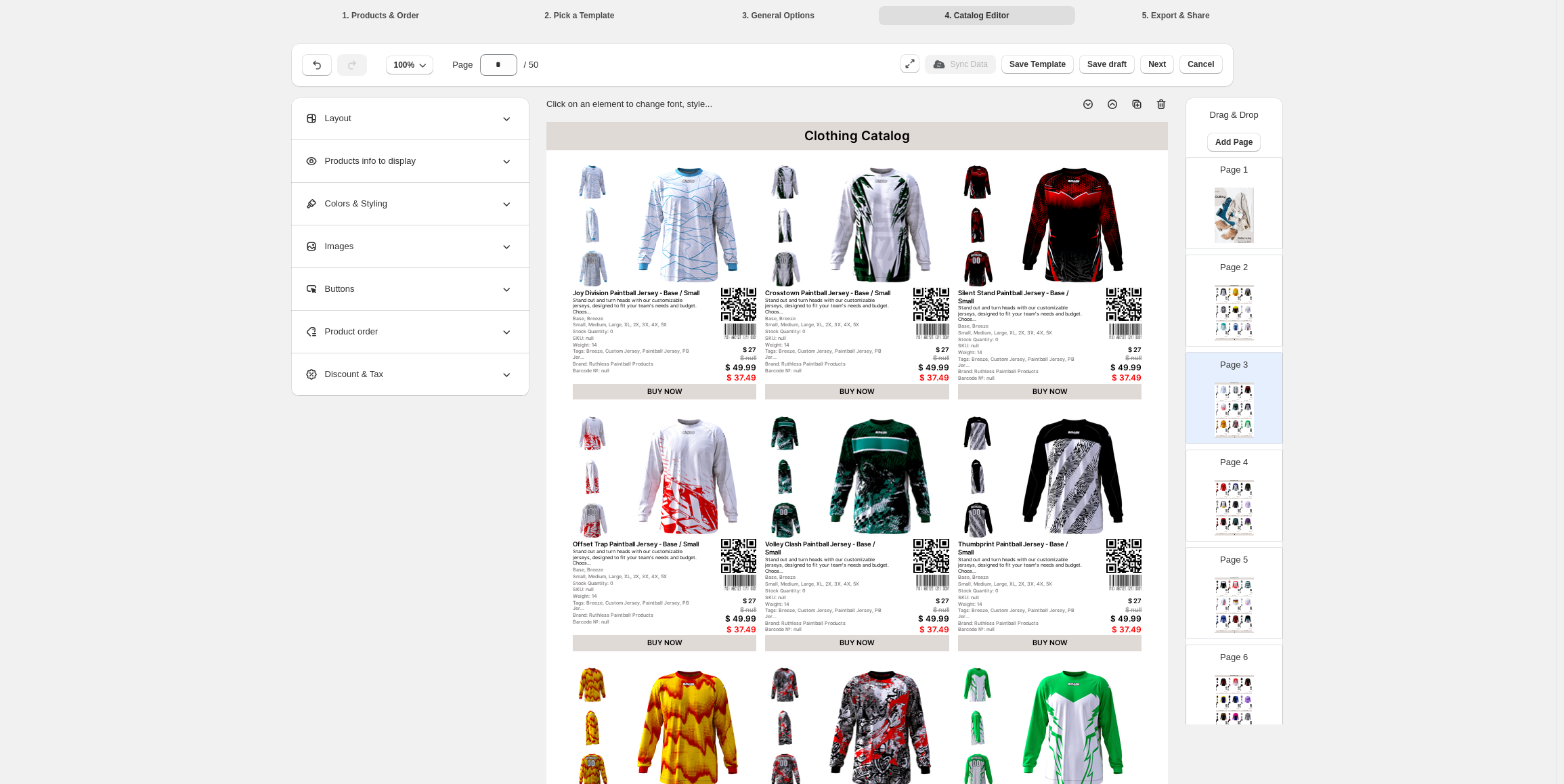
scroll to position [27, 0]
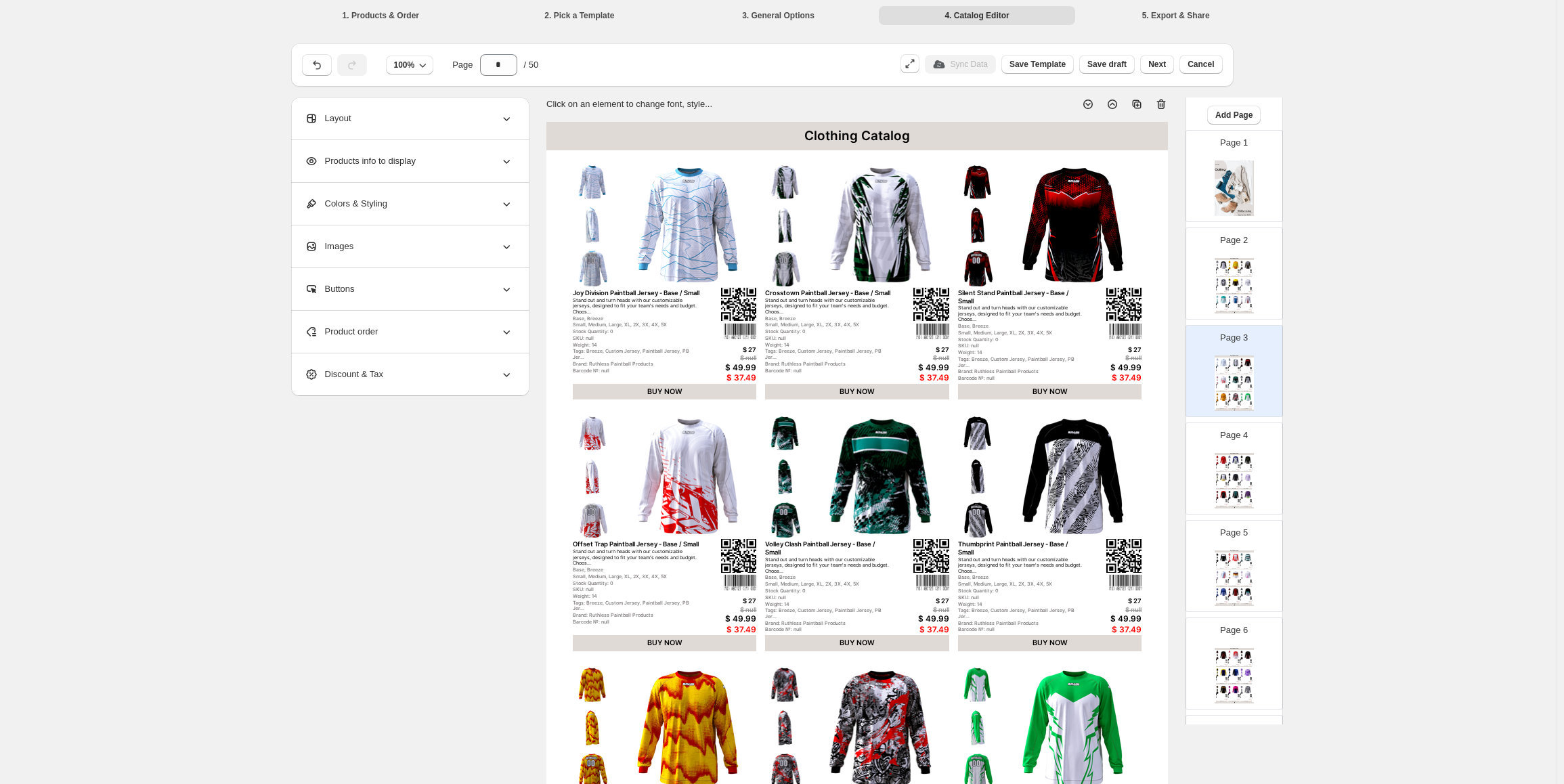
click at [1236, 473] on img at bounding box center [1236, 477] width 9 height 8
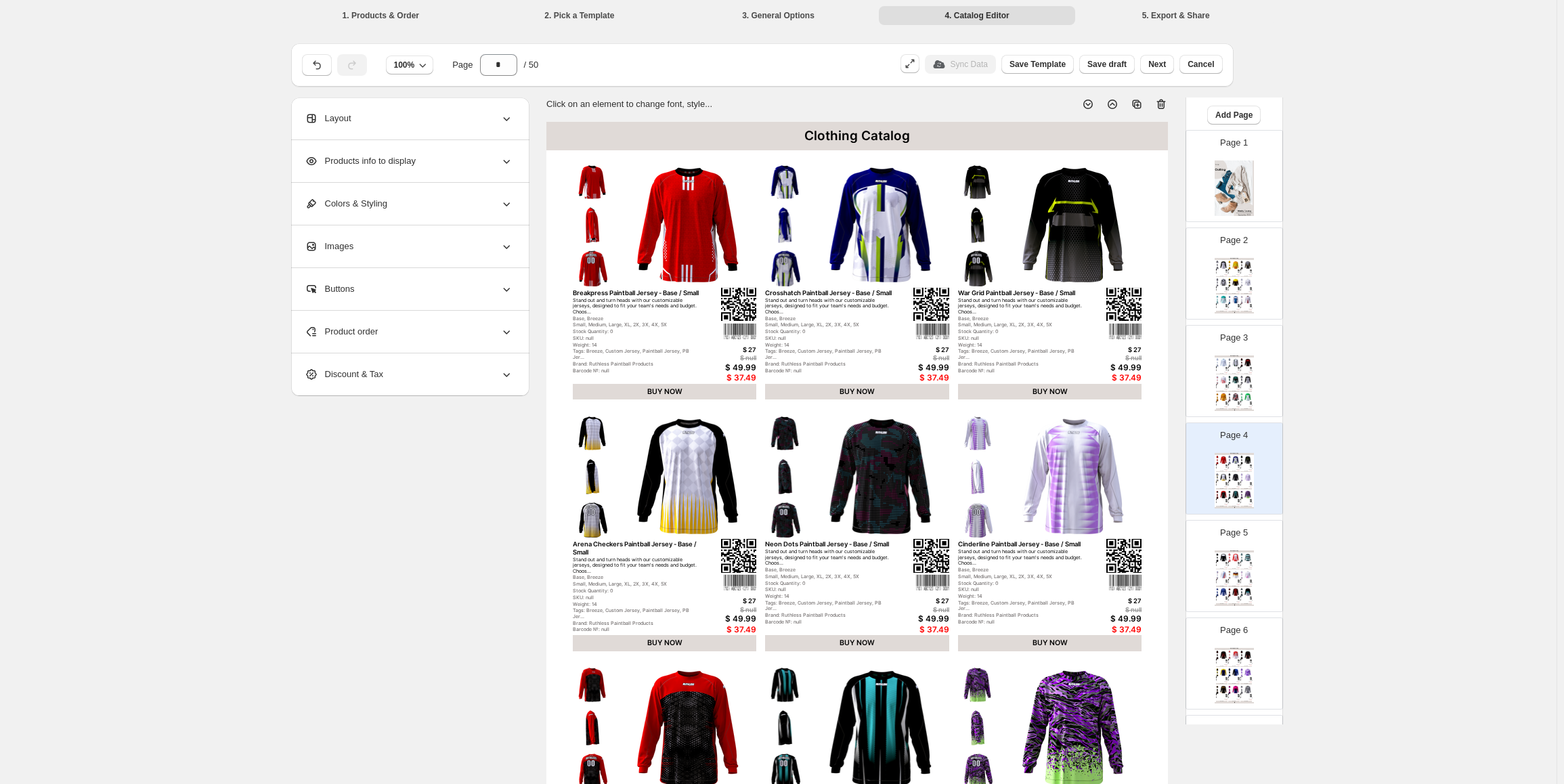
click at [583, 322] on div "Base, Breeze" at bounding box center [636, 319] width 127 height 6
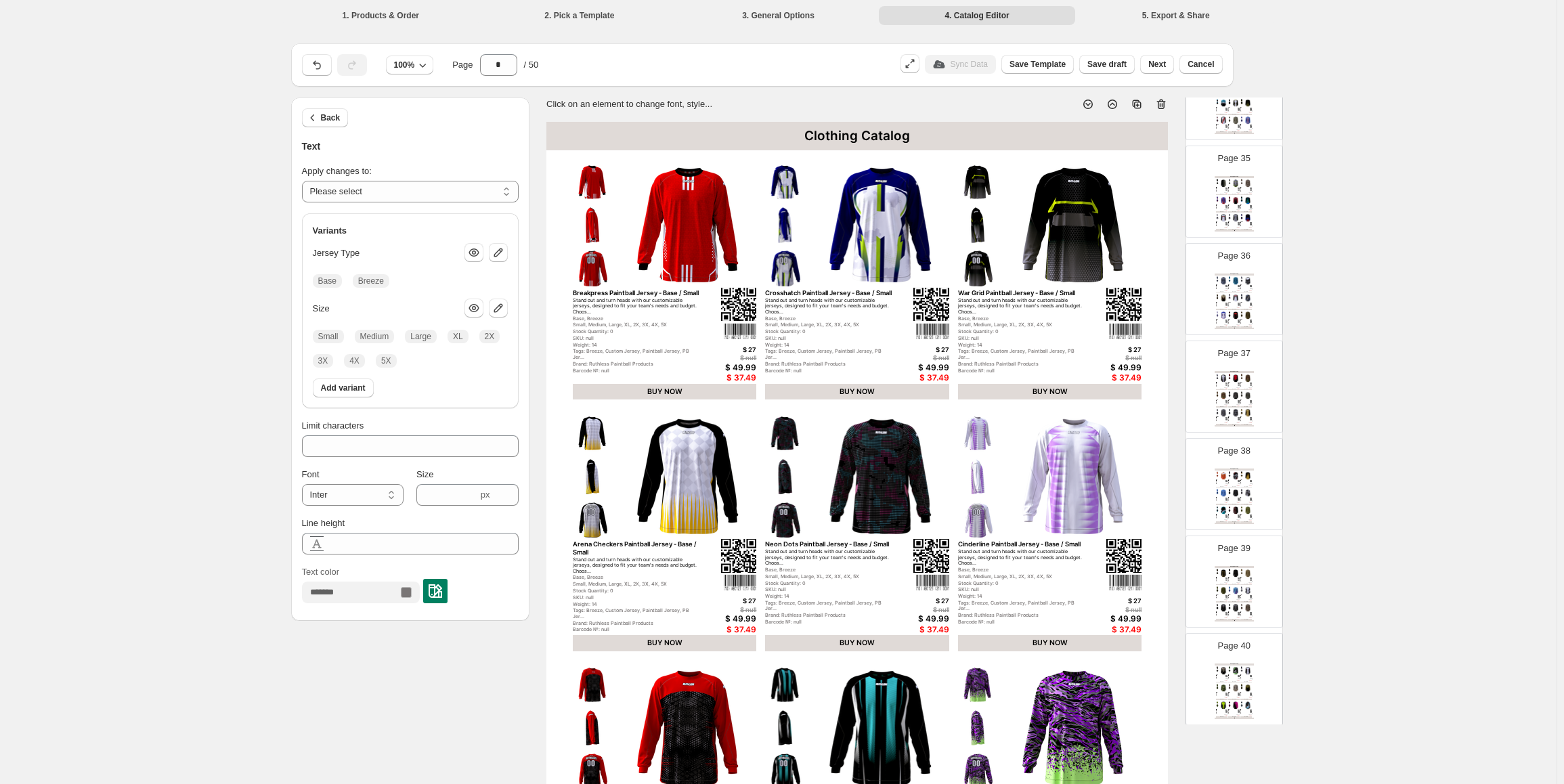
scroll to position [3664, 0]
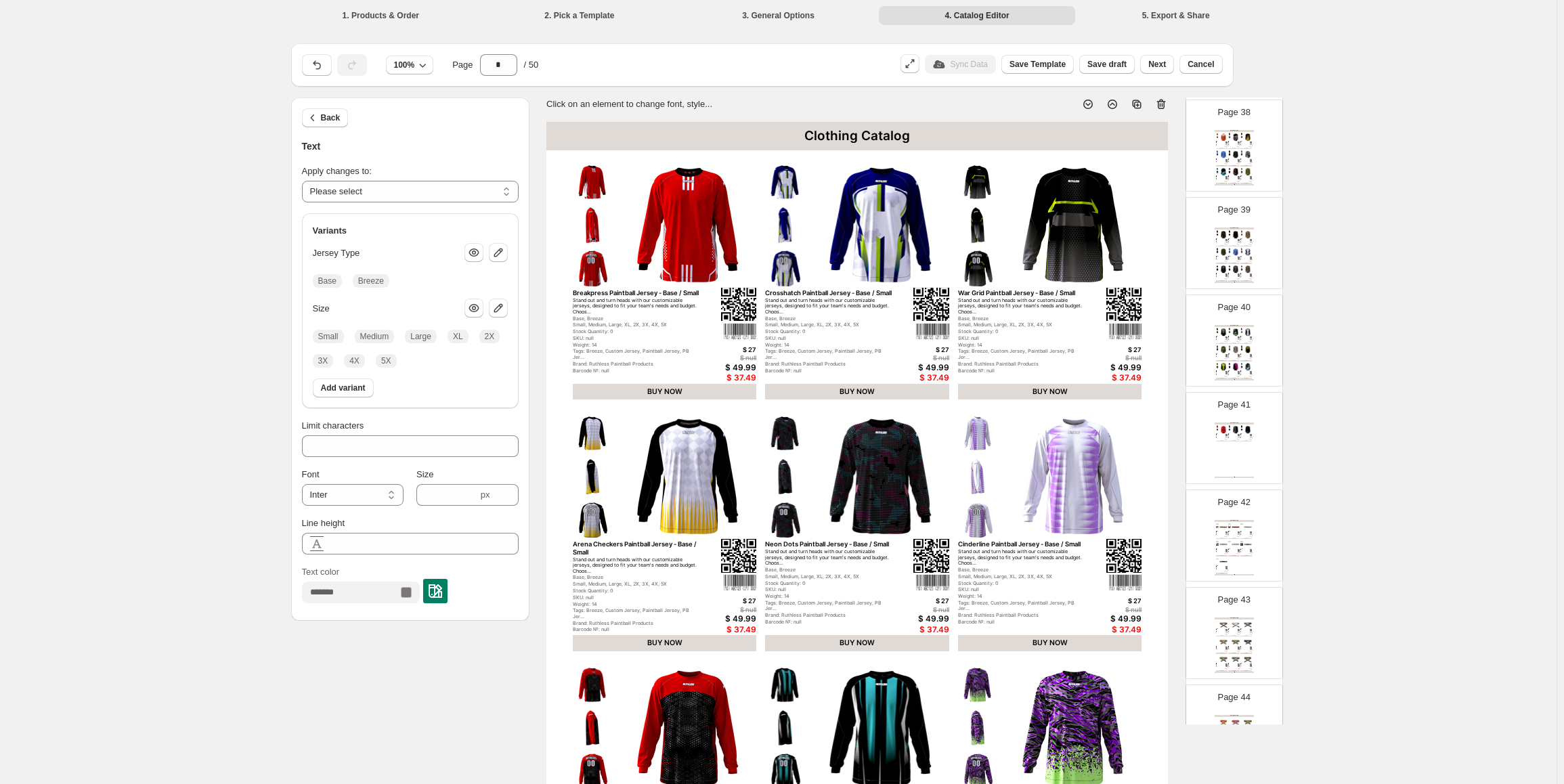
click at [1240, 422] on div "Clothing Catalog" at bounding box center [1234, 423] width 39 height 2
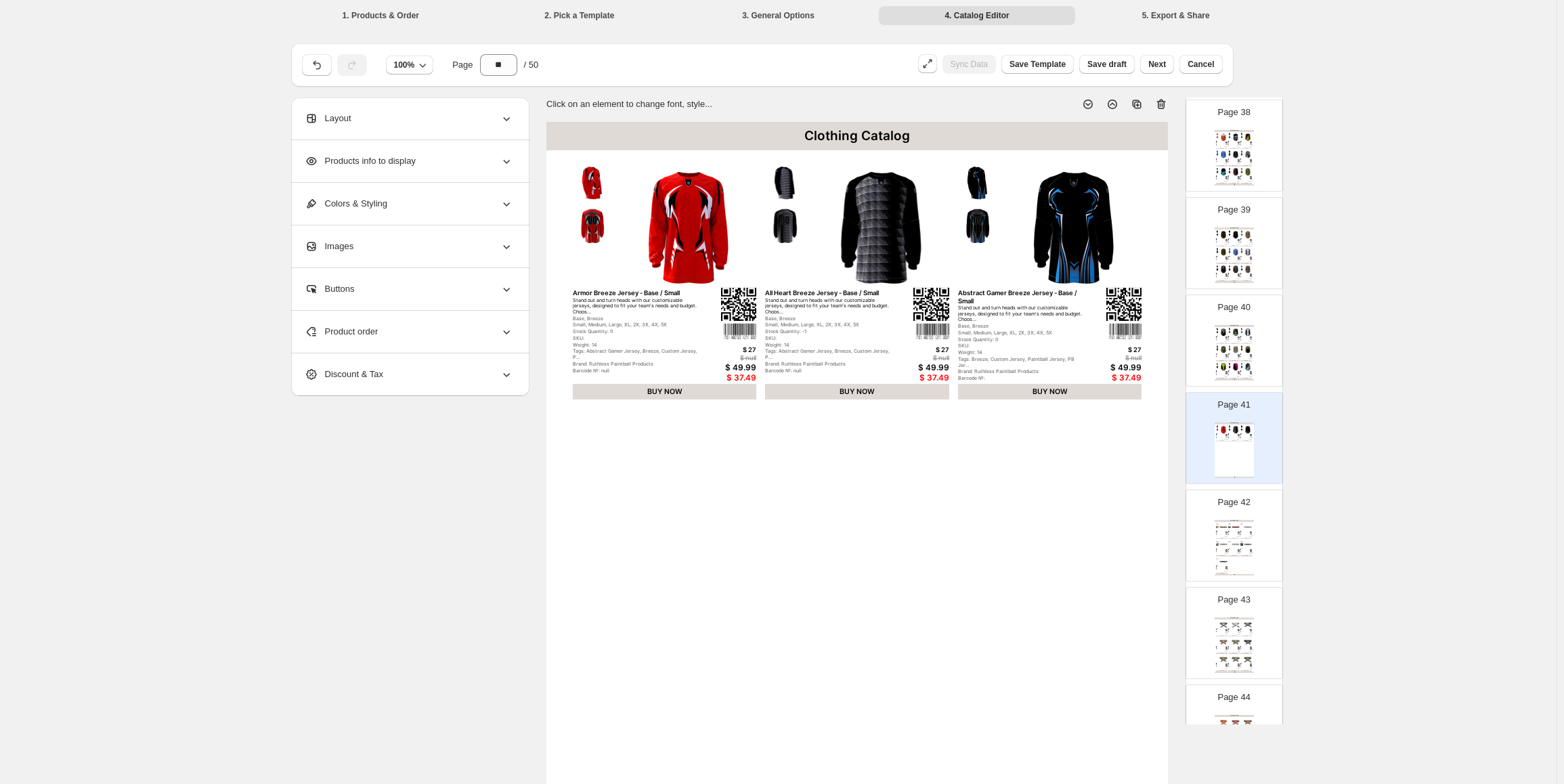
click at [1228, 519] on div "Clothing Catalog" at bounding box center [1234, 520] width 39 height 2
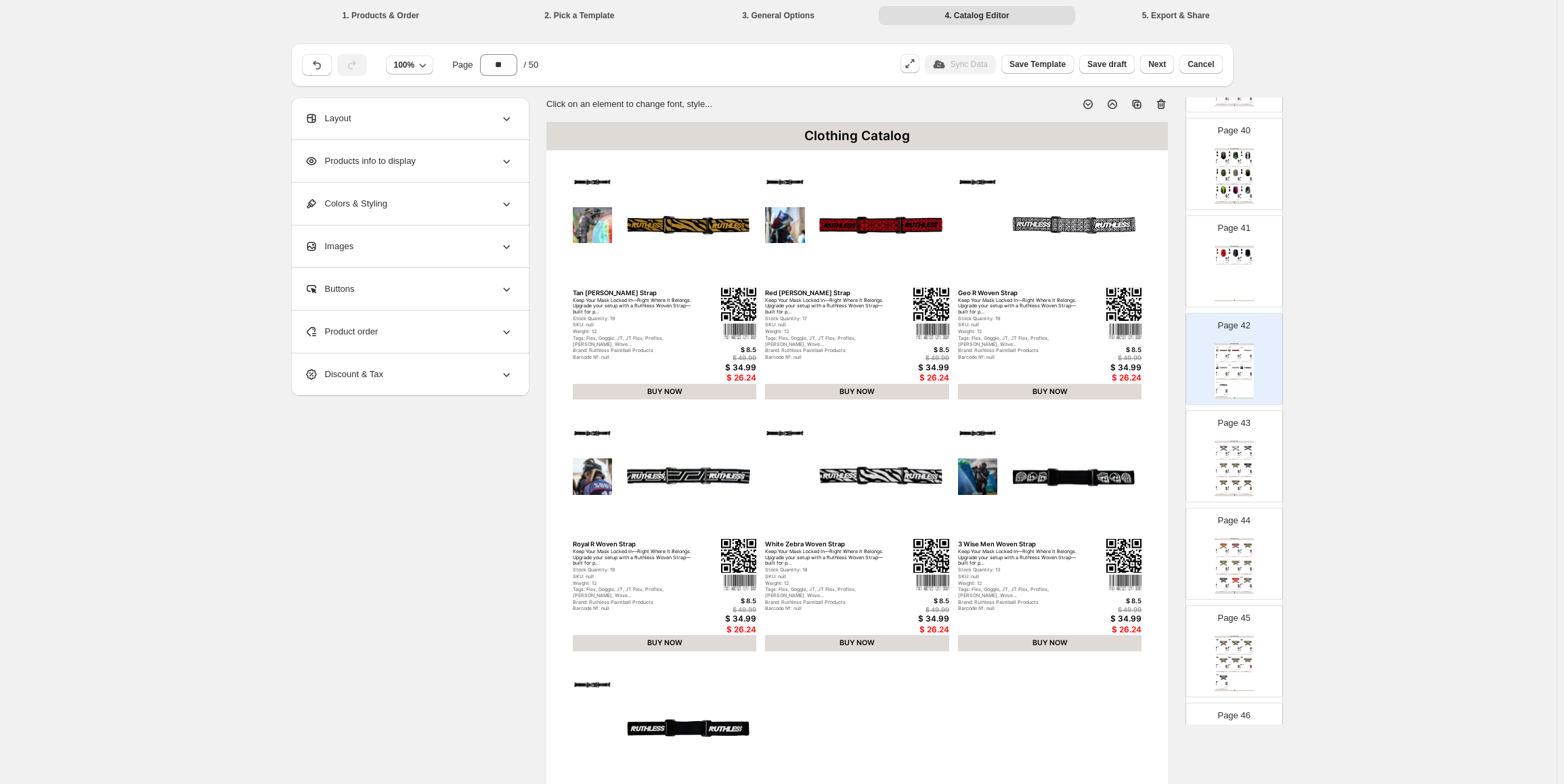
scroll to position [3866, 0]
click at [1238, 415] on div "Page 43 Clothing Catalog Mossy Oak Headband Our throwback headbands are constru…" at bounding box center [1229, 424] width 85 height 91
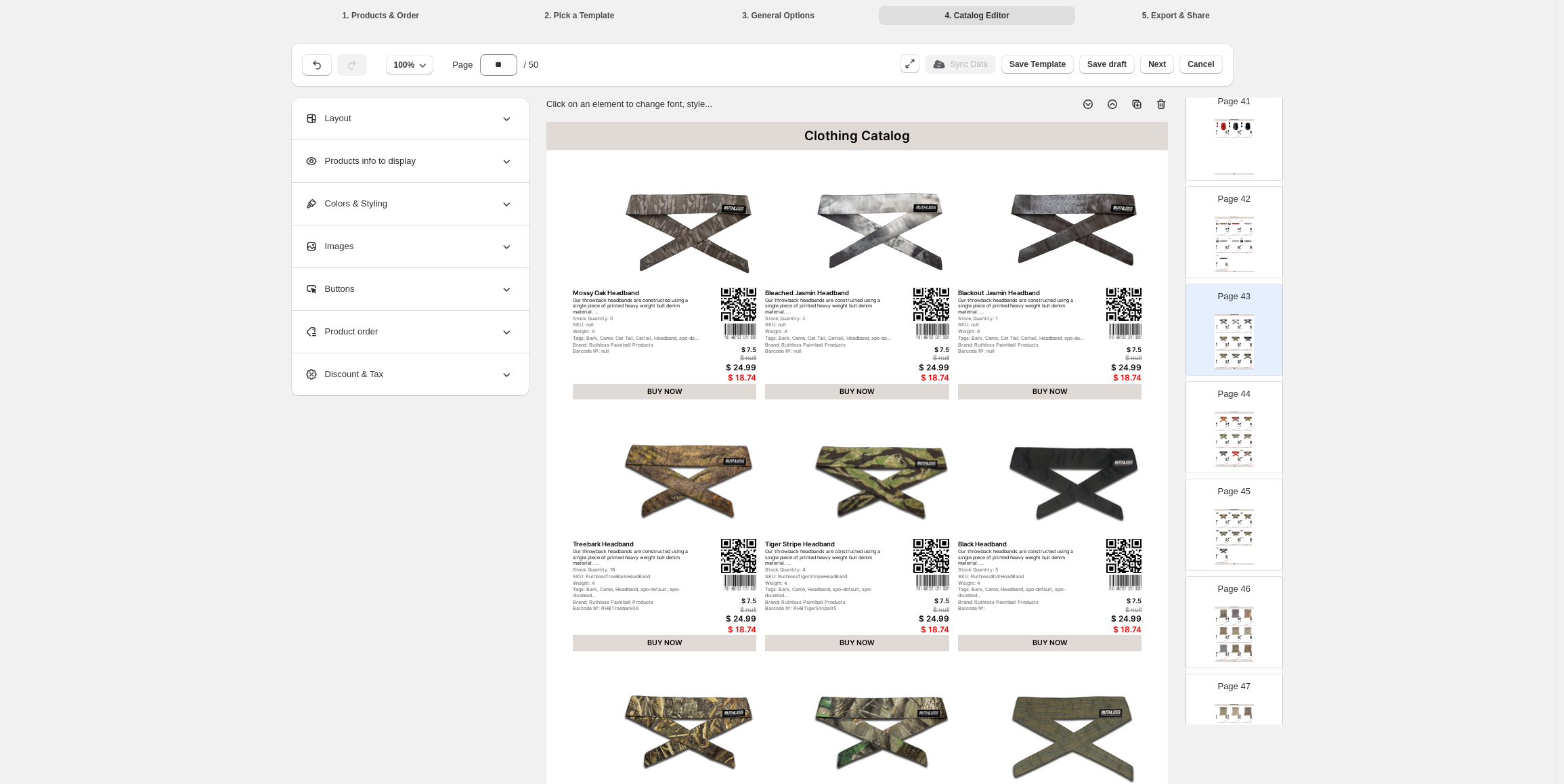
scroll to position [4002, 0]
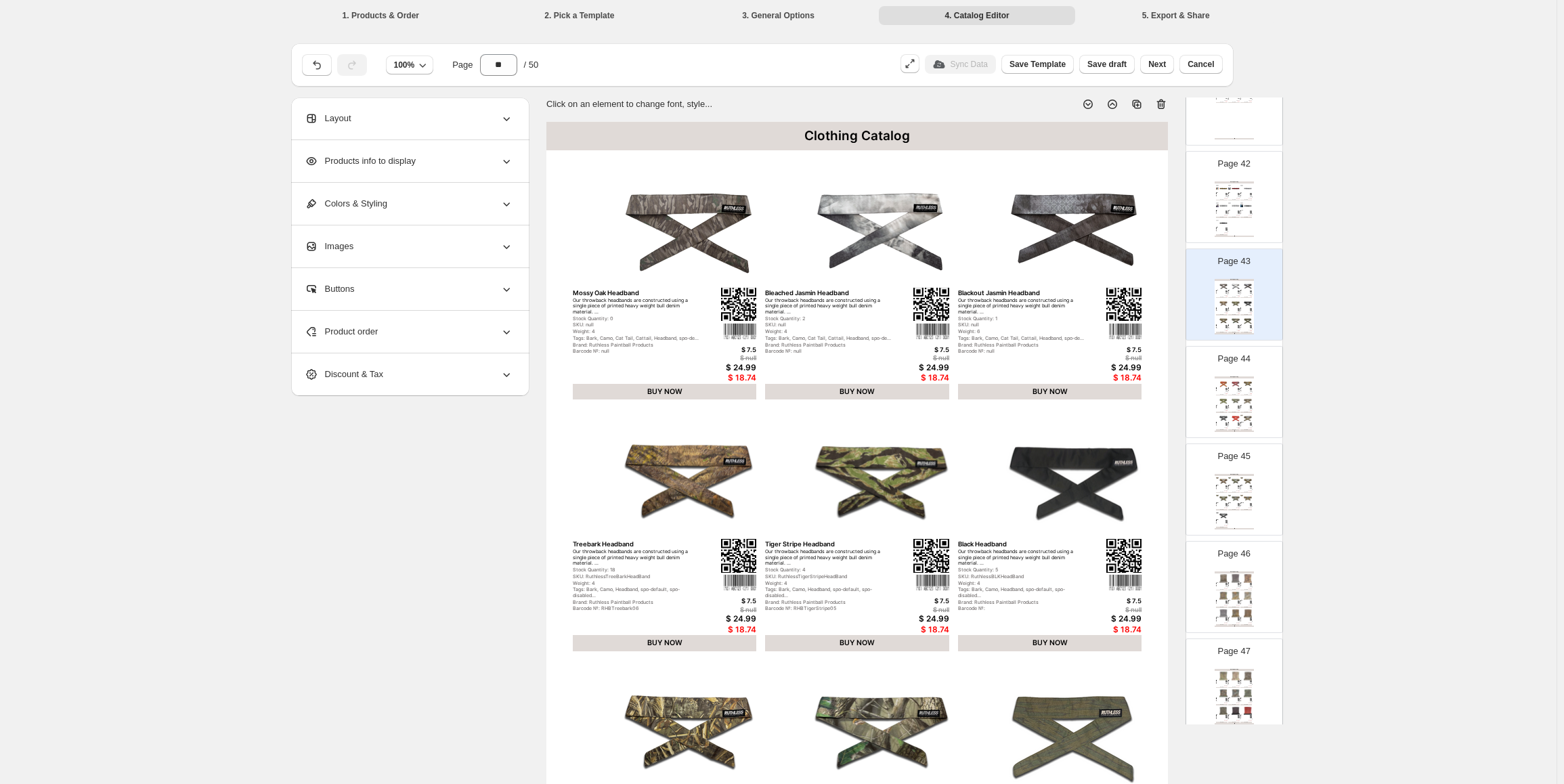
click at [1236, 507] on div "$ 29.99" at bounding box center [1237, 507] width 4 height 1
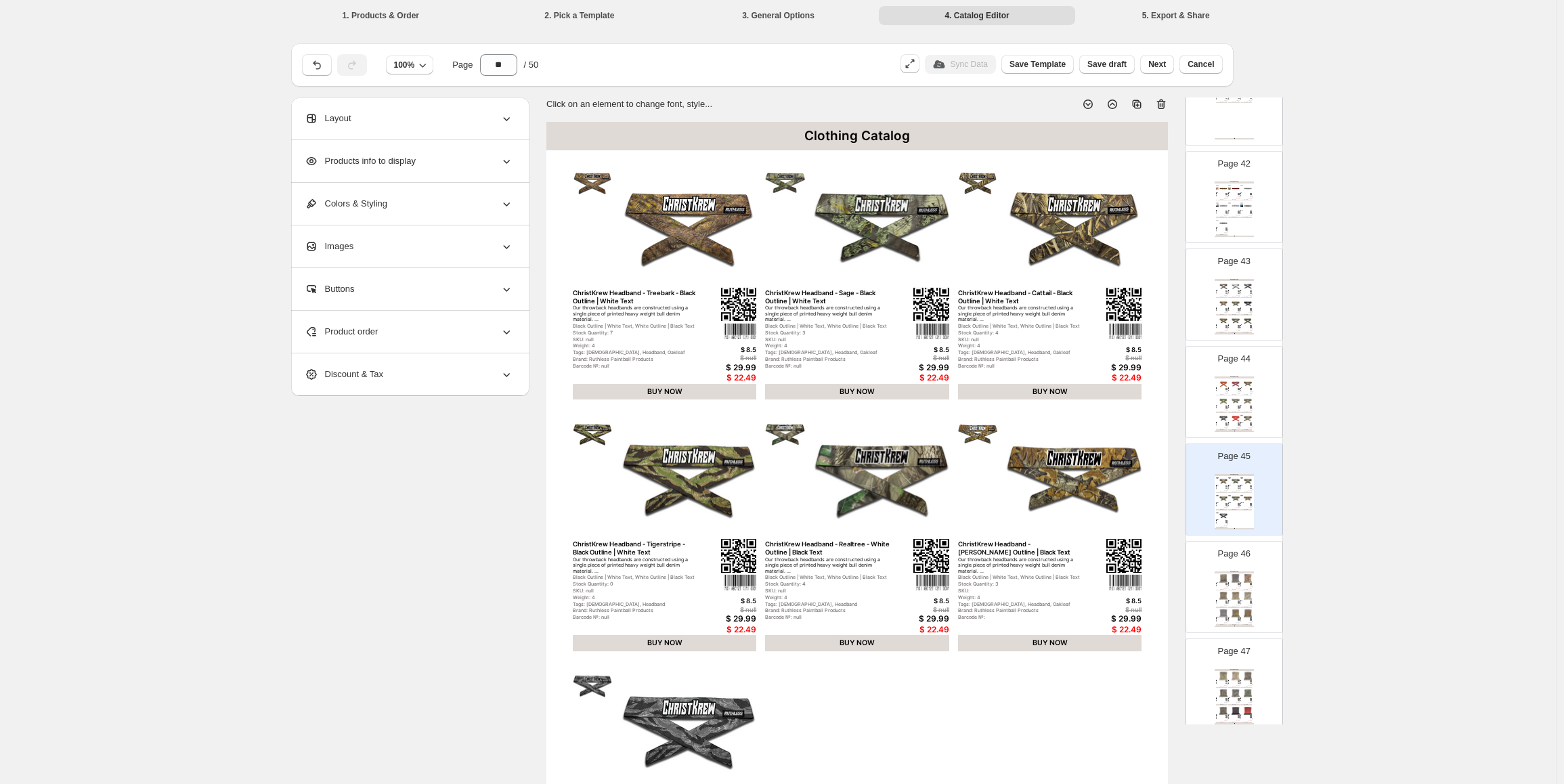
click at [1248, 591] on img at bounding box center [1248, 595] width 9 height 8
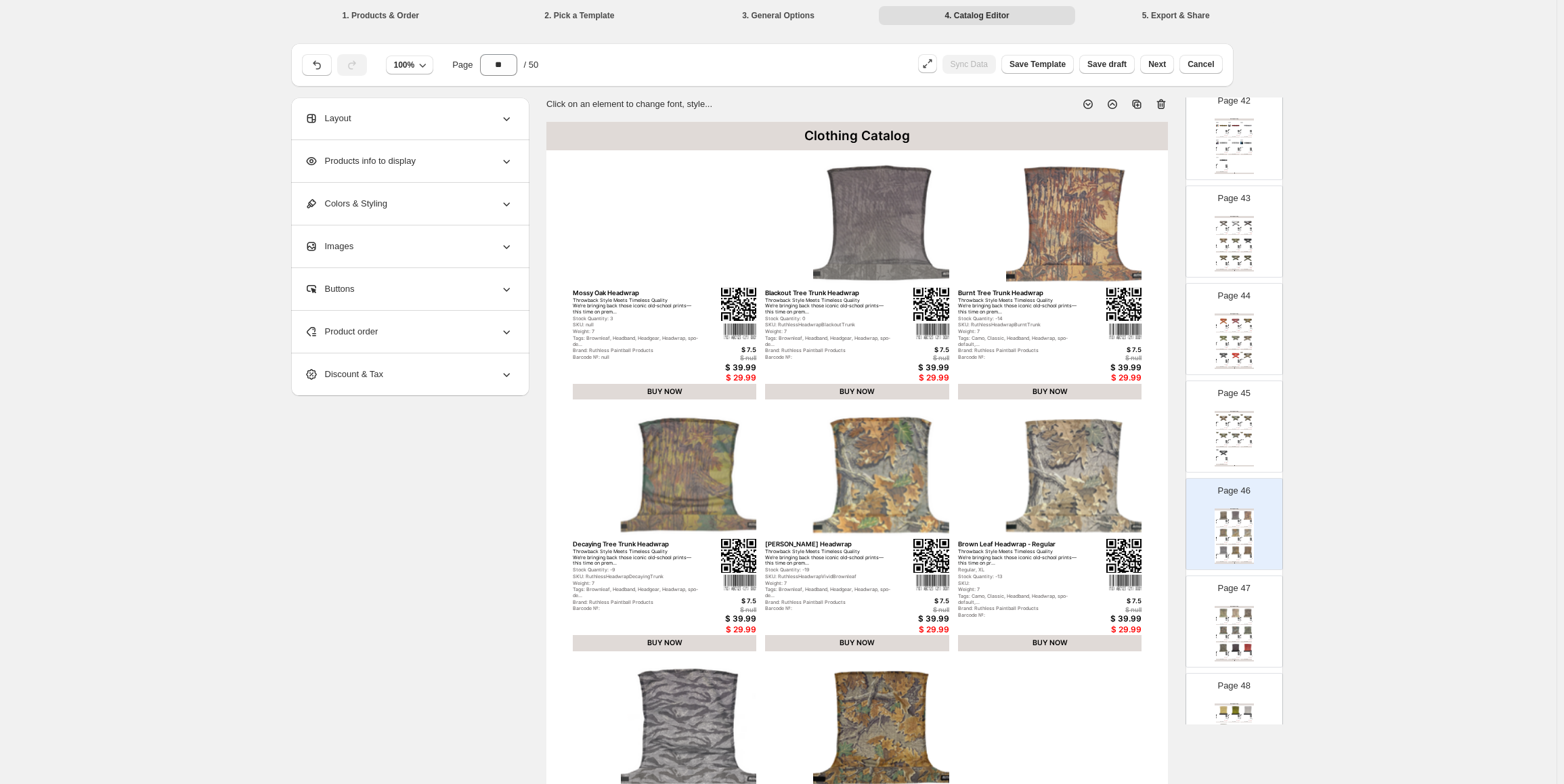
scroll to position [4069, 0]
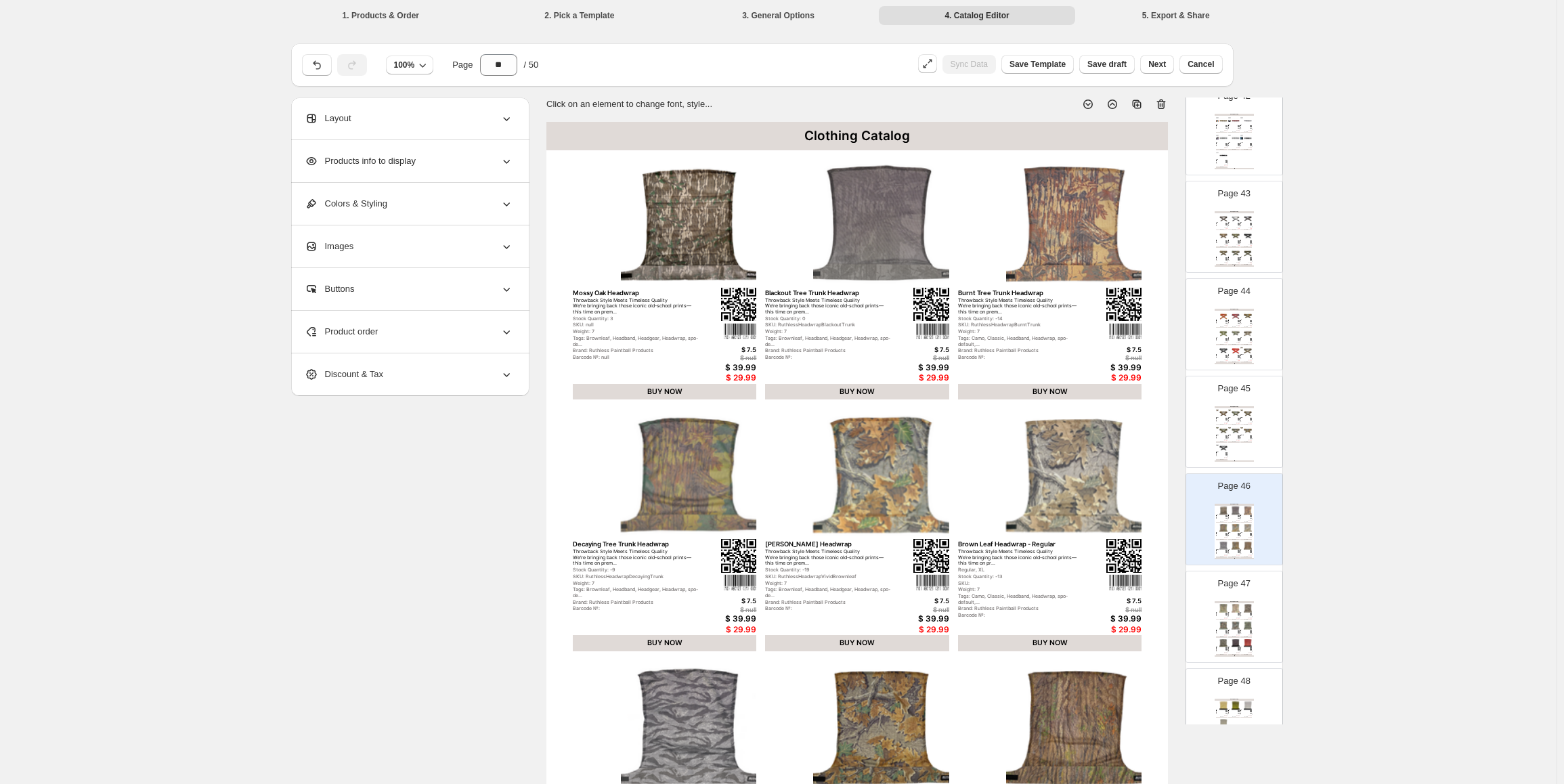
click at [1231, 624] on img at bounding box center [1236, 625] width 9 height 8
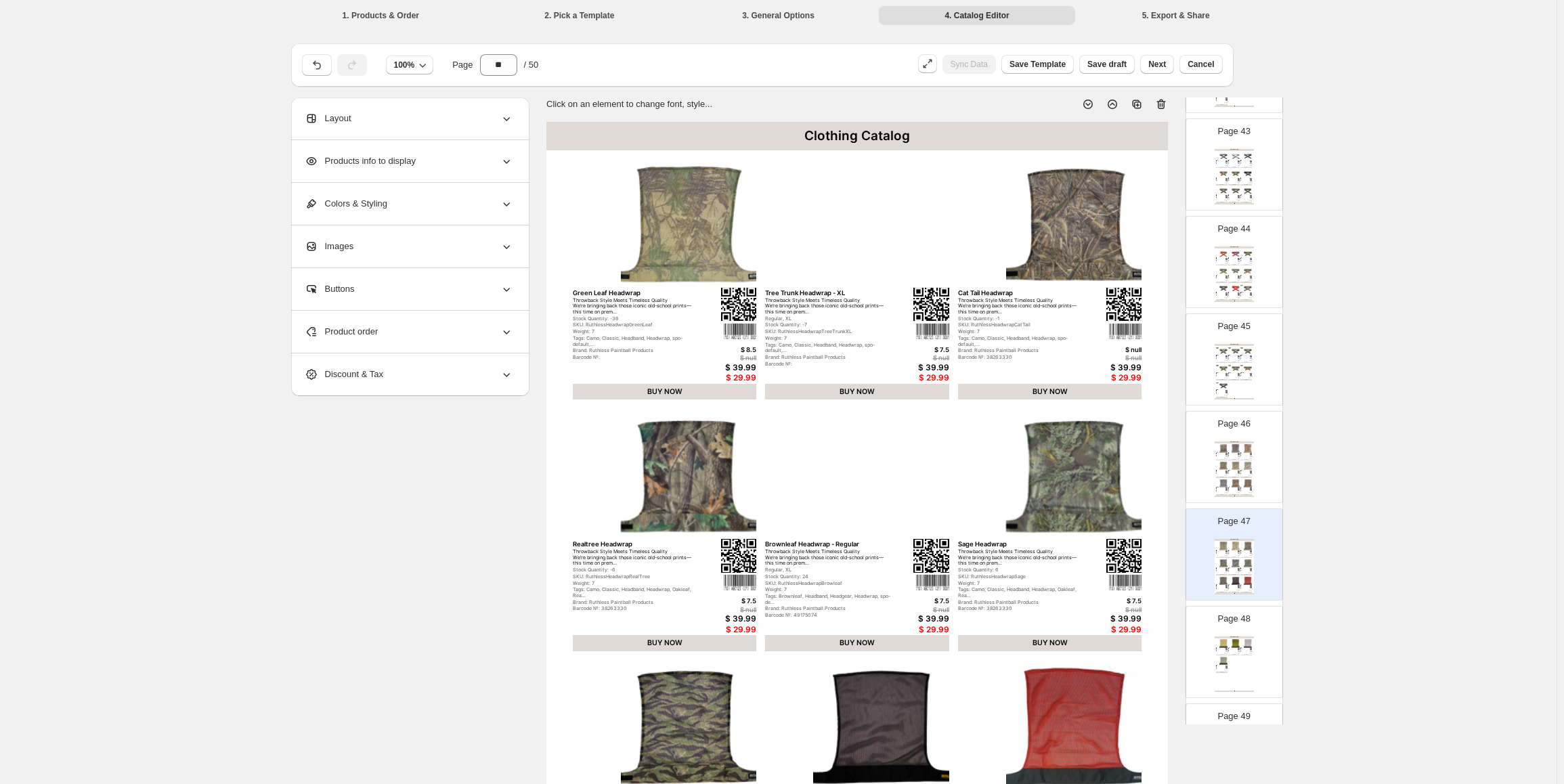
scroll to position [4137, 0]
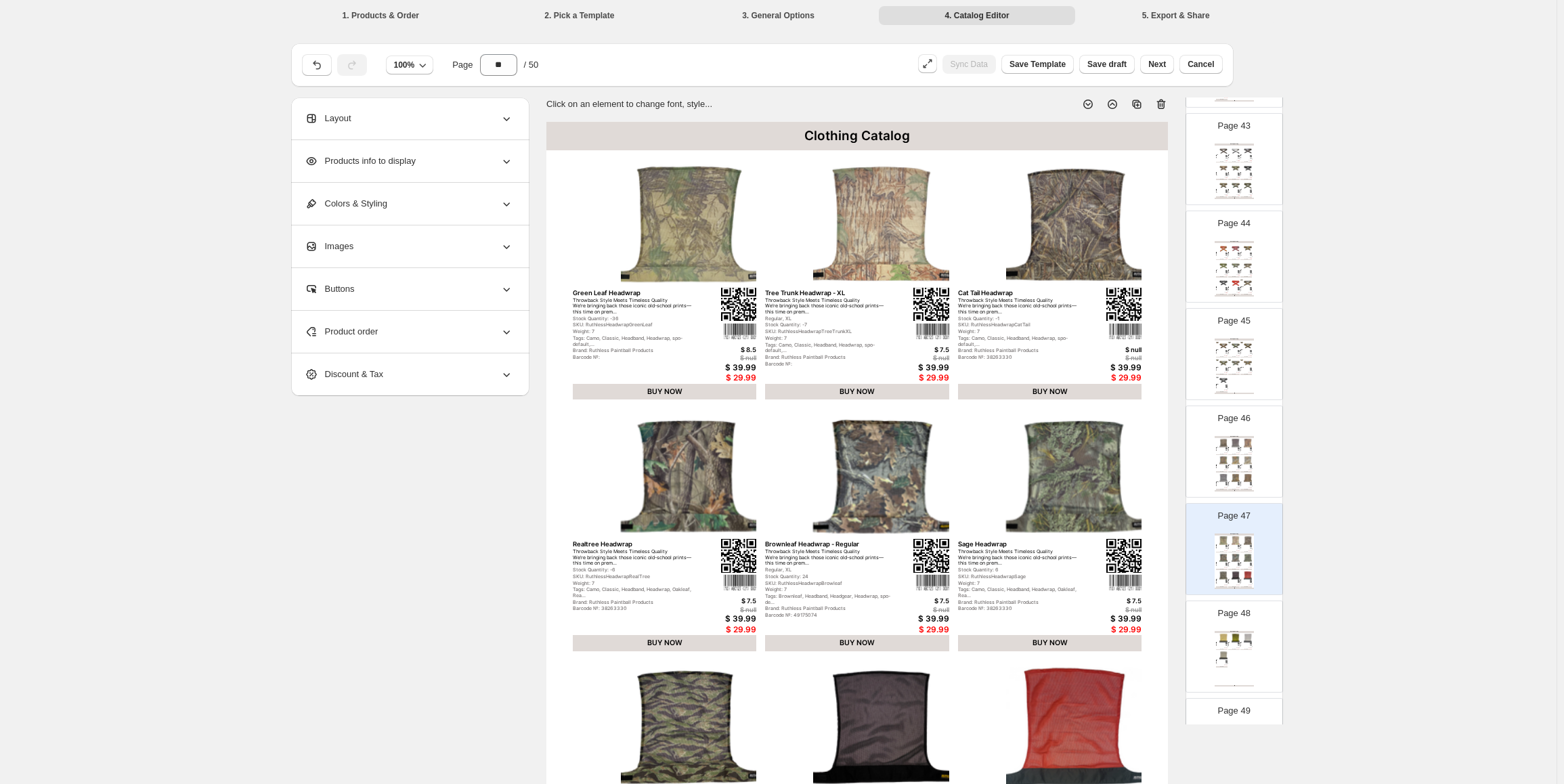
click at [1228, 643] on div "Throwback Style Meets Timeless Quality We’re bringing back those iconic old-sch…" at bounding box center [1232, 643] width 8 height 1
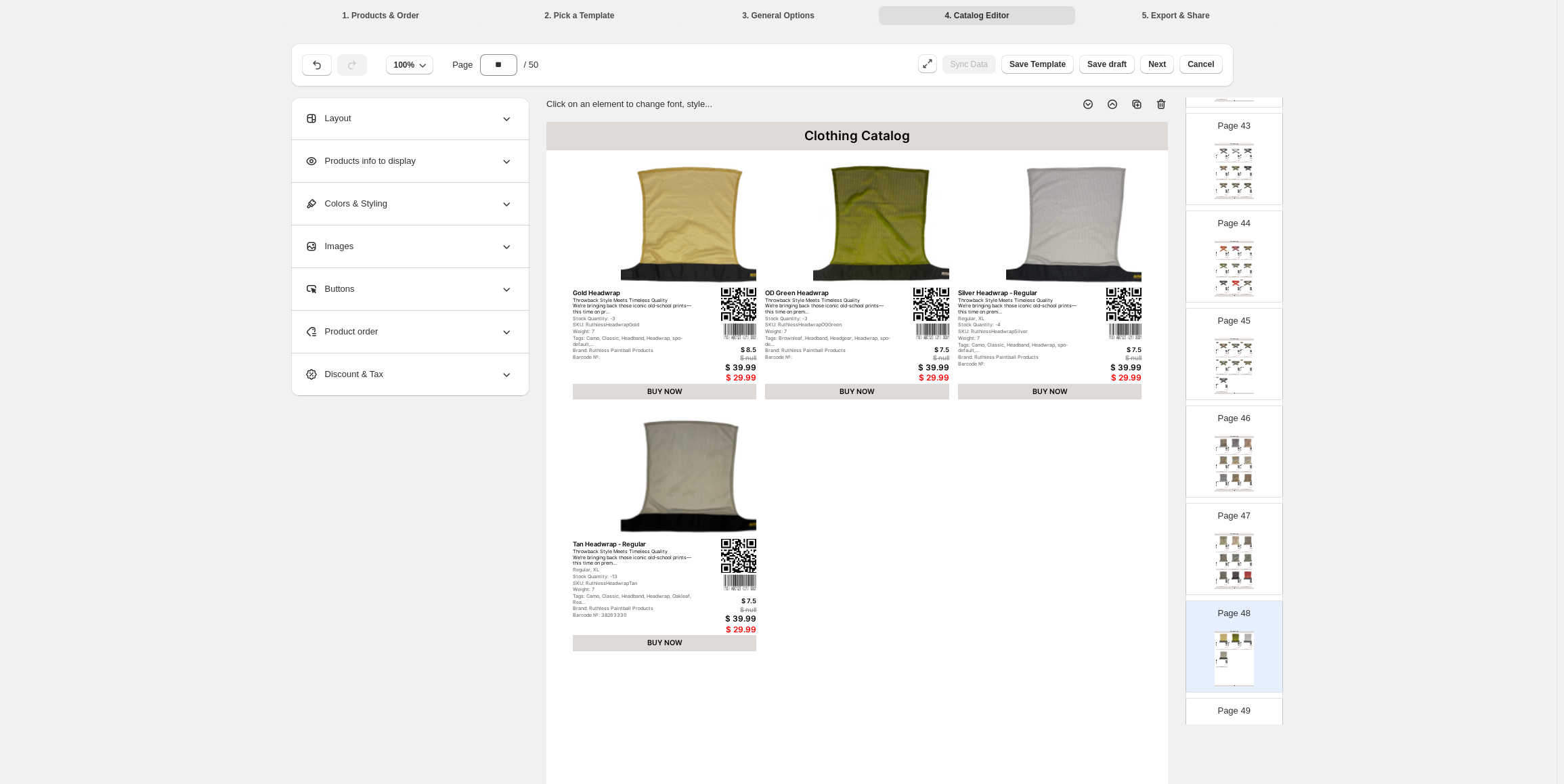
click at [1134, 371] on div "$ 39.99" at bounding box center [1109, 367] width 66 height 10
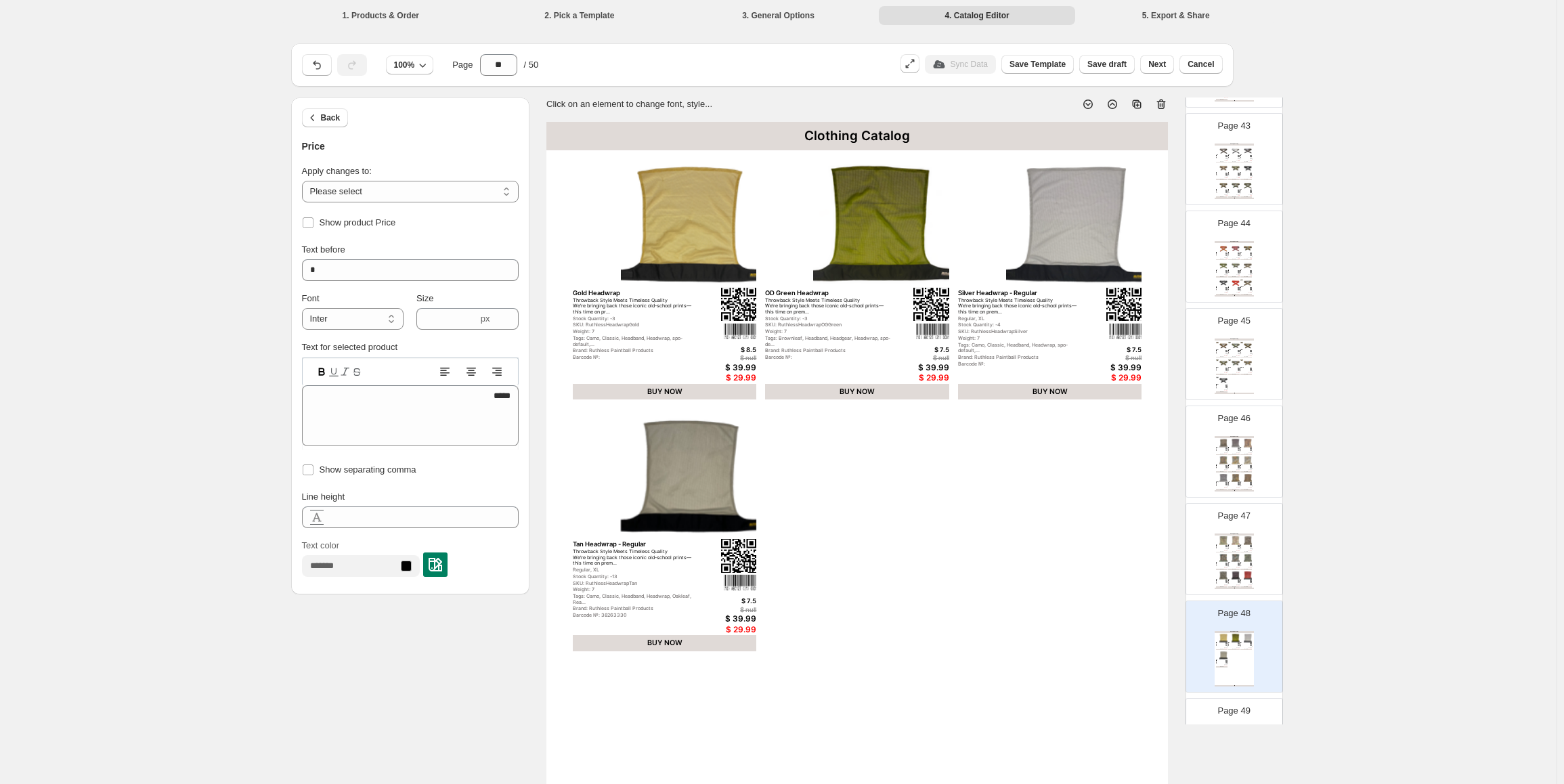
click at [738, 375] on div "$ 29.99" at bounding box center [724, 378] width 66 height 10
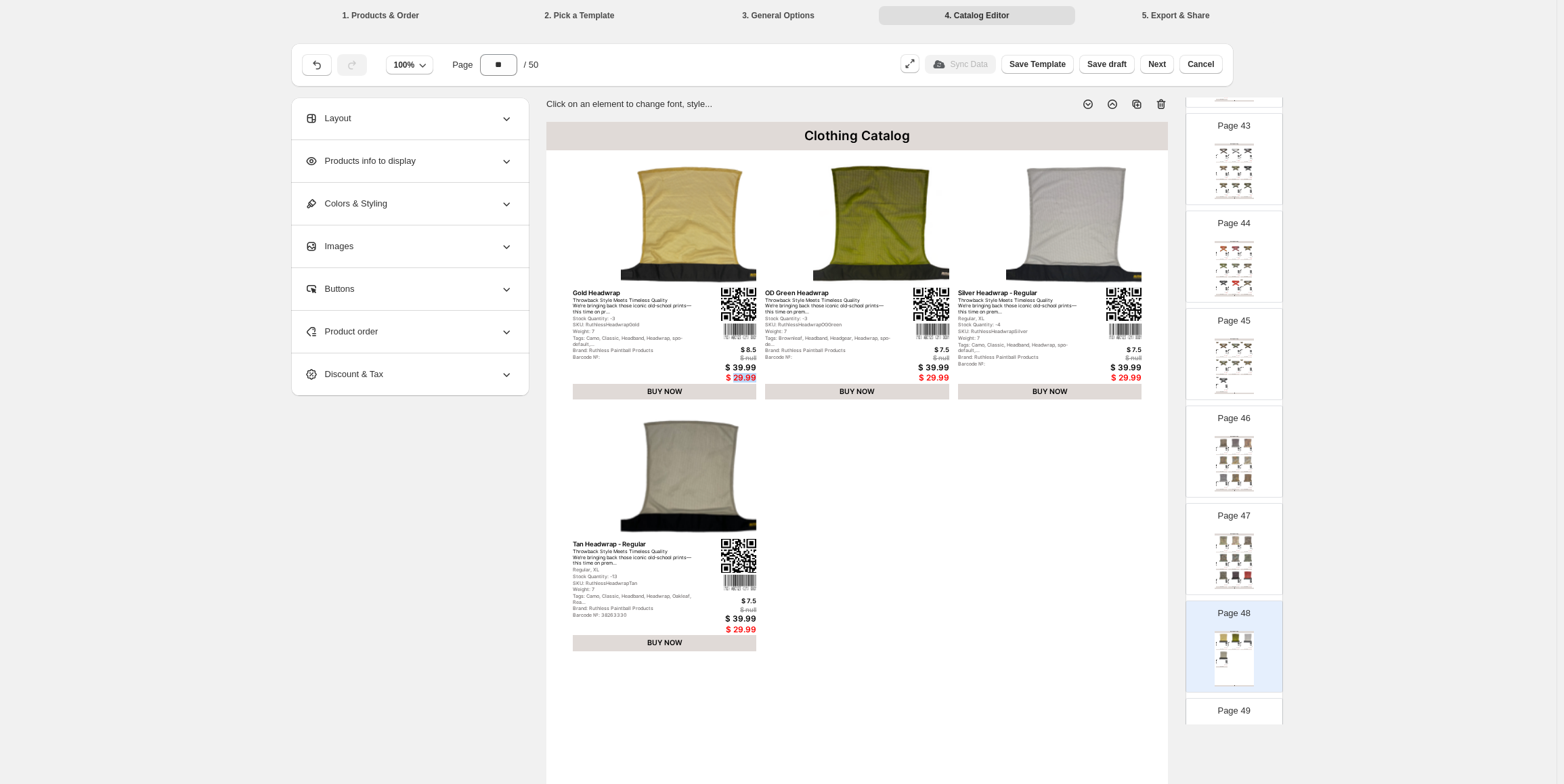
click at [738, 375] on div "$ 29.99" at bounding box center [724, 378] width 66 height 10
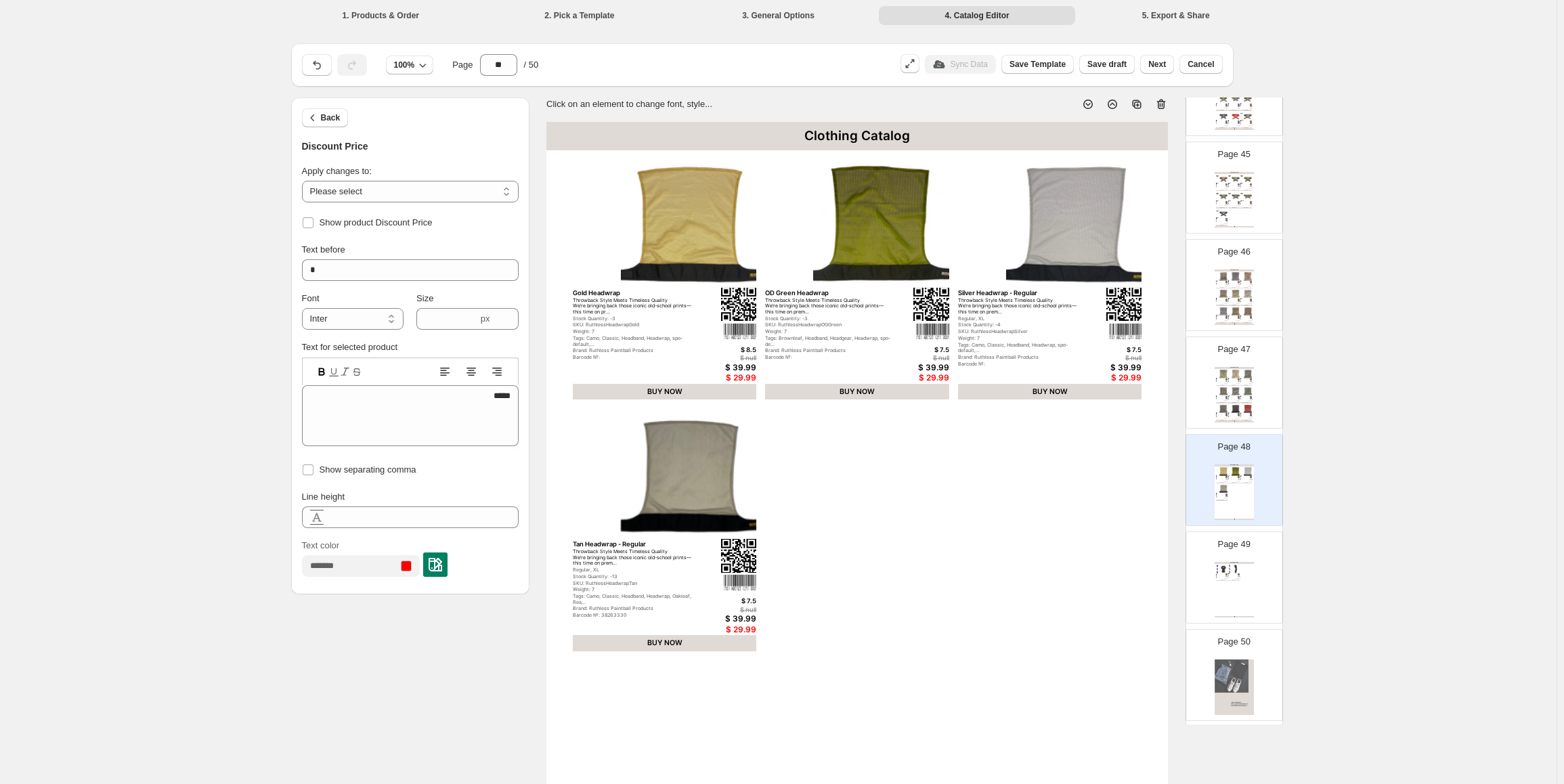
scroll to position [4335, 0]
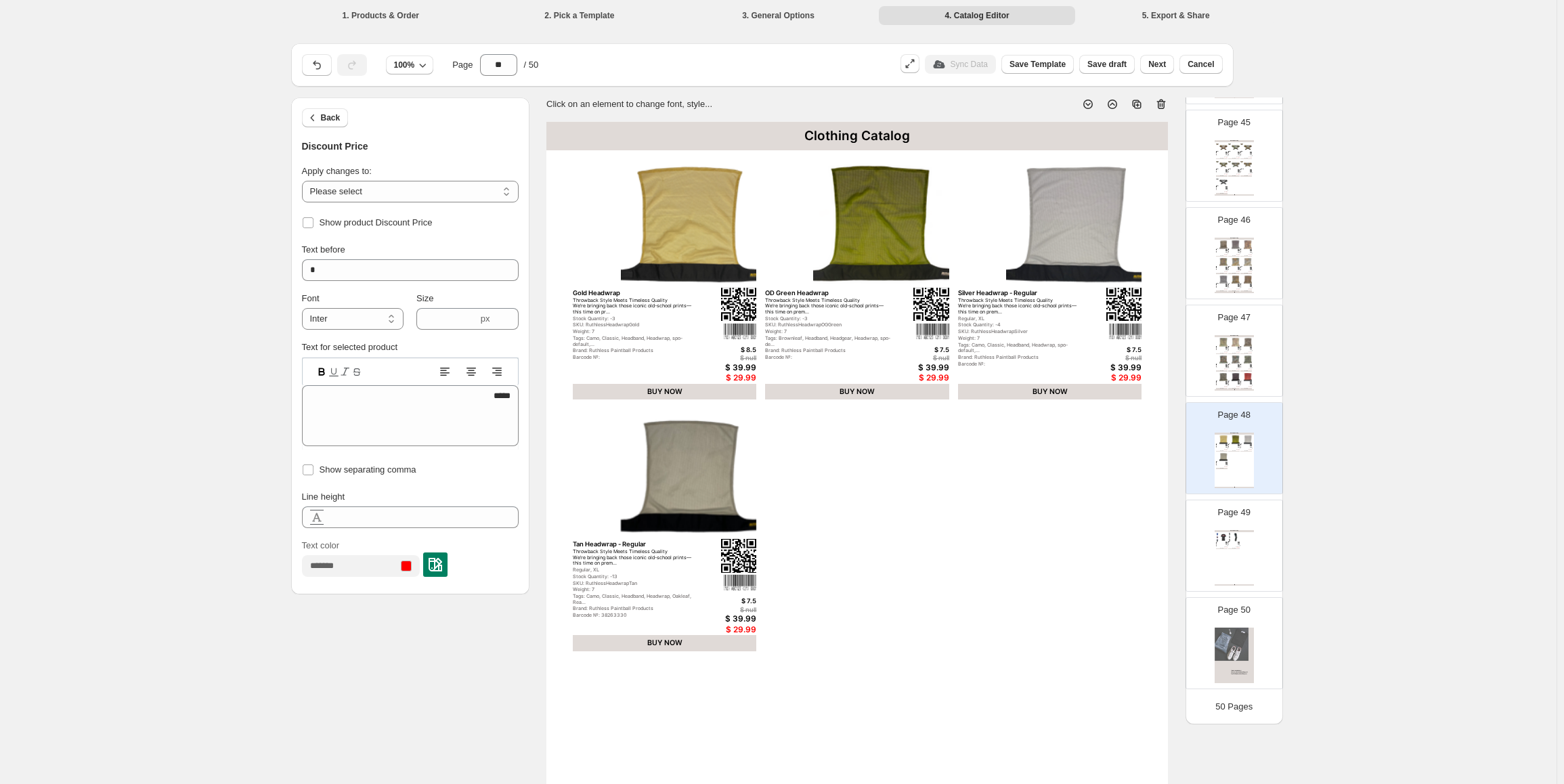
click at [1227, 627] on div "Page 50" at bounding box center [1229, 637] width 85 height 91
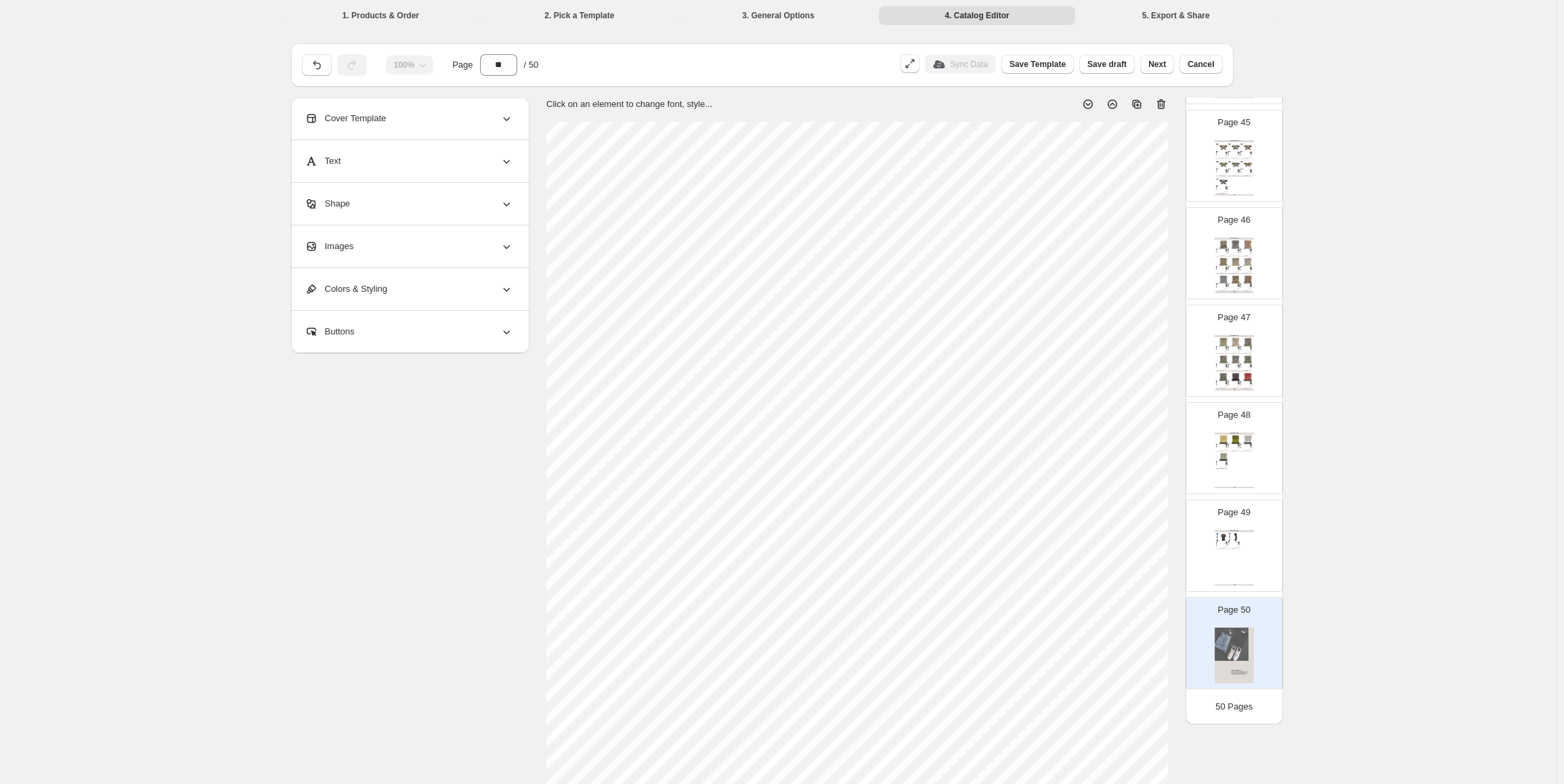
click at [1230, 546] on div "Clothing Catalog Custom Dry-Fit - Small 🧵 Birdseye-Mesh Tech Tee Style. [GEOGRA…" at bounding box center [1234, 558] width 39 height 55
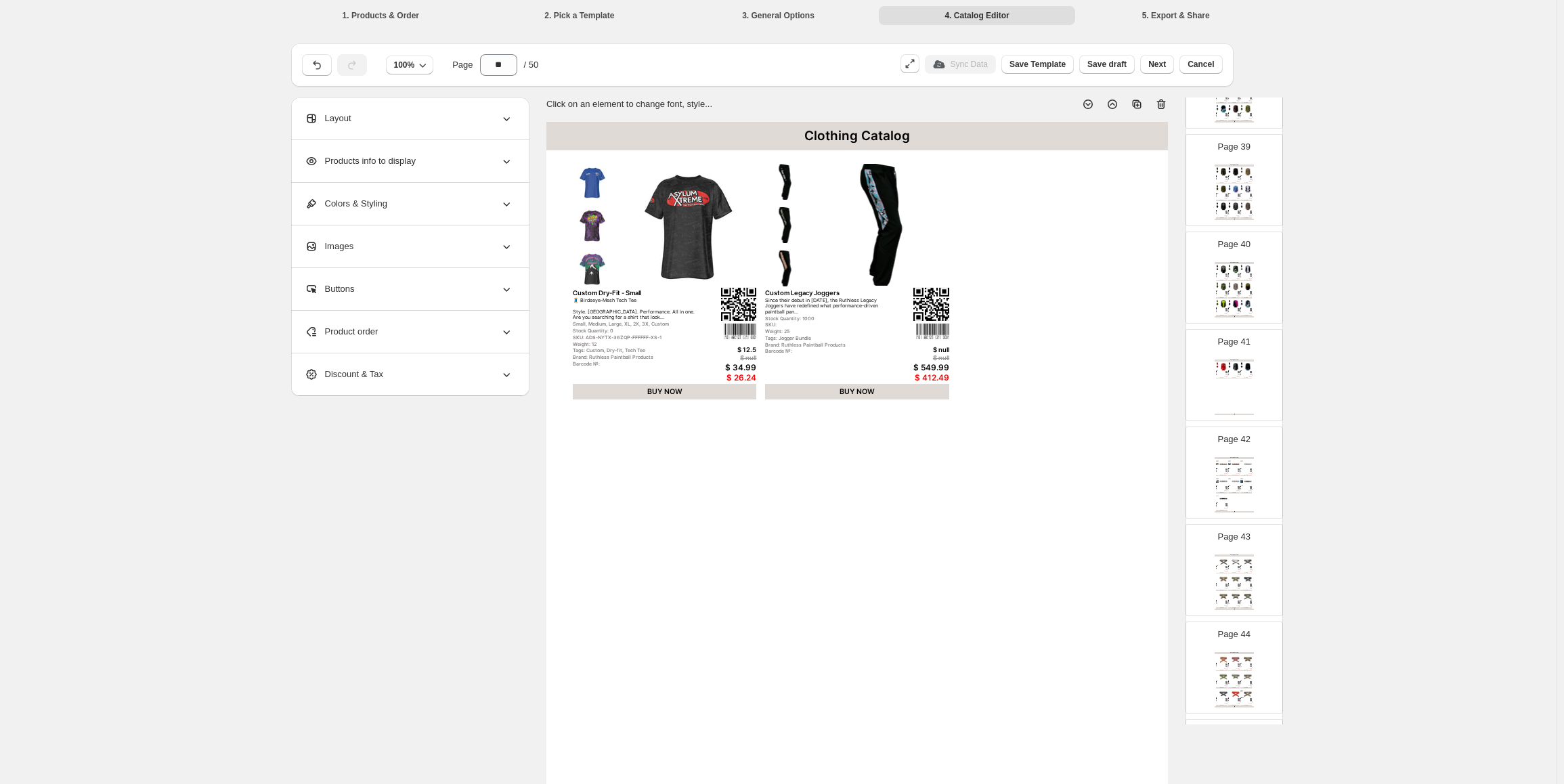
click at [1232, 414] on div "Clothing Catalog | Page undefined" at bounding box center [1234, 414] width 39 height 1
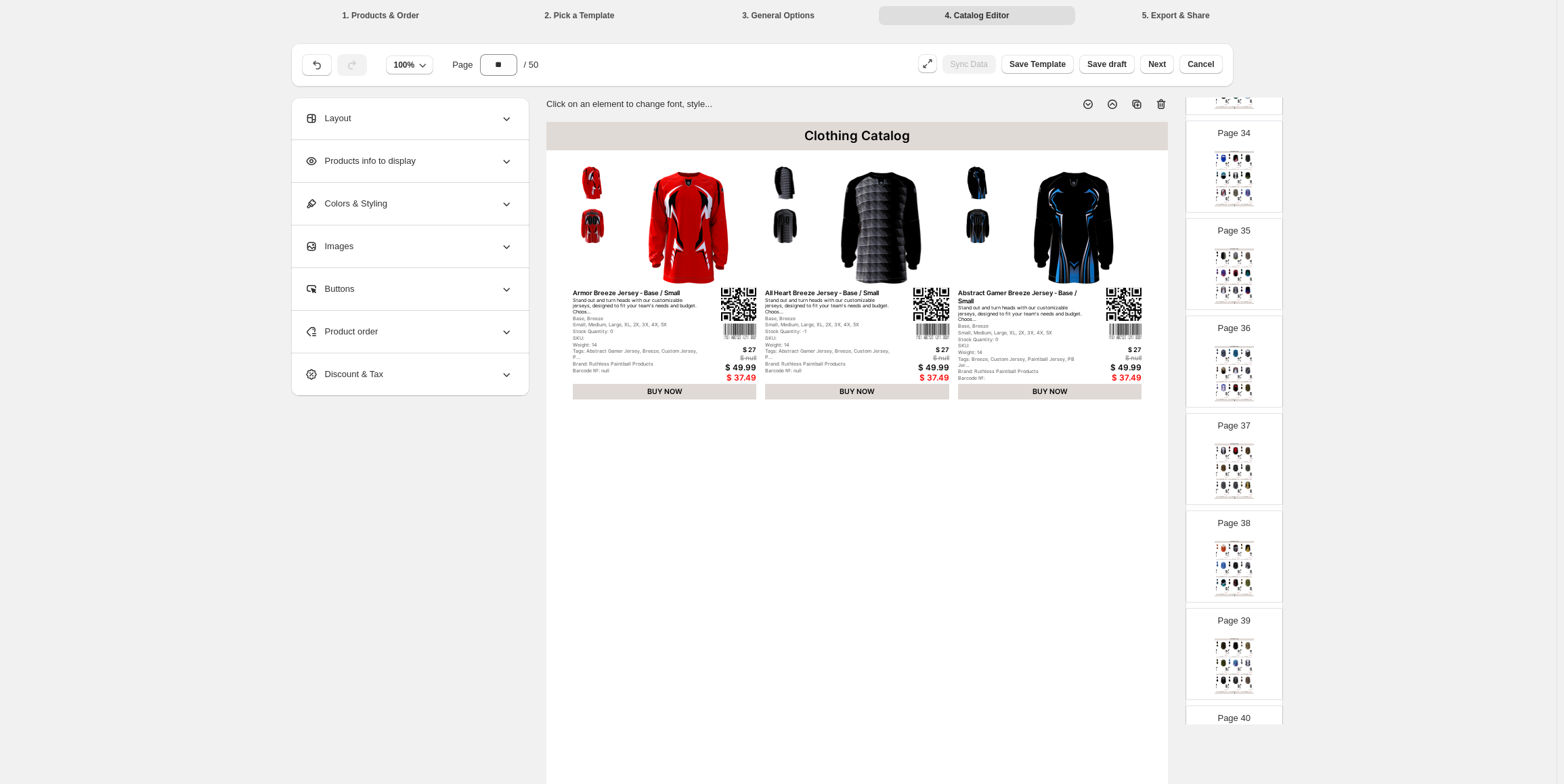
click at [1228, 362] on div "Barcode №: null" at bounding box center [1232, 361] width 8 height 1
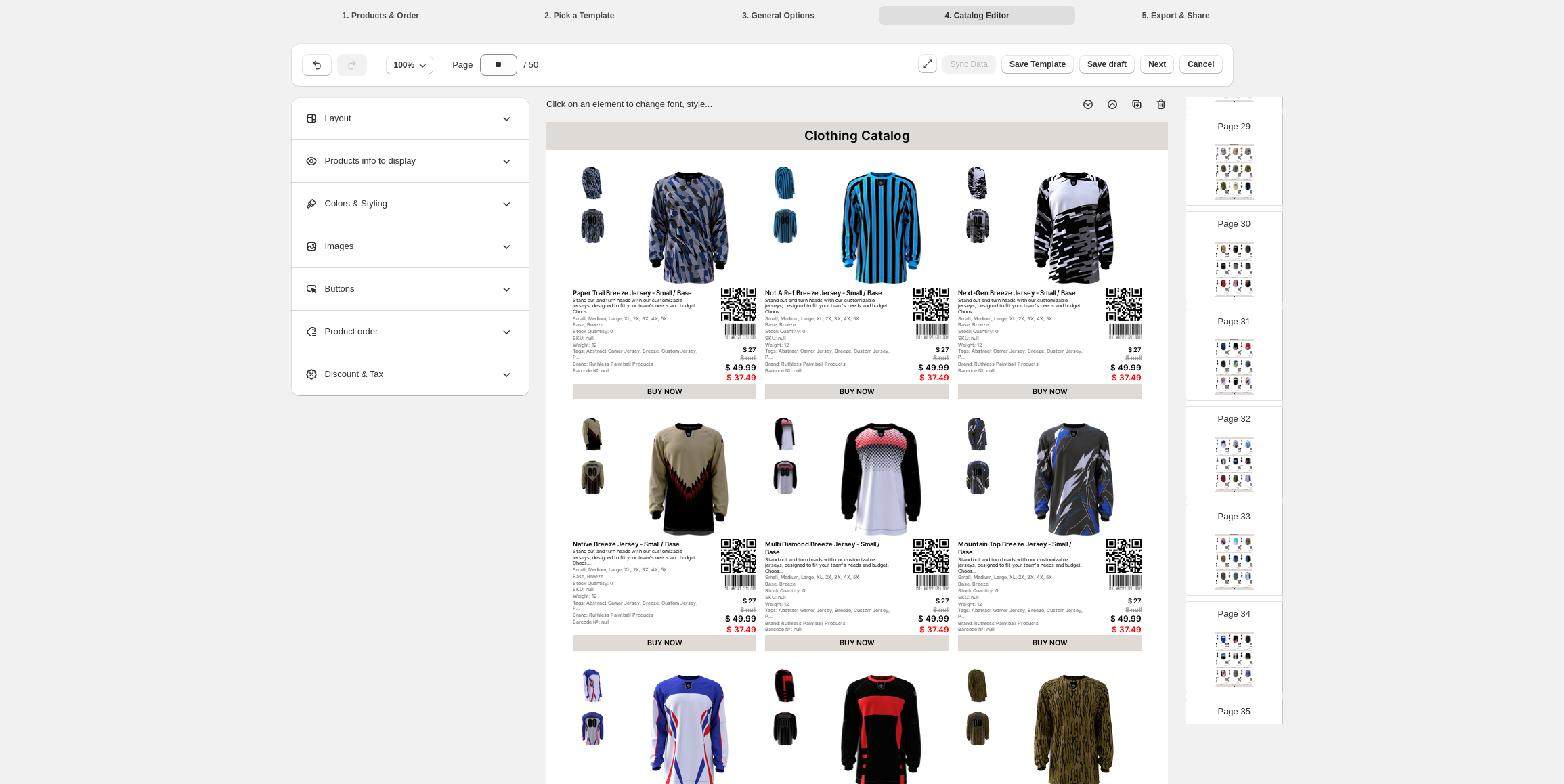
scroll to position [2711, 0]
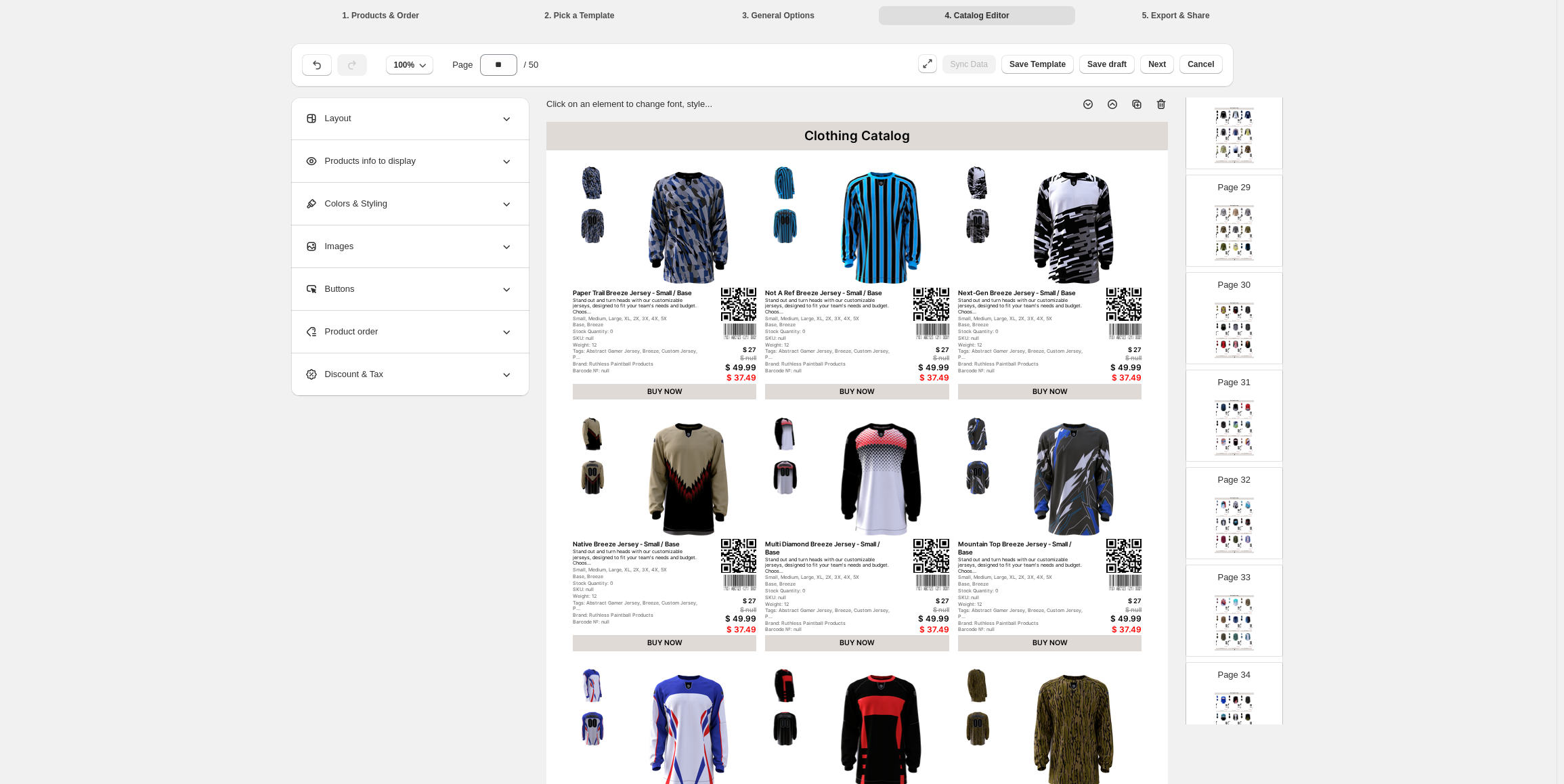
click at [1229, 332] on div "Stand out and turn heads with our customizable jerseys, designed to fit your te…" at bounding box center [1232, 332] width 8 height 1
type input "**"
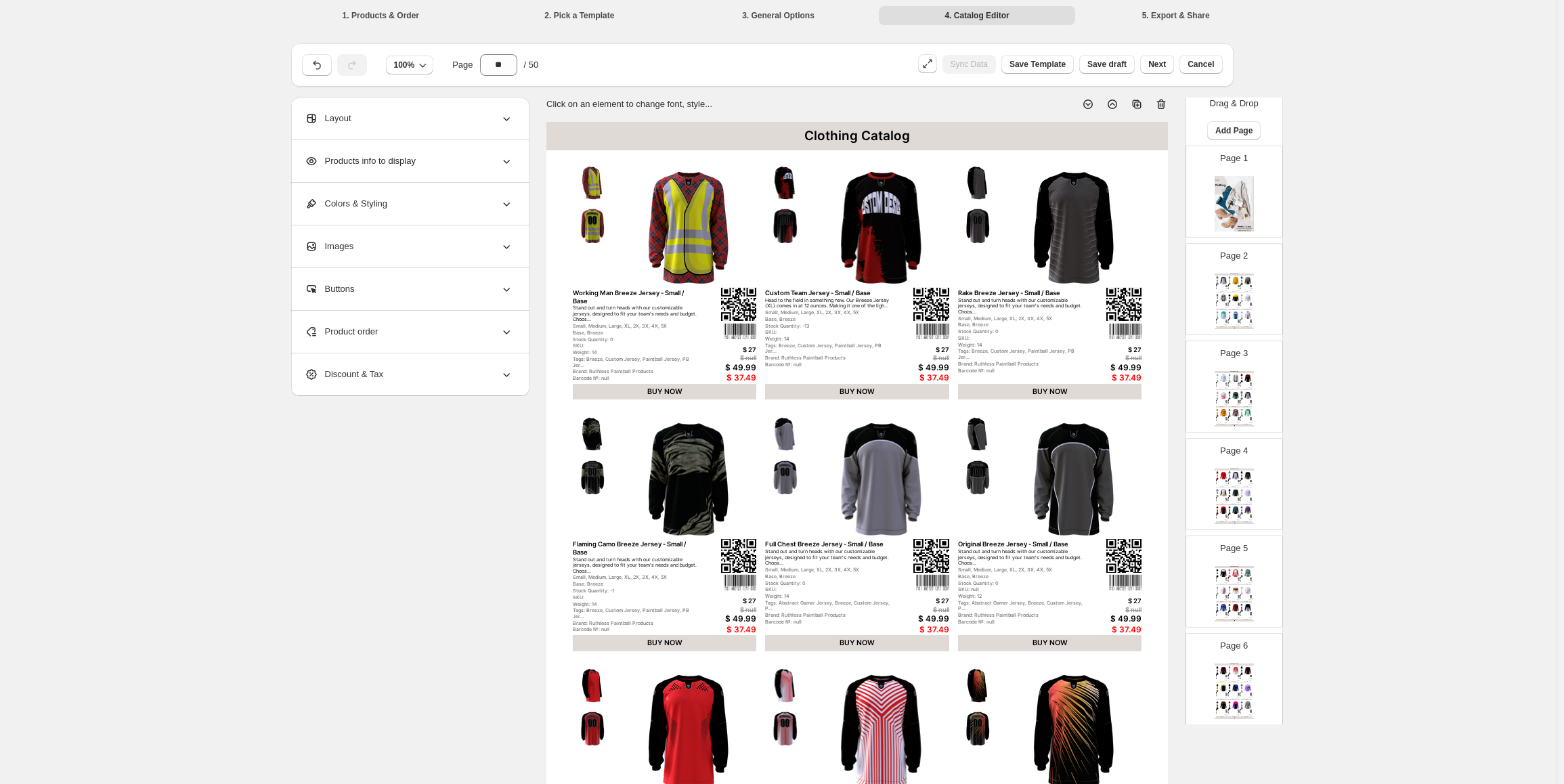
scroll to position [0, 0]
click at [1065, 64] on span "Save Template" at bounding box center [1037, 64] width 56 height 10
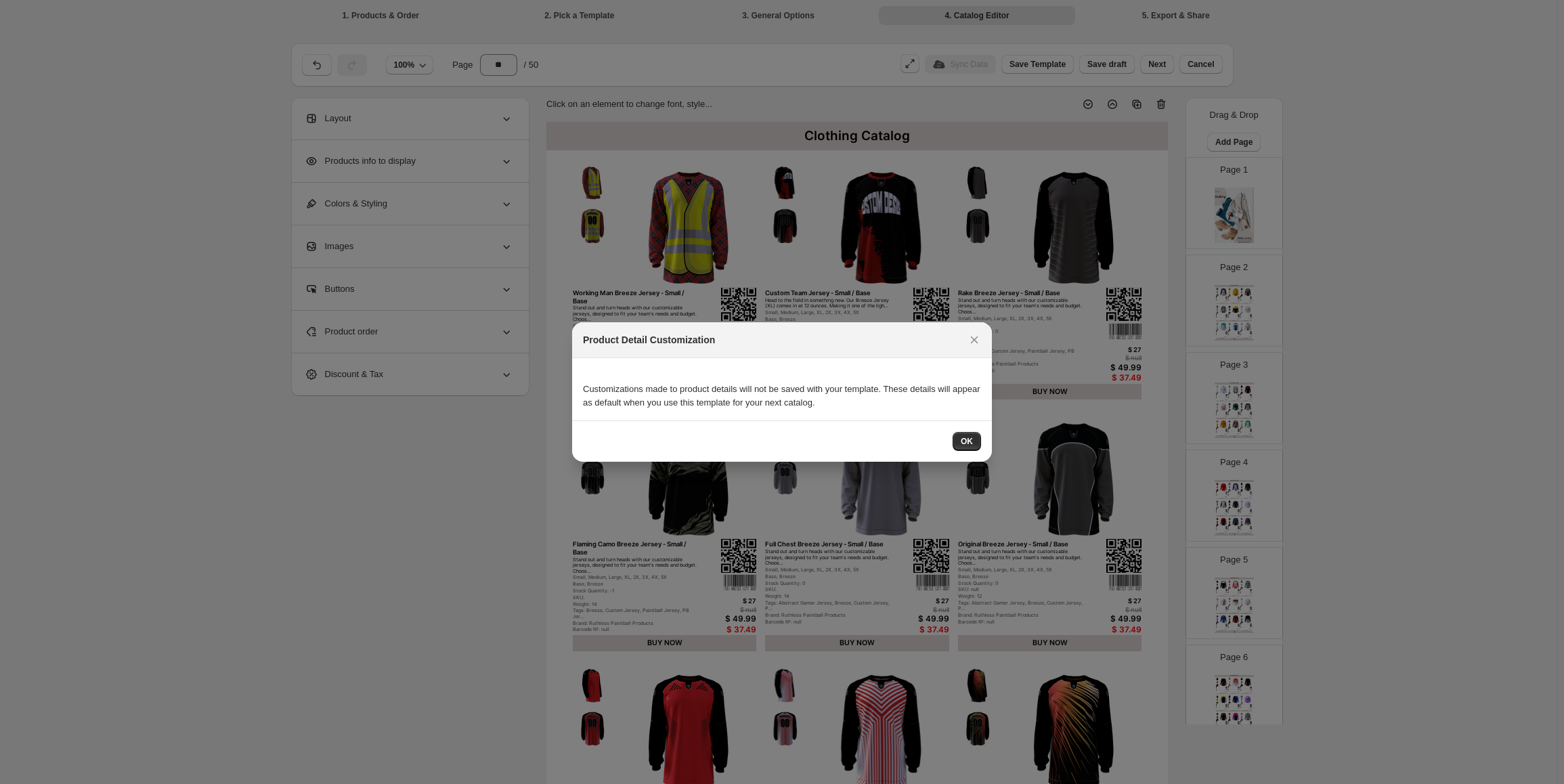
drag, startPoint x: 960, startPoint y: 446, endPoint x: 954, endPoint y: 371, distance: 75.2
click at [950, 373] on div "Product Detail Customization Customizations made to product details will not be…" at bounding box center [782, 392] width 420 height 139
click at [972, 342] on icon ":rod:" at bounding box center [975, 340] width 7 height 7
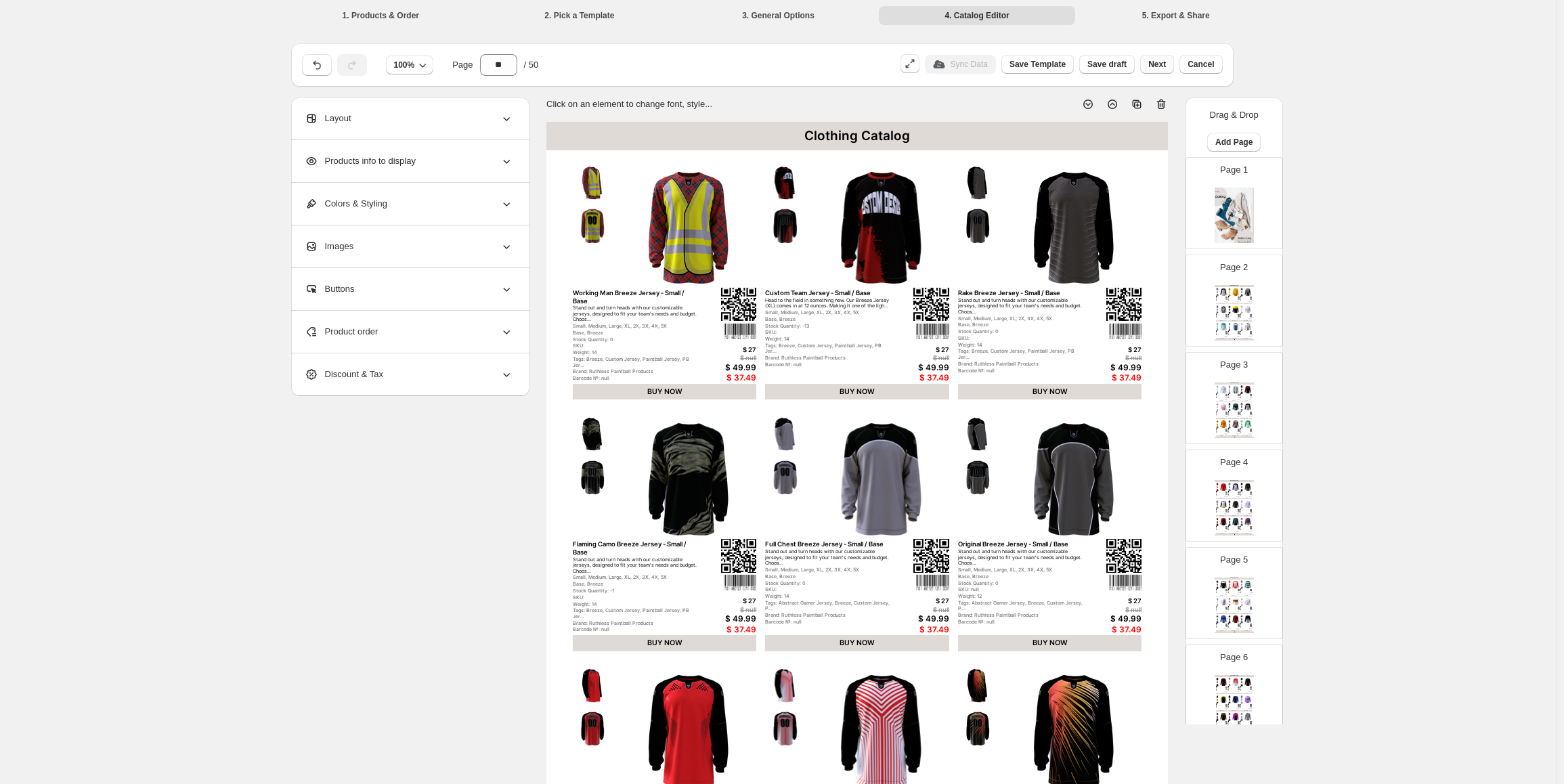
click at [1168, 70] on button "Next" at bounding box center [1157, 64] width 34 height 19
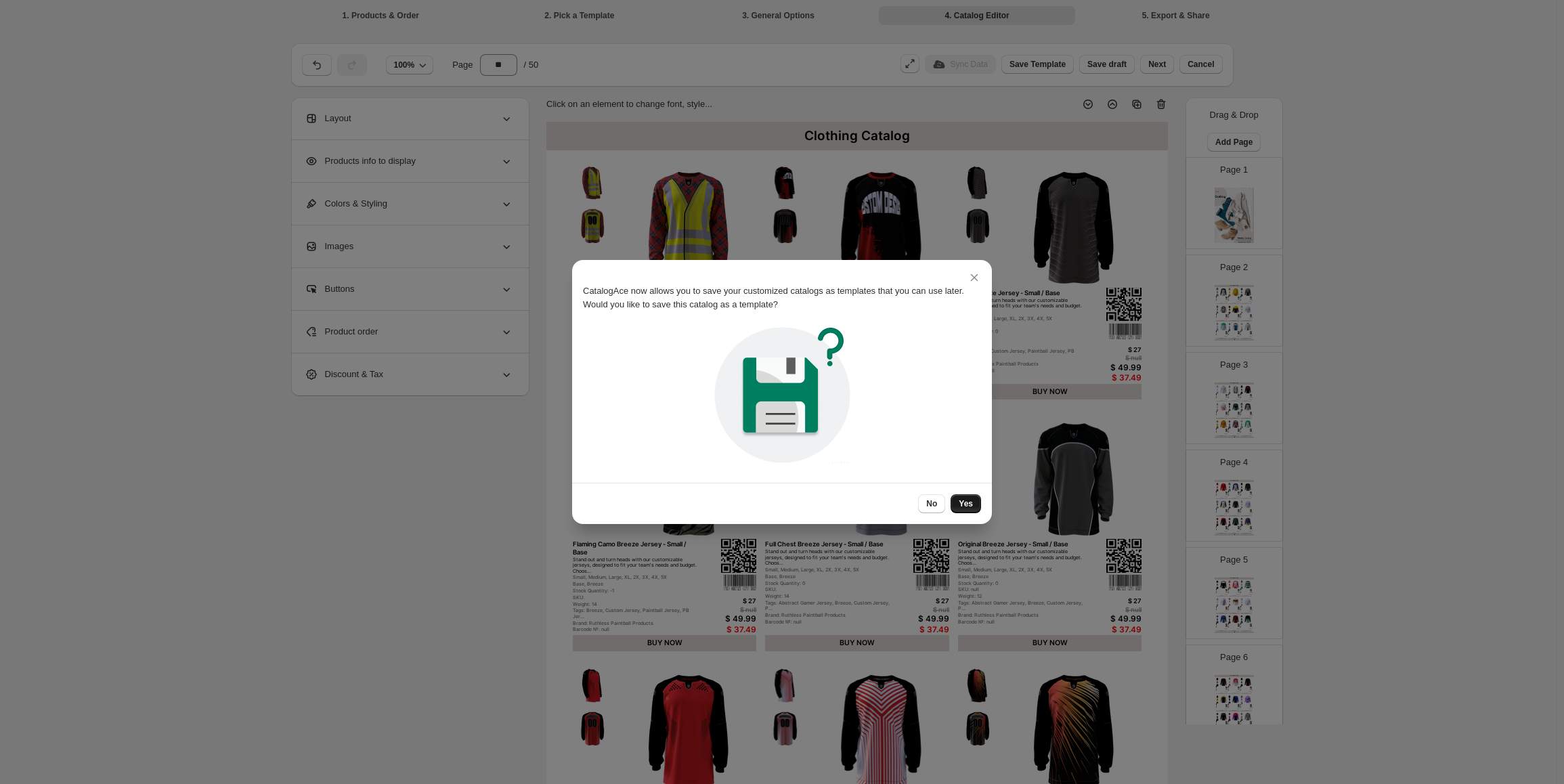
click at [971, 507] on span "Yes" at bounding box center [966, 504] width 14 height 10
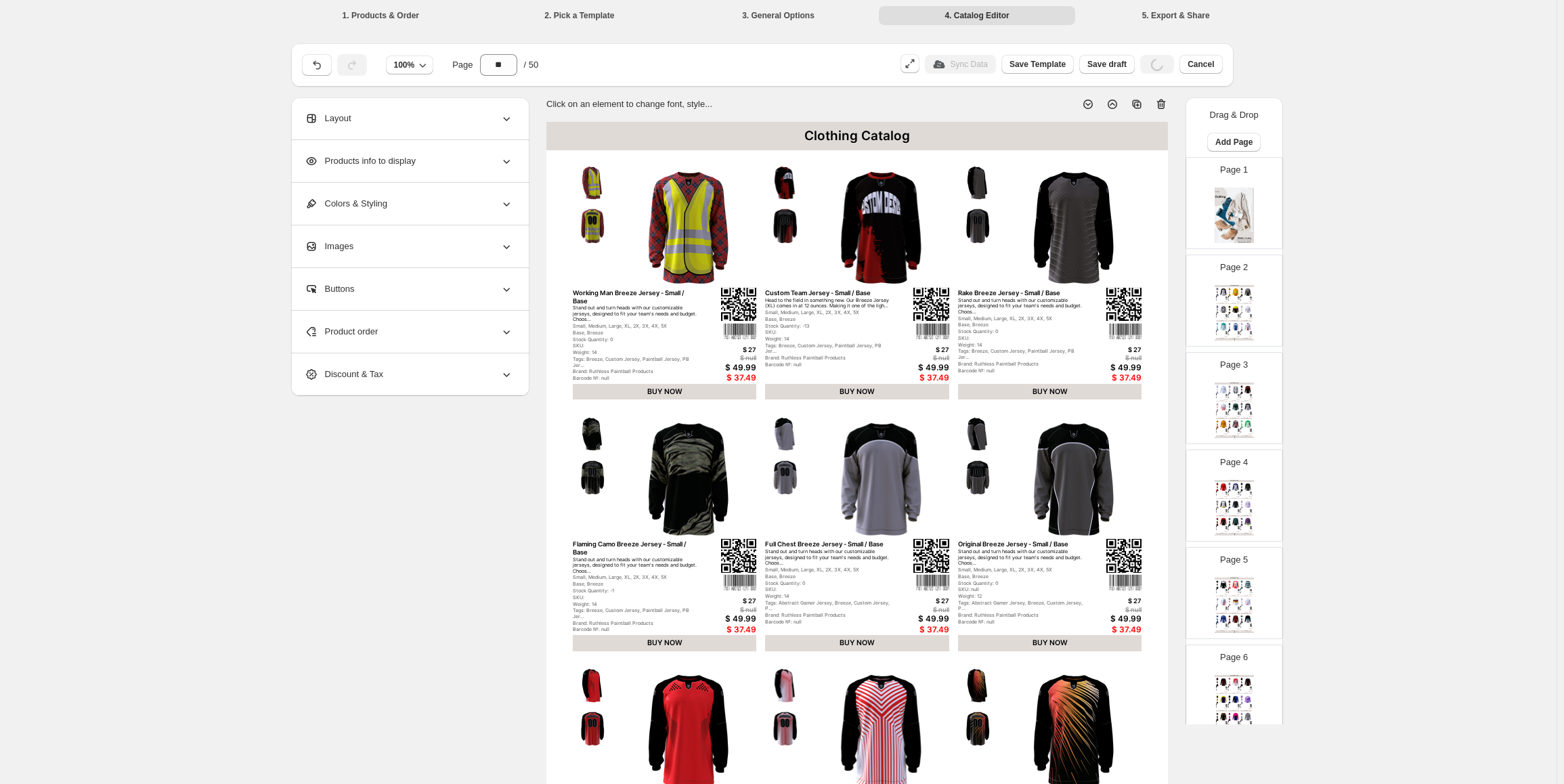
click at [370, 125] on div "Layout" at bounding box center [409, 118] width 208 height 42
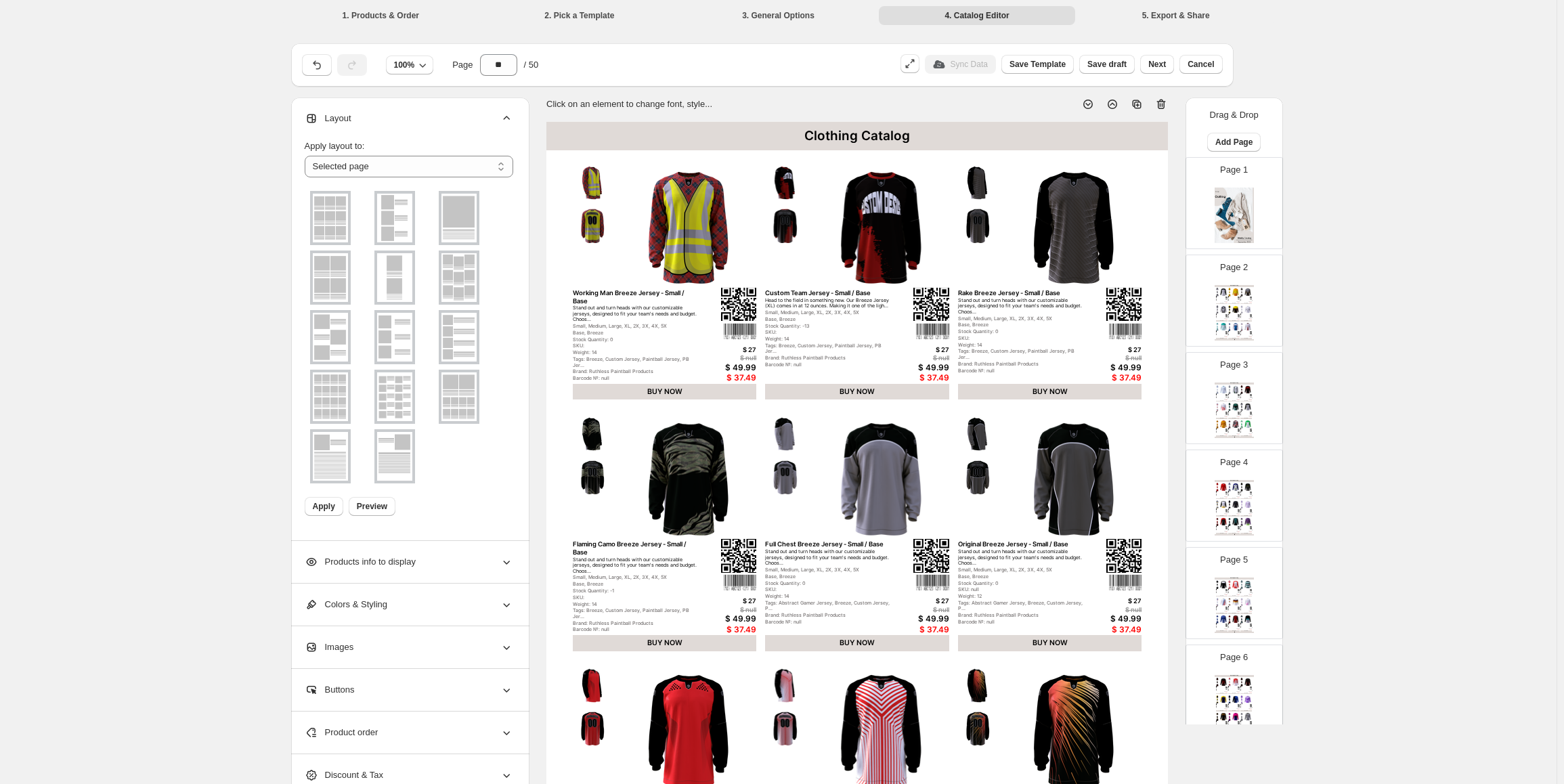
click at [370, 125] on div "Layout" at bounding box center [409, 118] width 208 height 42
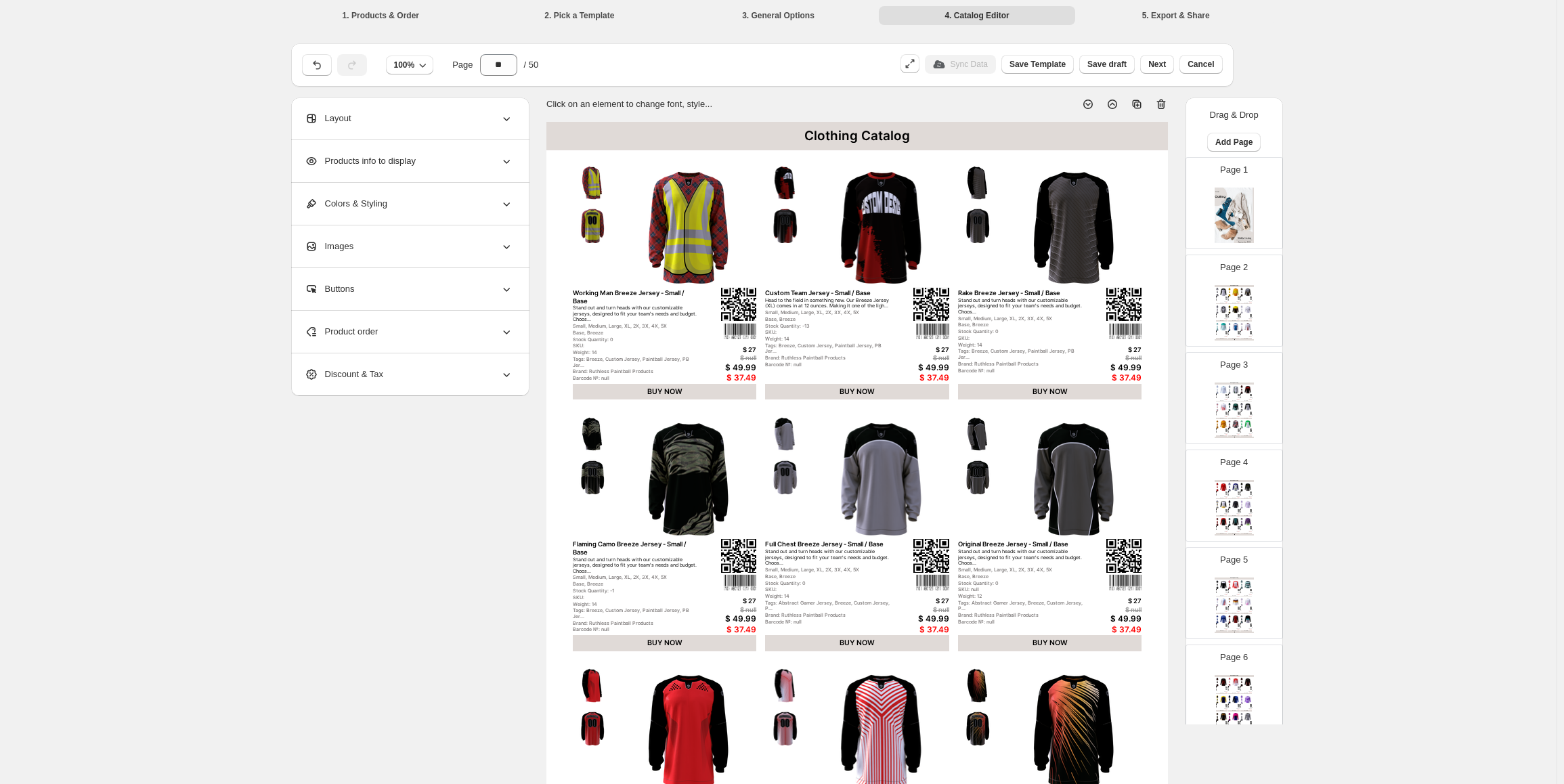
click at [399, 171] on div "Products info to display" at bounding box center [409, 161] width 208 height 42
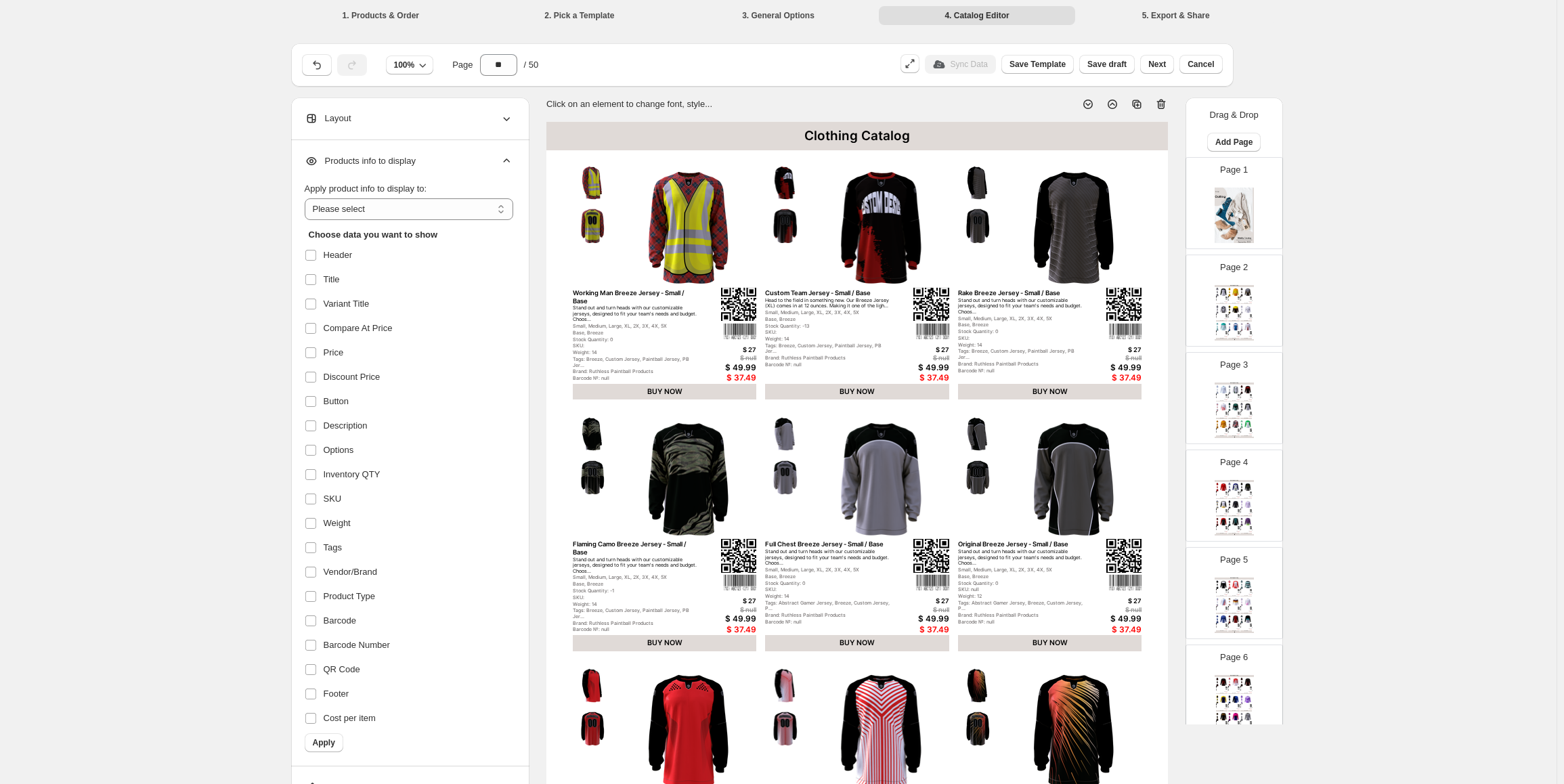
click at [399, 171] on div "Products info to display" at bounding box center [409, 161] width 208 height 42
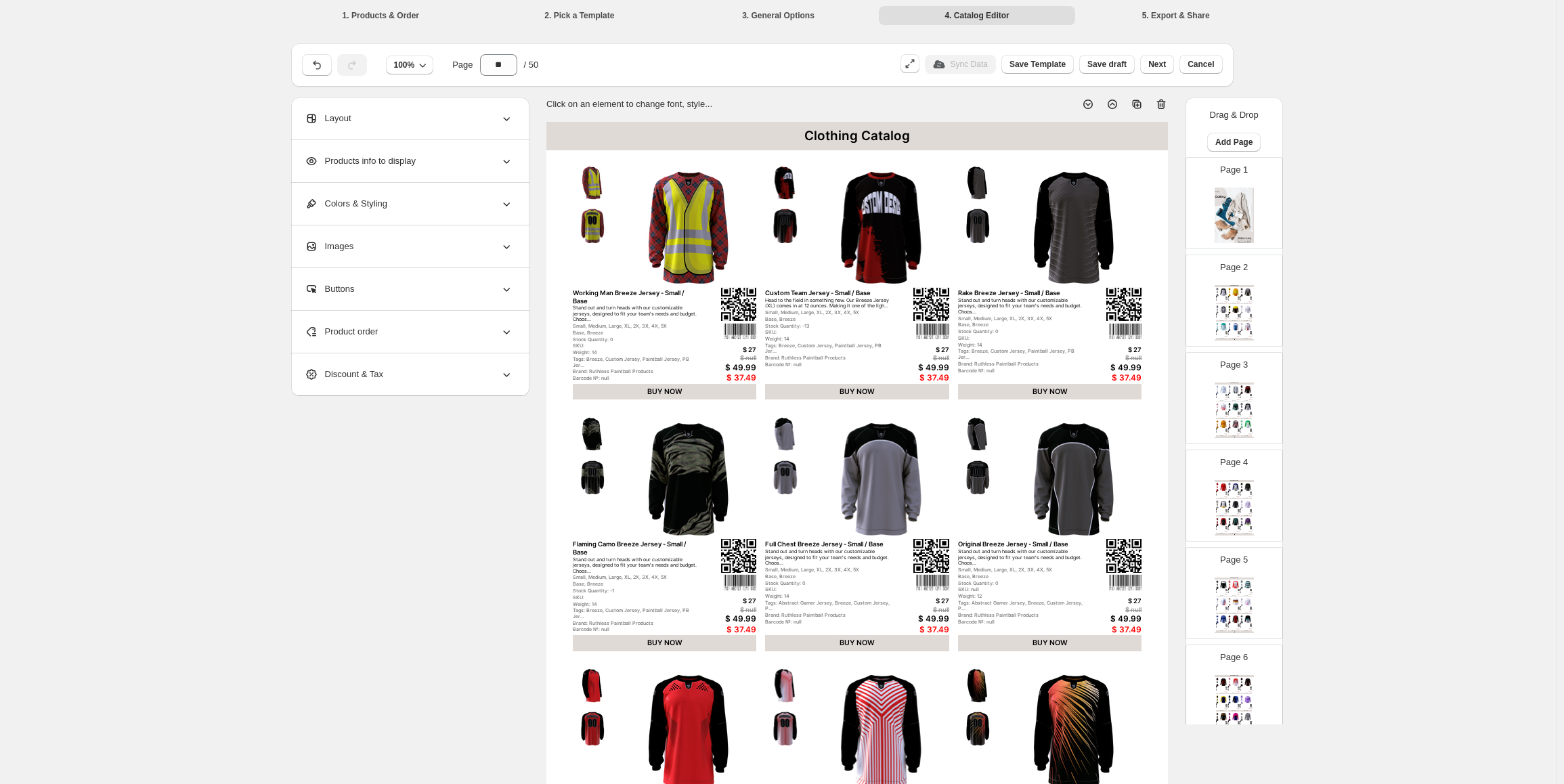
click at [399, 171] on div "Products info to display" at bounding box center [409, 161] width 208 height 42
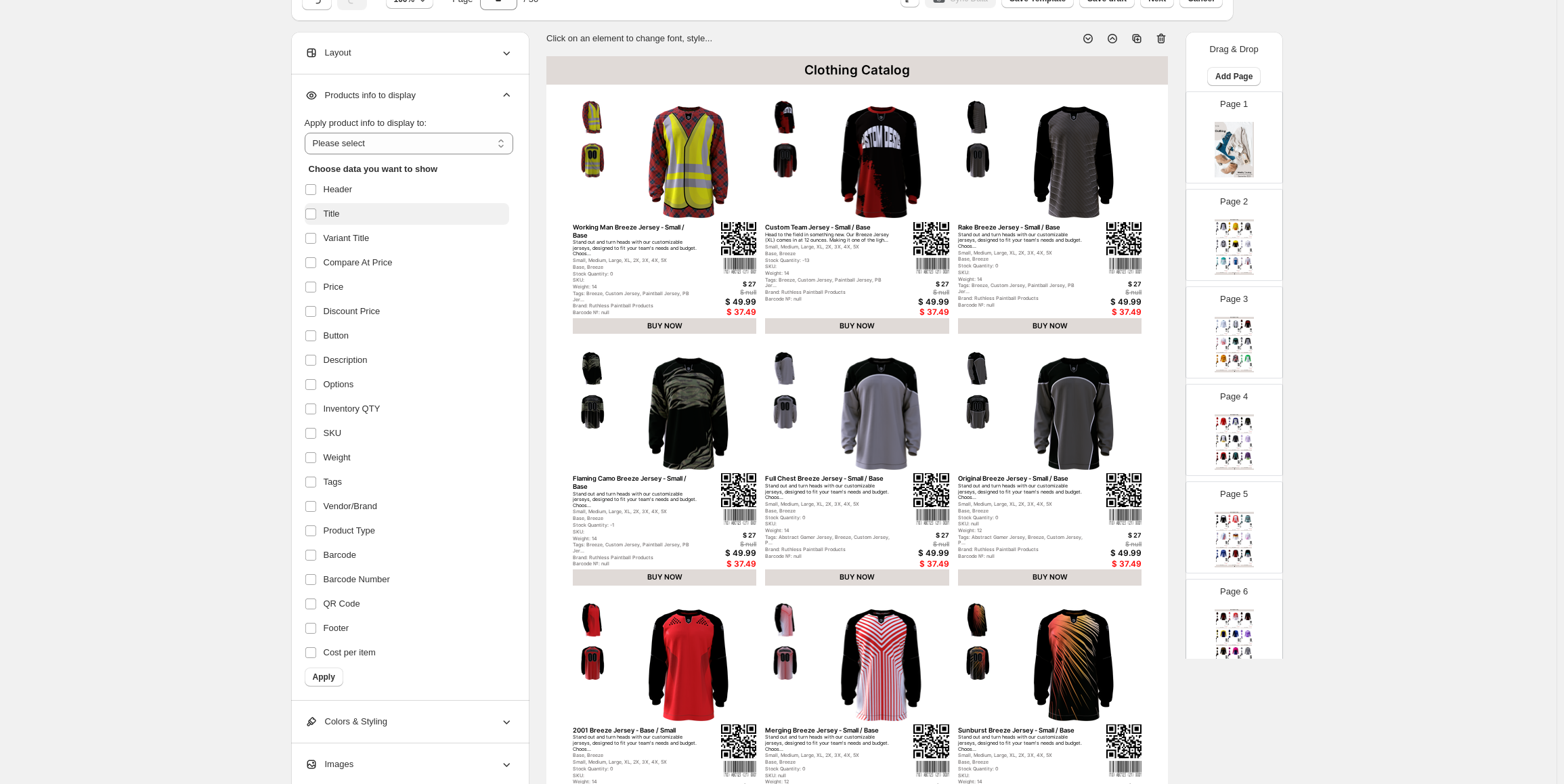
scroll to position [67, 0]
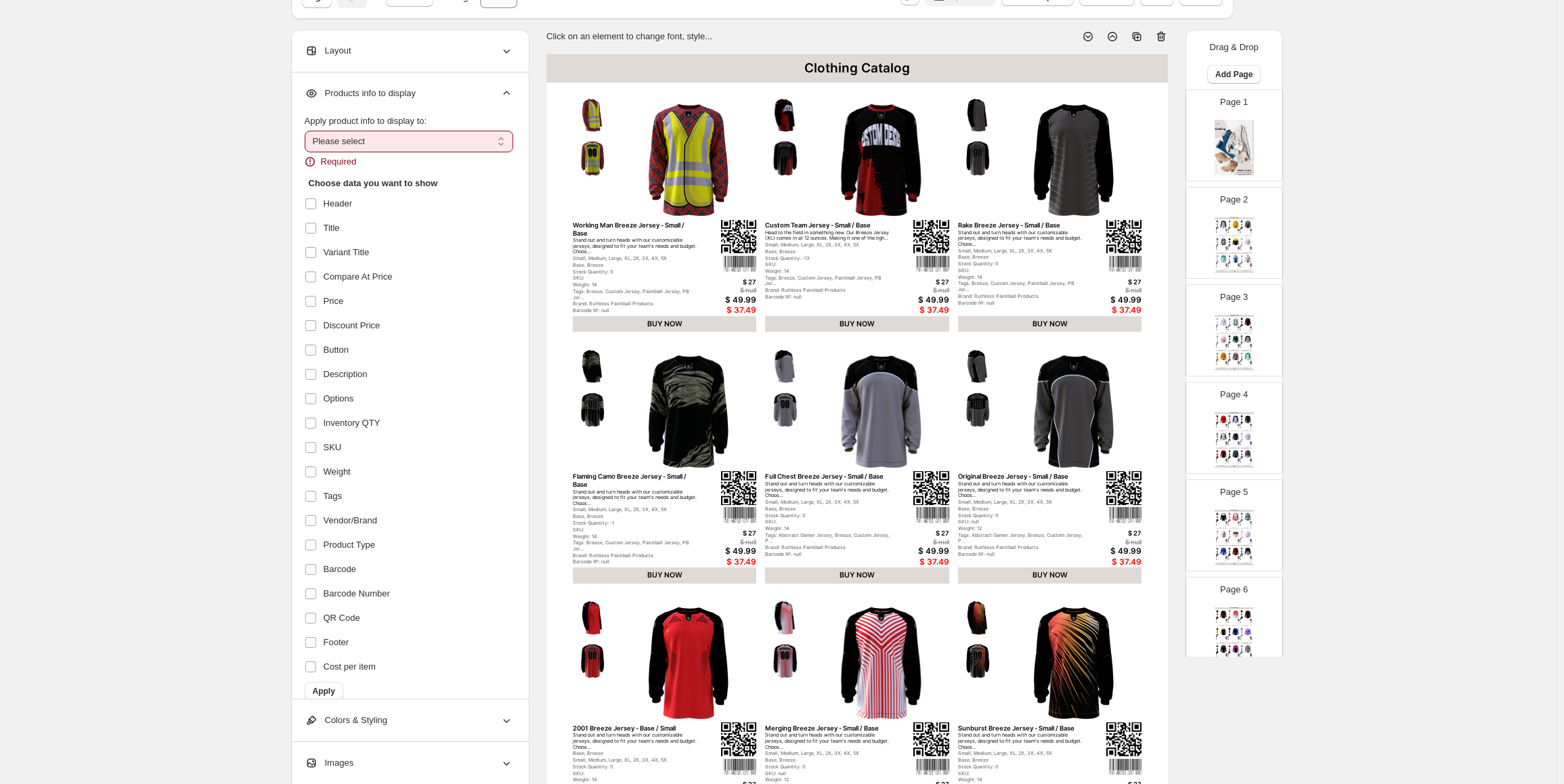
click at [377, 141] on select "**********" at bounding box center [409, 141] width 208 height 22
select select "*********"
click at [307, 130] on select "**********" at bounding box center [409, 141] width 208 height 22
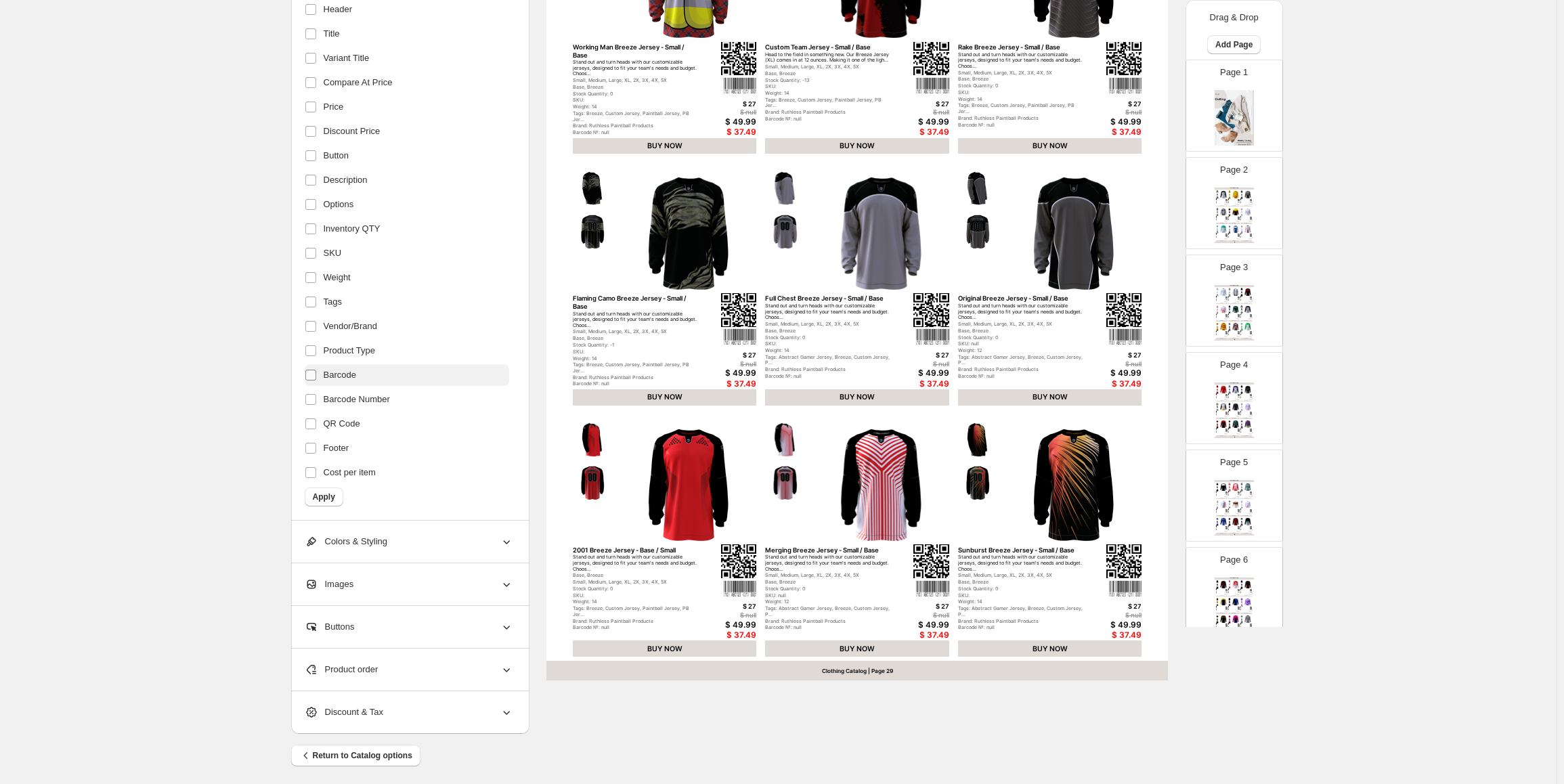
scroll to position [251, 0]
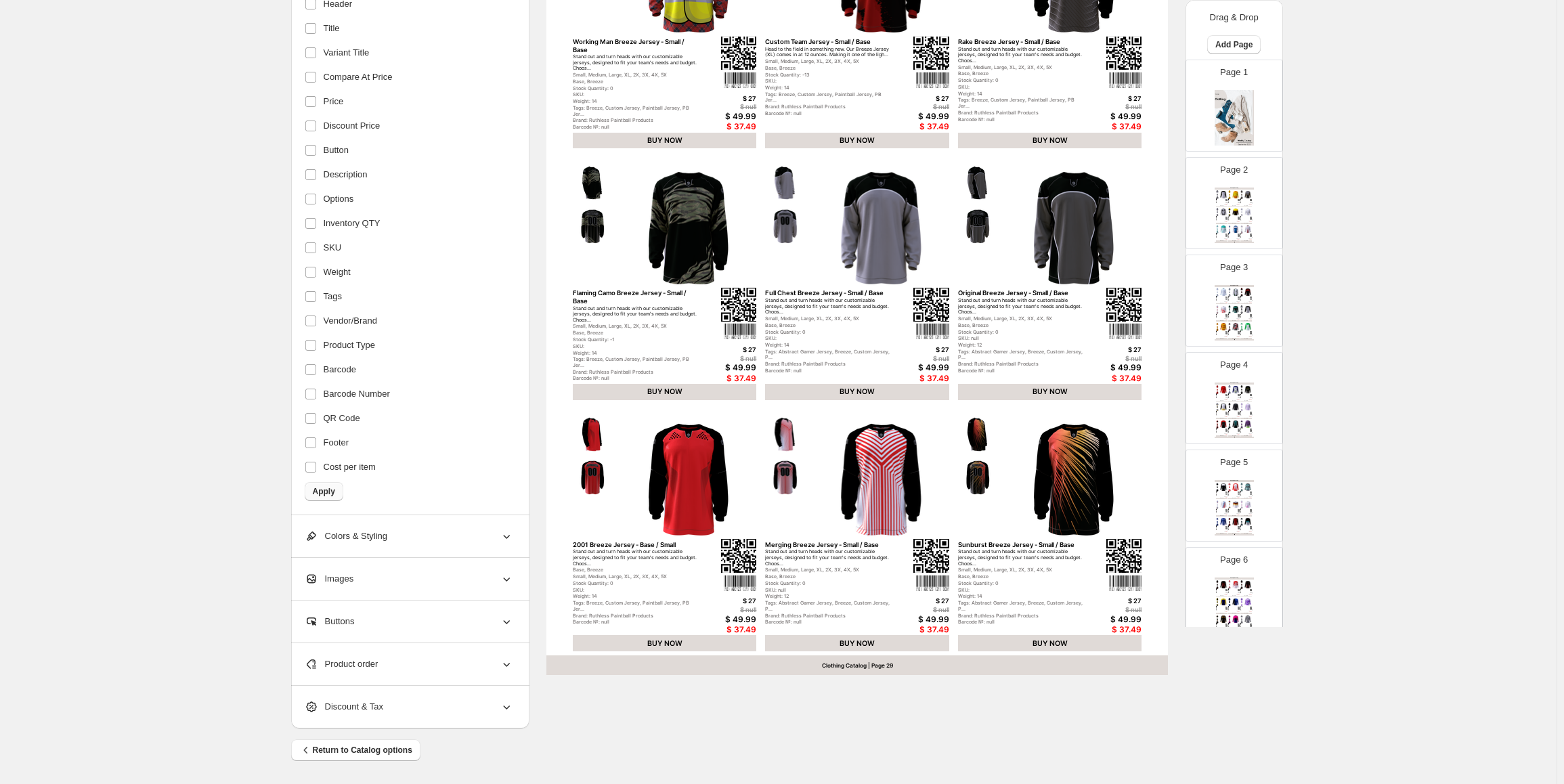
click at [334, 492] on span "Apply" at bounding box center [324, 491] width 22 height 10
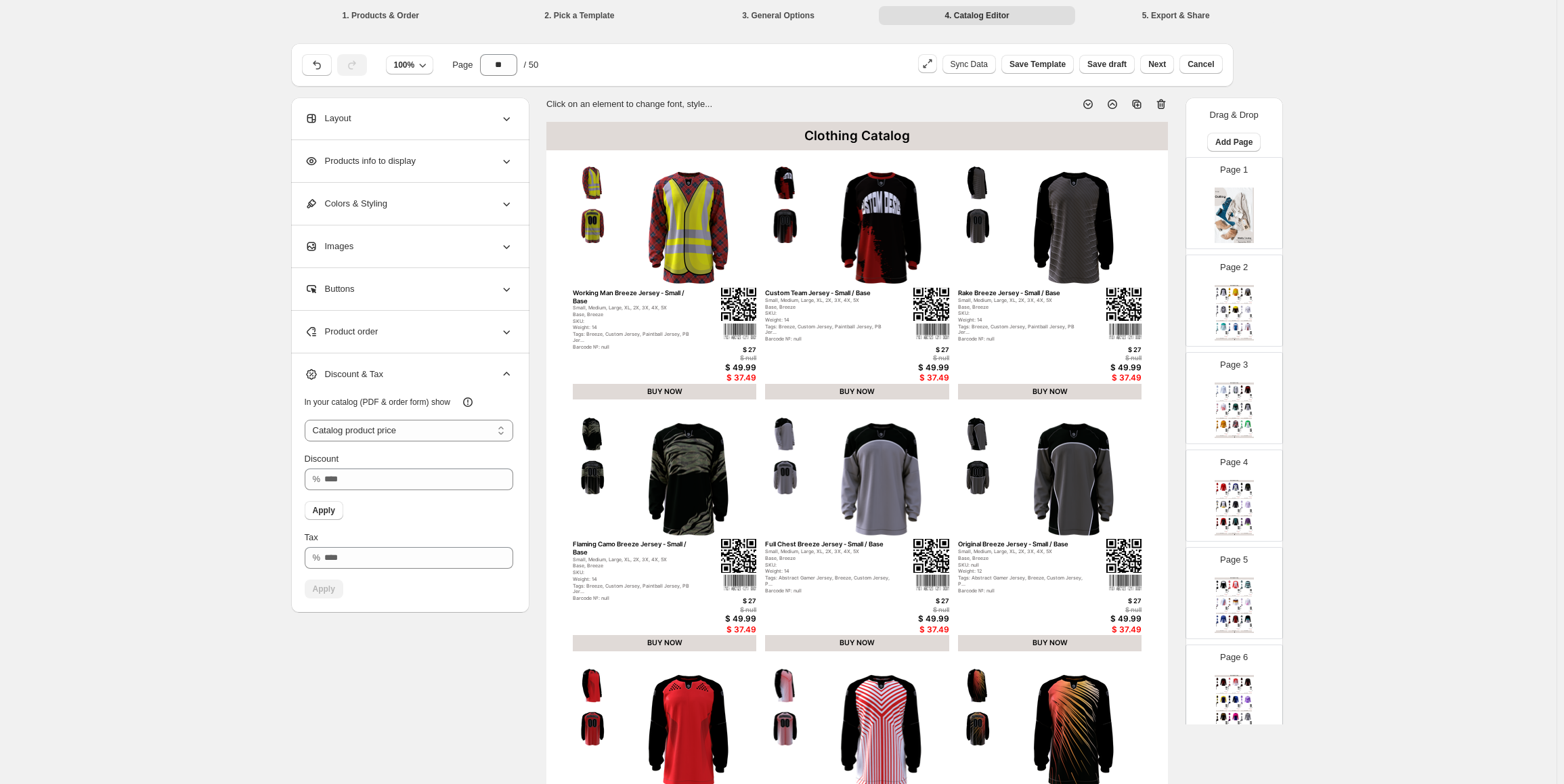
select select "****"
click at [1164, 68] on span "Next" at bounding box center [1156, 64] width 17 height 10
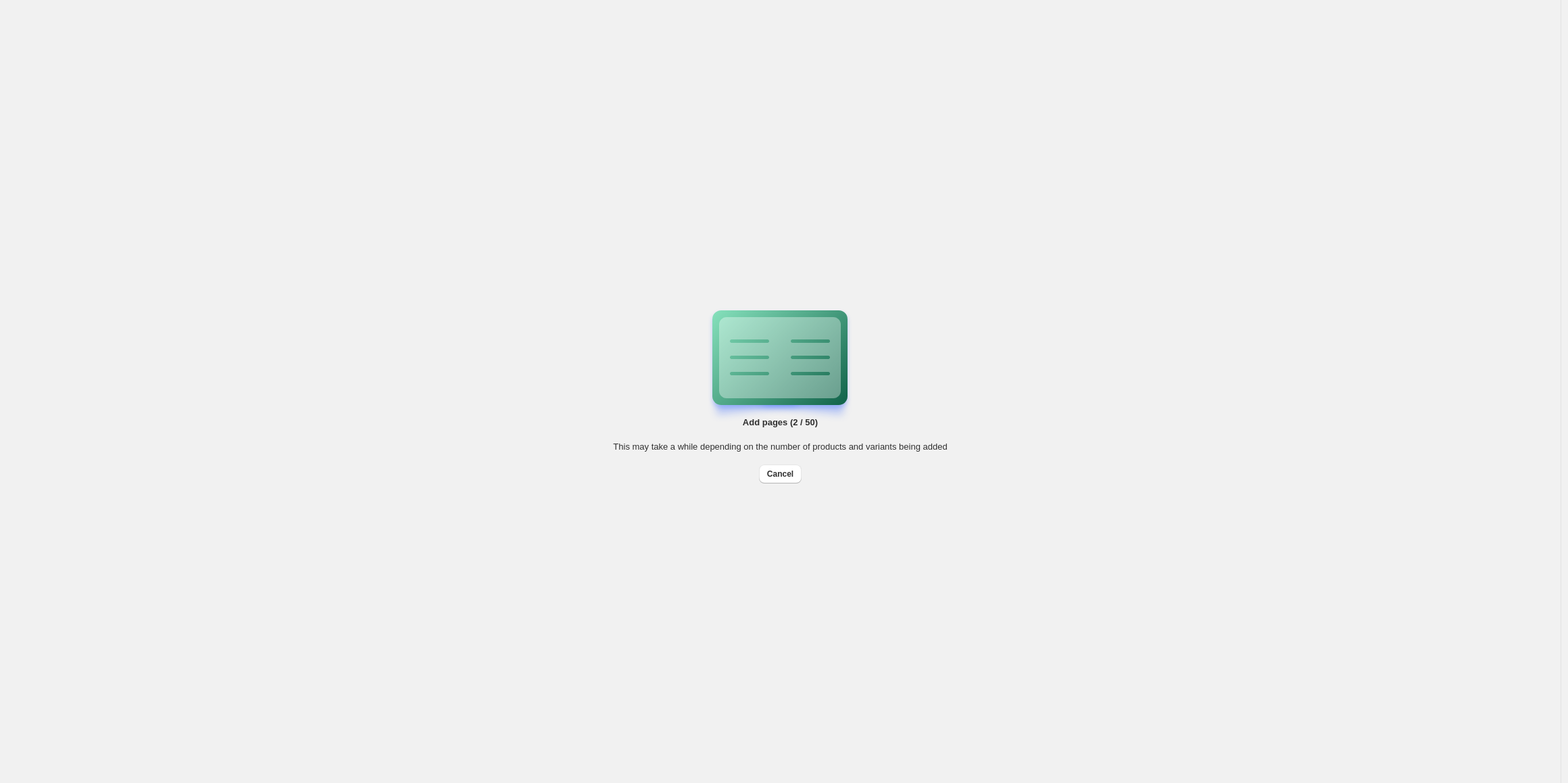
click at [989, 217] on div "Add pages (2 / 50) This may take a while depending on the number of products an…" at bounding box center [780, 392] width 1561 height 783
click at [777, 471] on span "Cancel" at bounding box center [780, 474] width 26 height 10
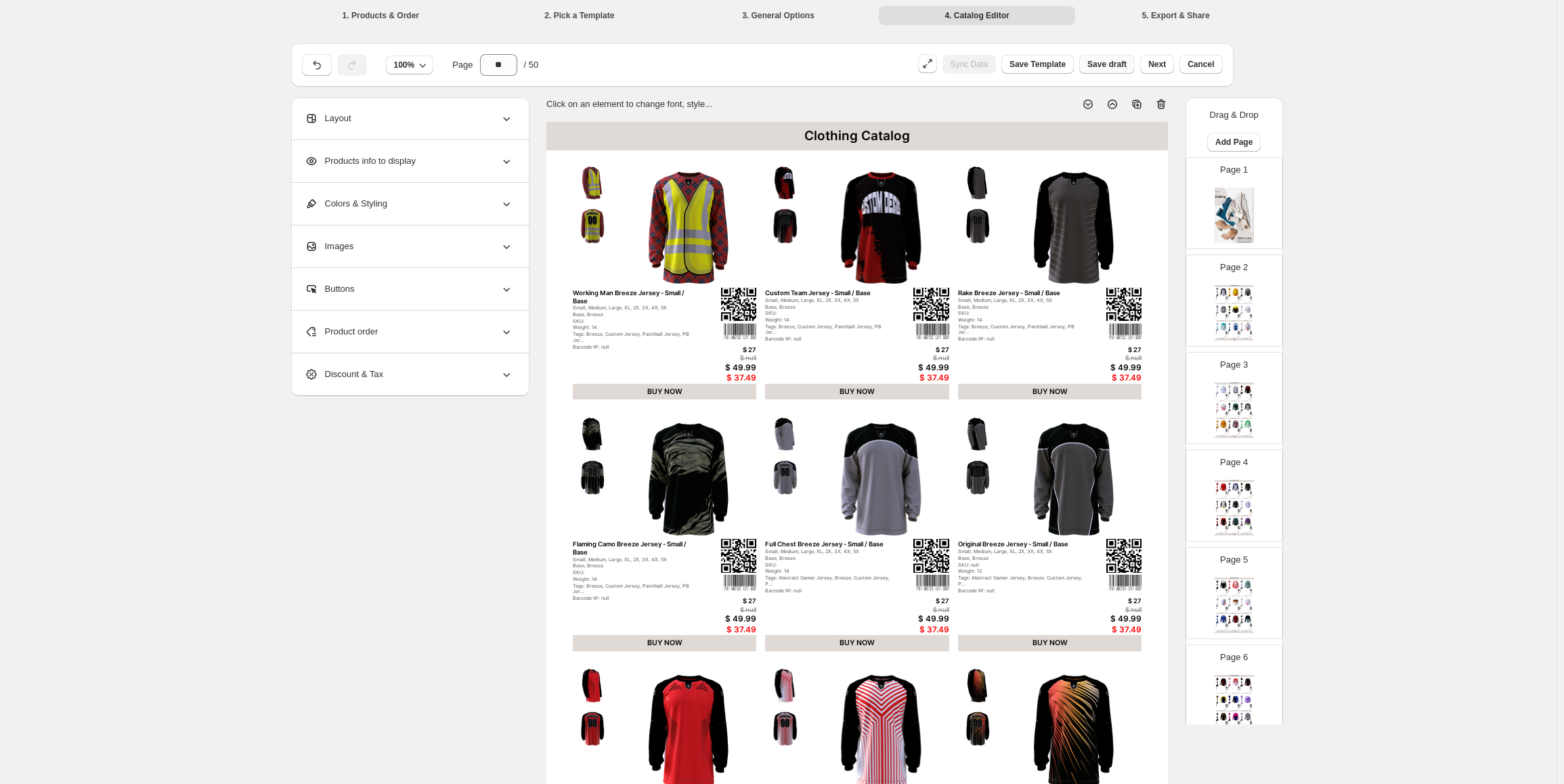
click at [1113, 64] on span "Save draft" at bounding box center [1107, 64] width 39 height 10
